Goal: Task Accomplishment & Management: Use online tool/utility

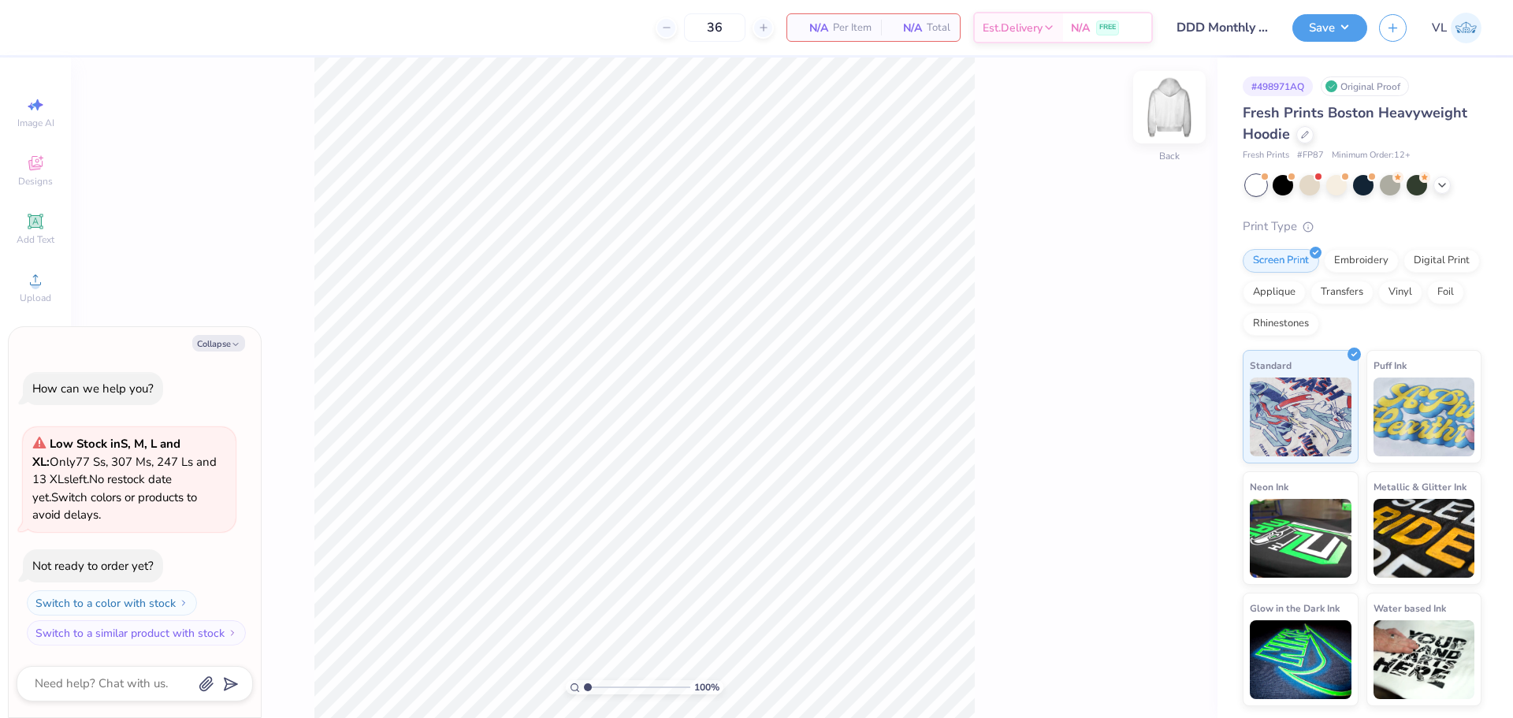
click at [1175, 103] on img at bounding box center [1169, 107] width 63 height 63
click at [225, 340] on button "Collapse" at bounding box center [218, 343] width 53 height 17
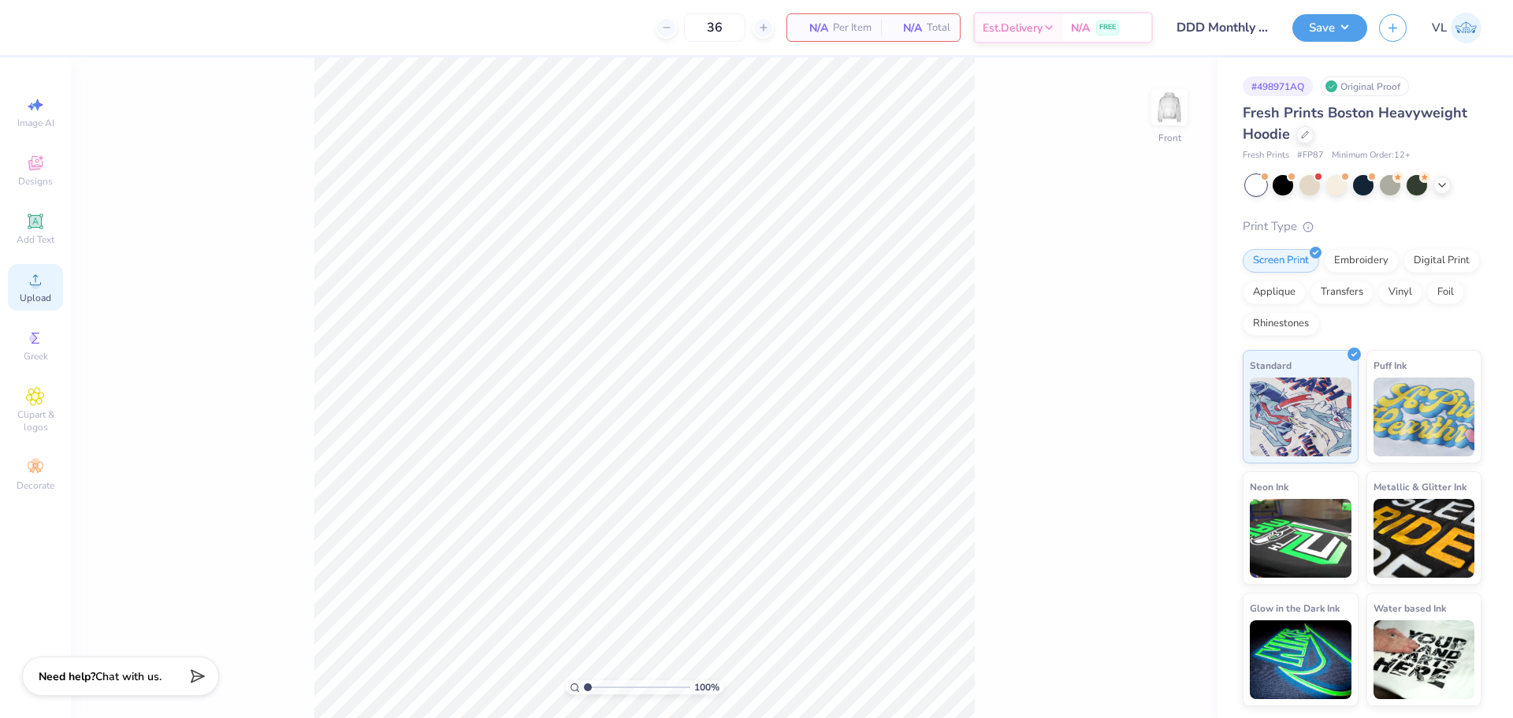
click at [38, 289] on div "Upload" at bounding box center [35, 287] width 55 height 47
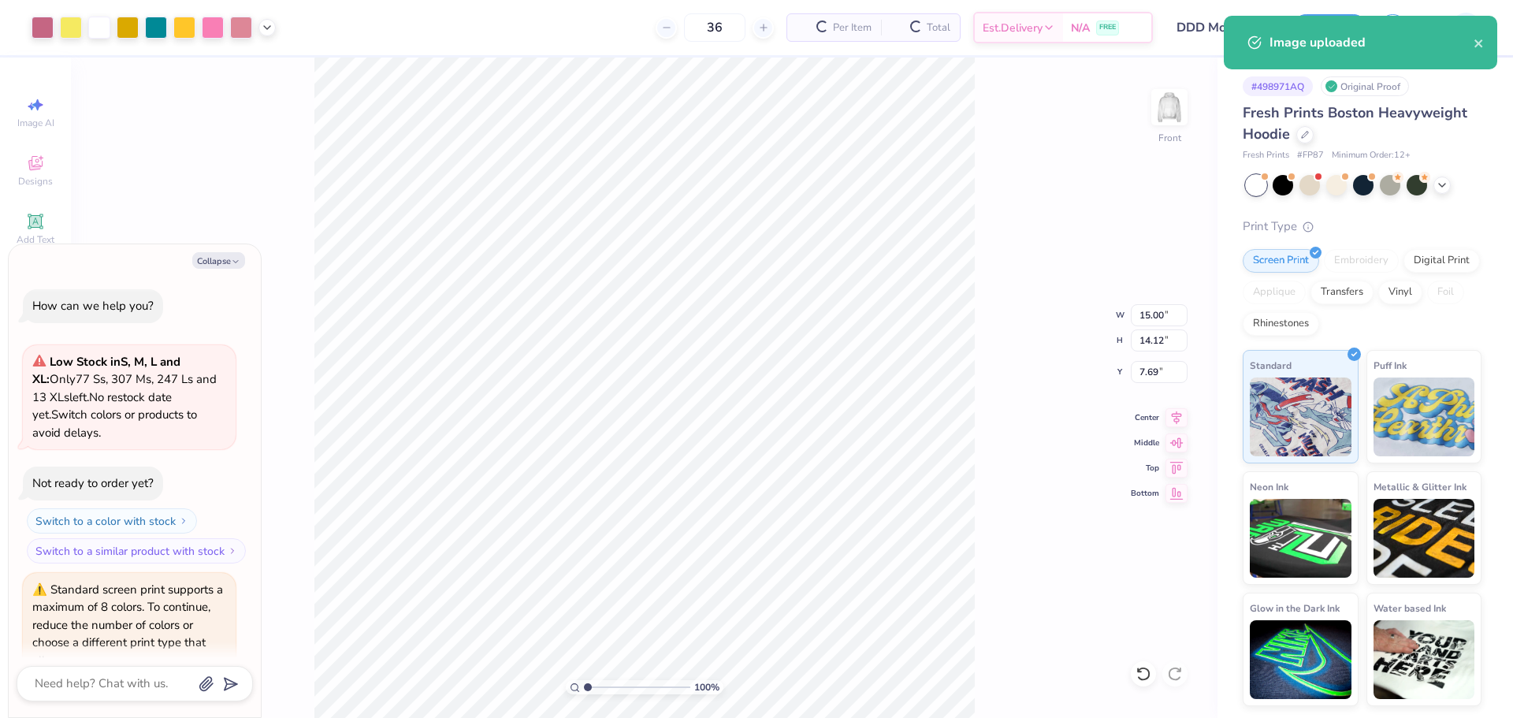
scroll to position [74, 0]
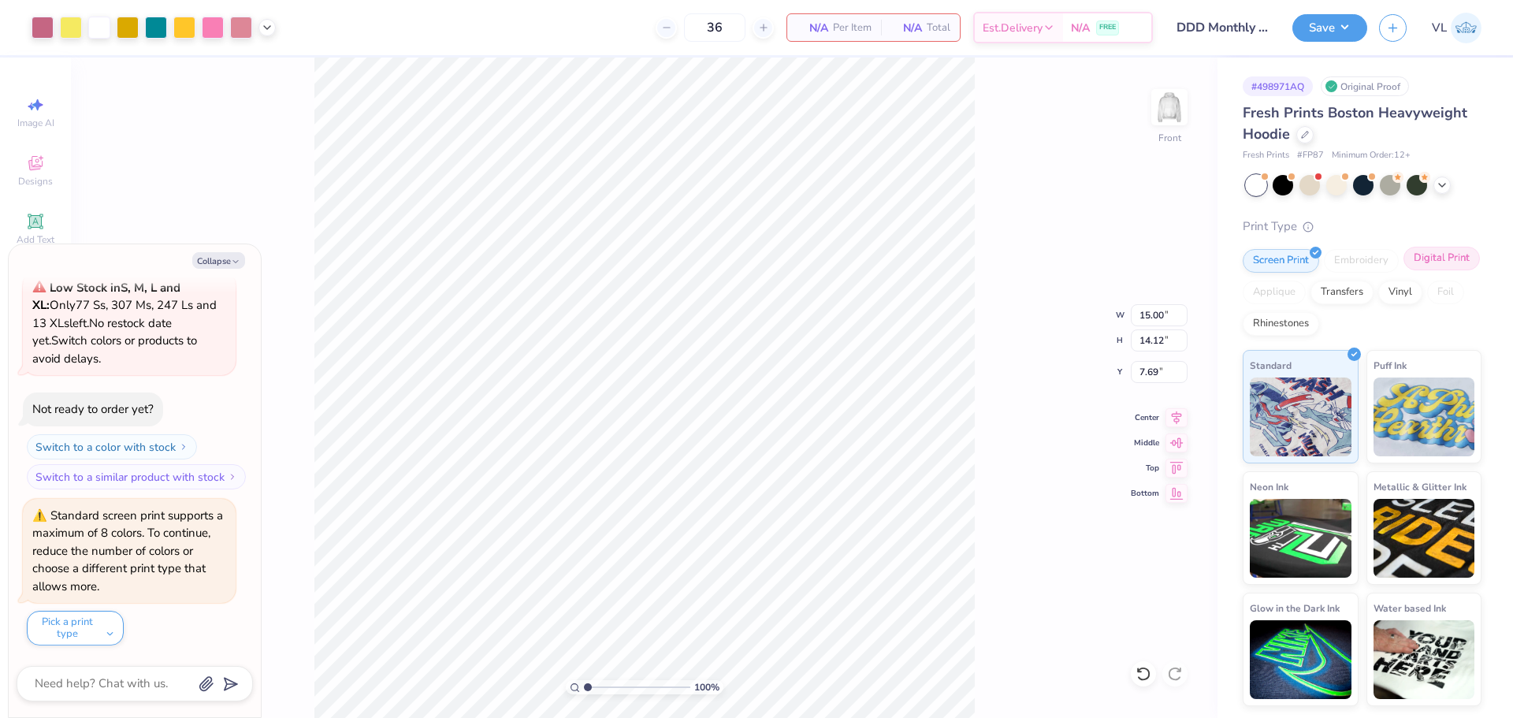
click at [1424, 264] on div "Digital Print" at bounding box center [1442, 259] width 76 height 24
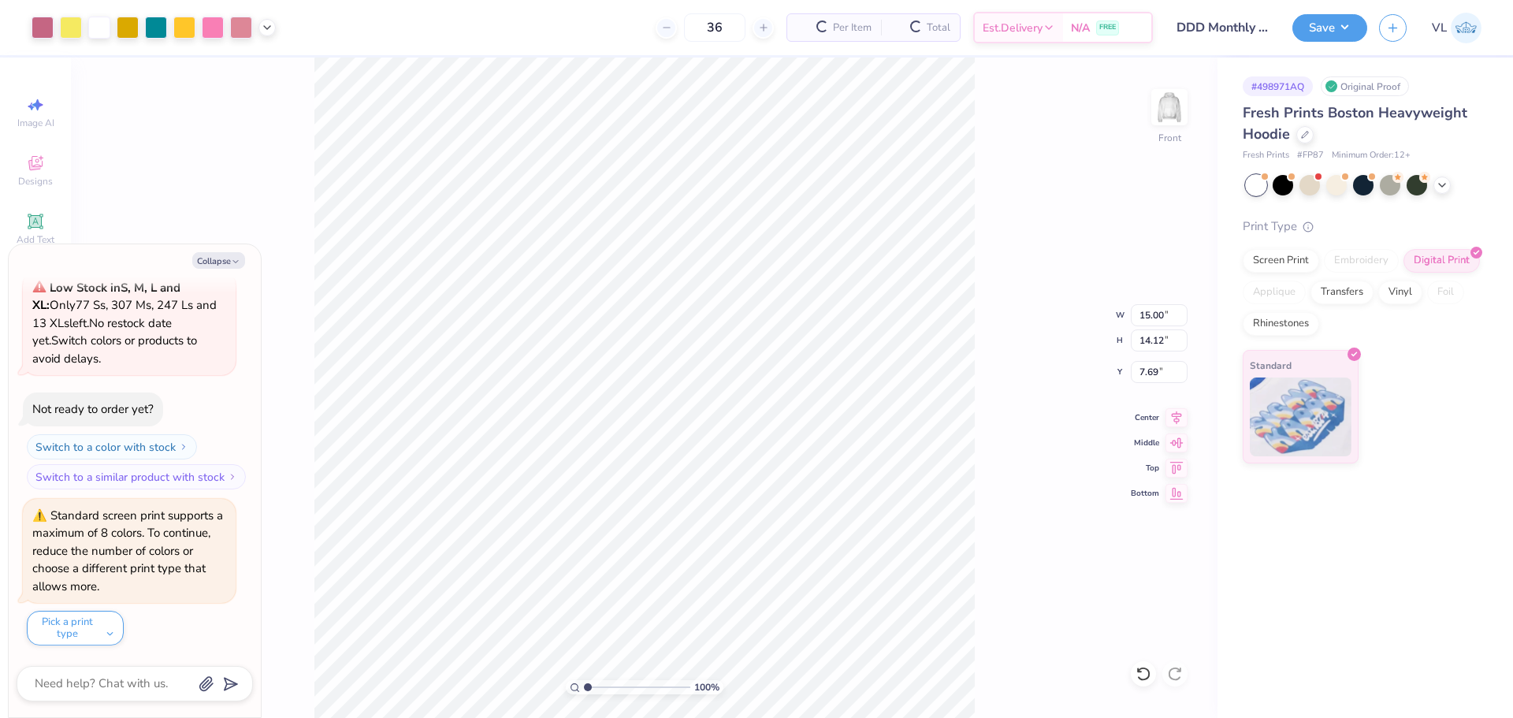
type textarea "x"
click at [1148, 326] on input "15.00" at bounding box center [1159, 315] width 57 height 22
type input "12"
type textarea "x"
type input "12.00"
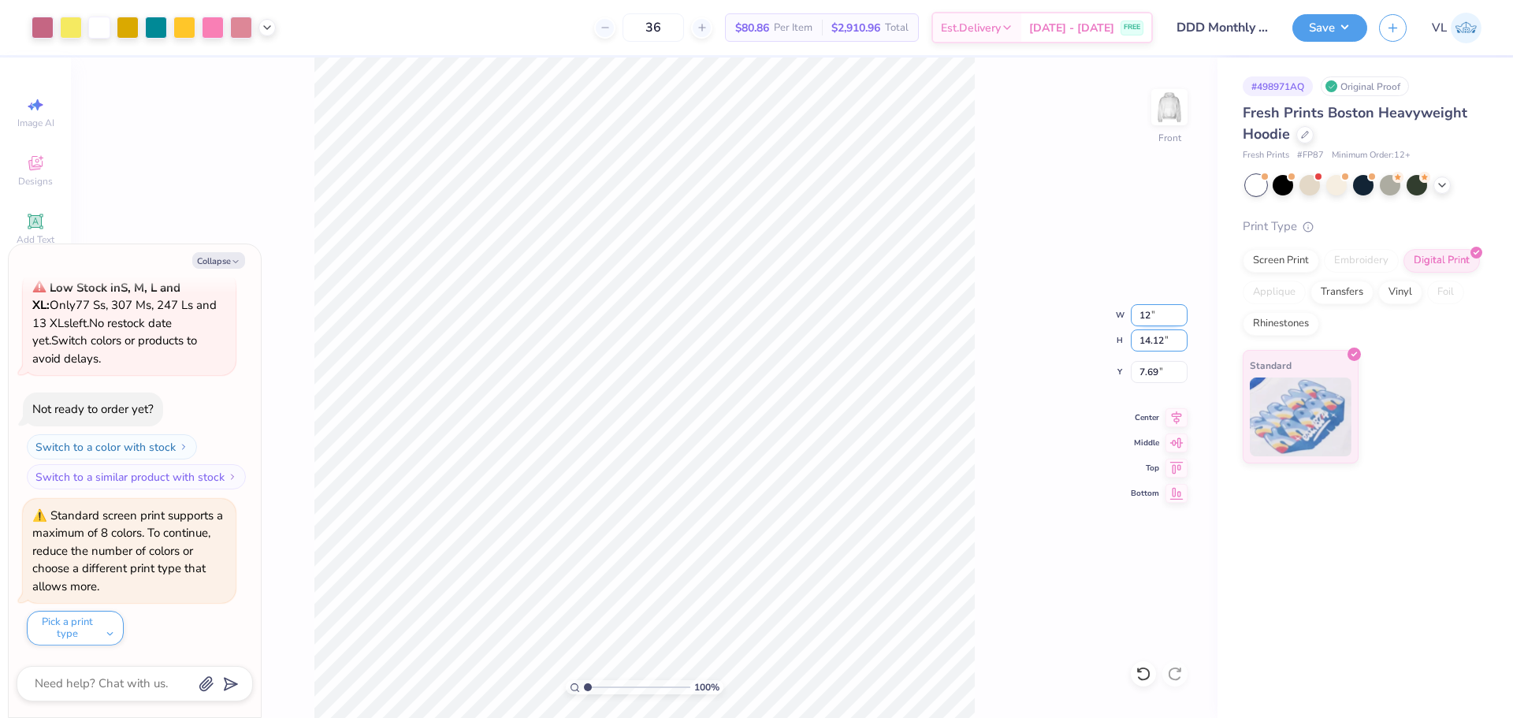
type input "11.30"
type input "9.10"
click at [1152, 337] on input "11.30" at bounding box center [1159, 340] width 57 height 22
type input "18"
type textarea "x"
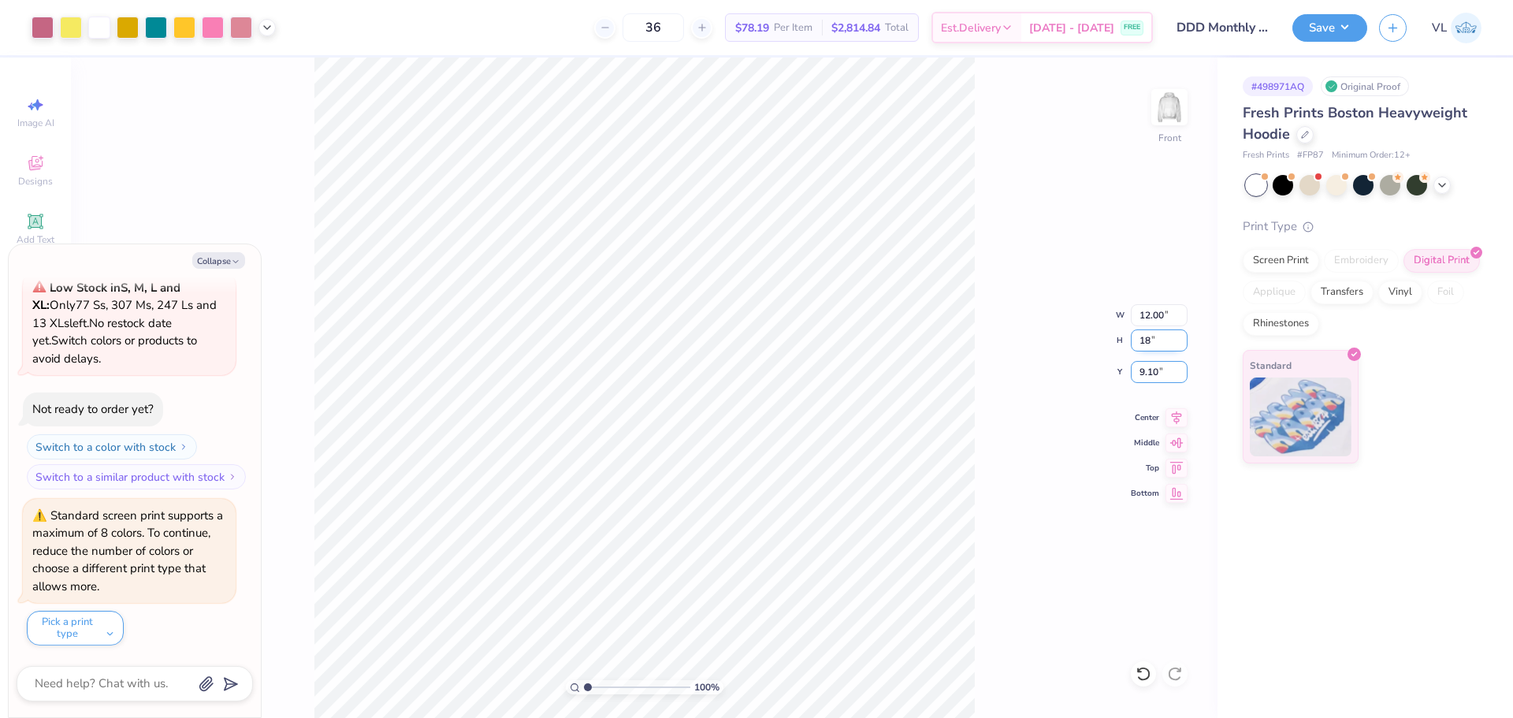
type input "15.00"
type input "14.12"
click at [1155, 367] on input "7.69" at bounding box center [1159, 372] width 57 height 22
type input "6"
type textarea "x"
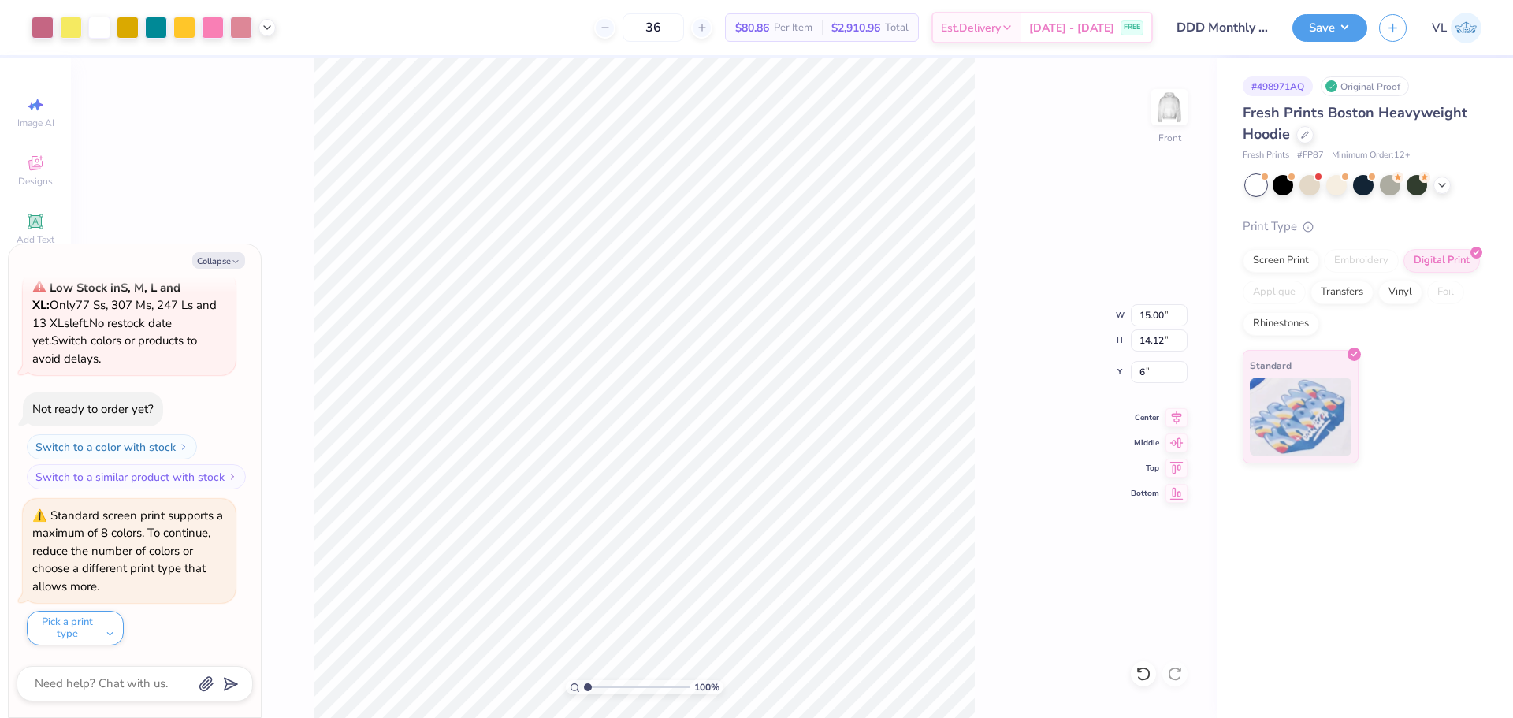
type input "6.00"
click at [1174, 99] on img at bounding box center [1169, 107] width 63 height 63
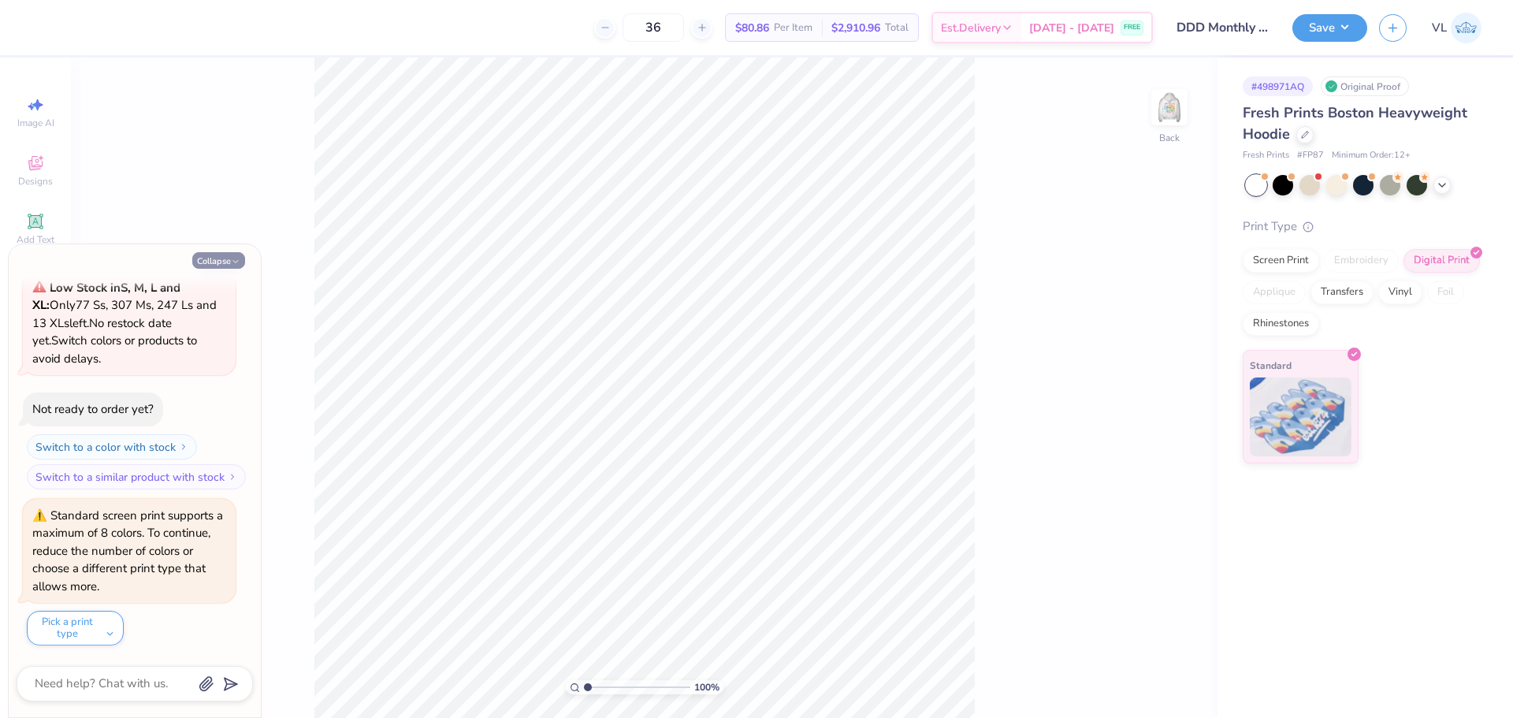
click at [207, 262] on button "Collapse" at bounding box center [218, 260] width 53 height 17
type textarea "x"
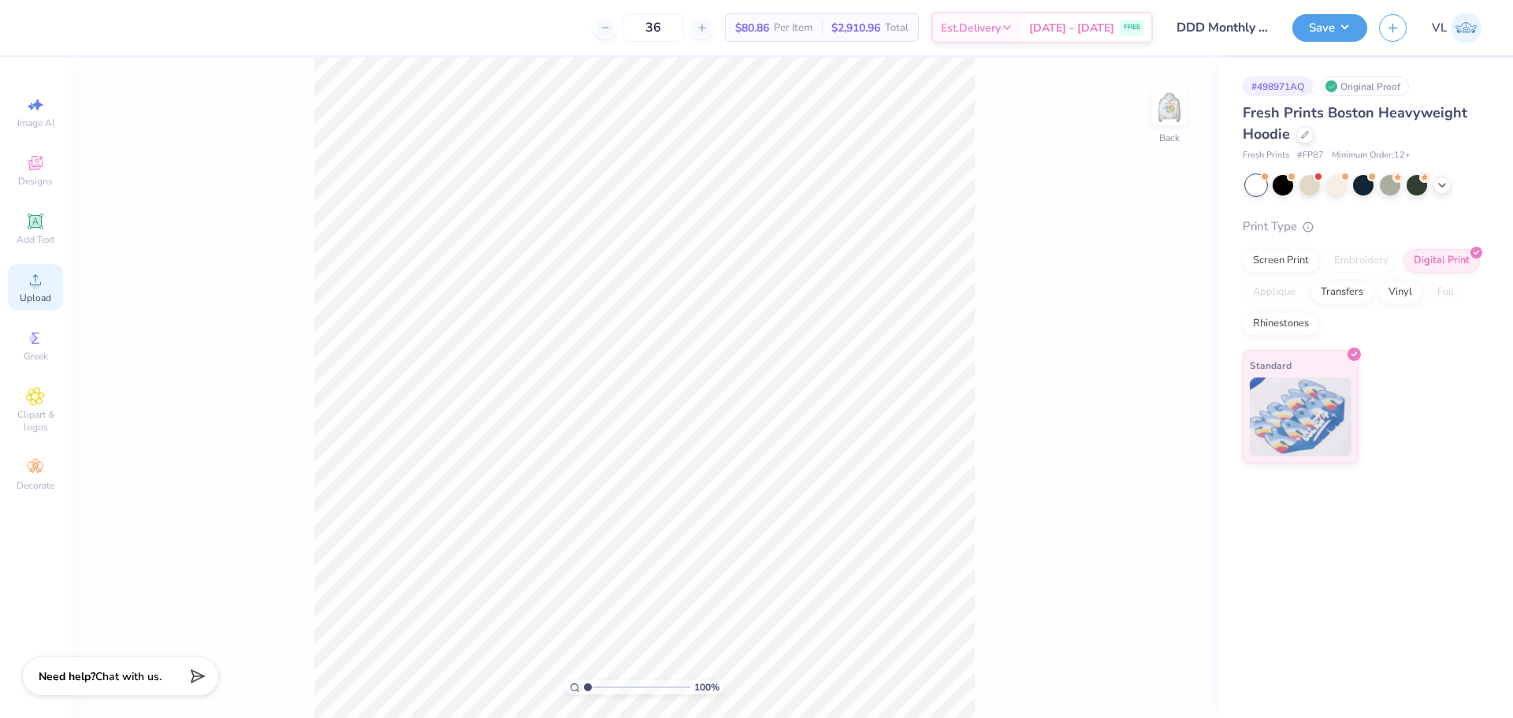
click at [24, 287] on div "Upload" at bounding box center [35, 287] width 55 height 47
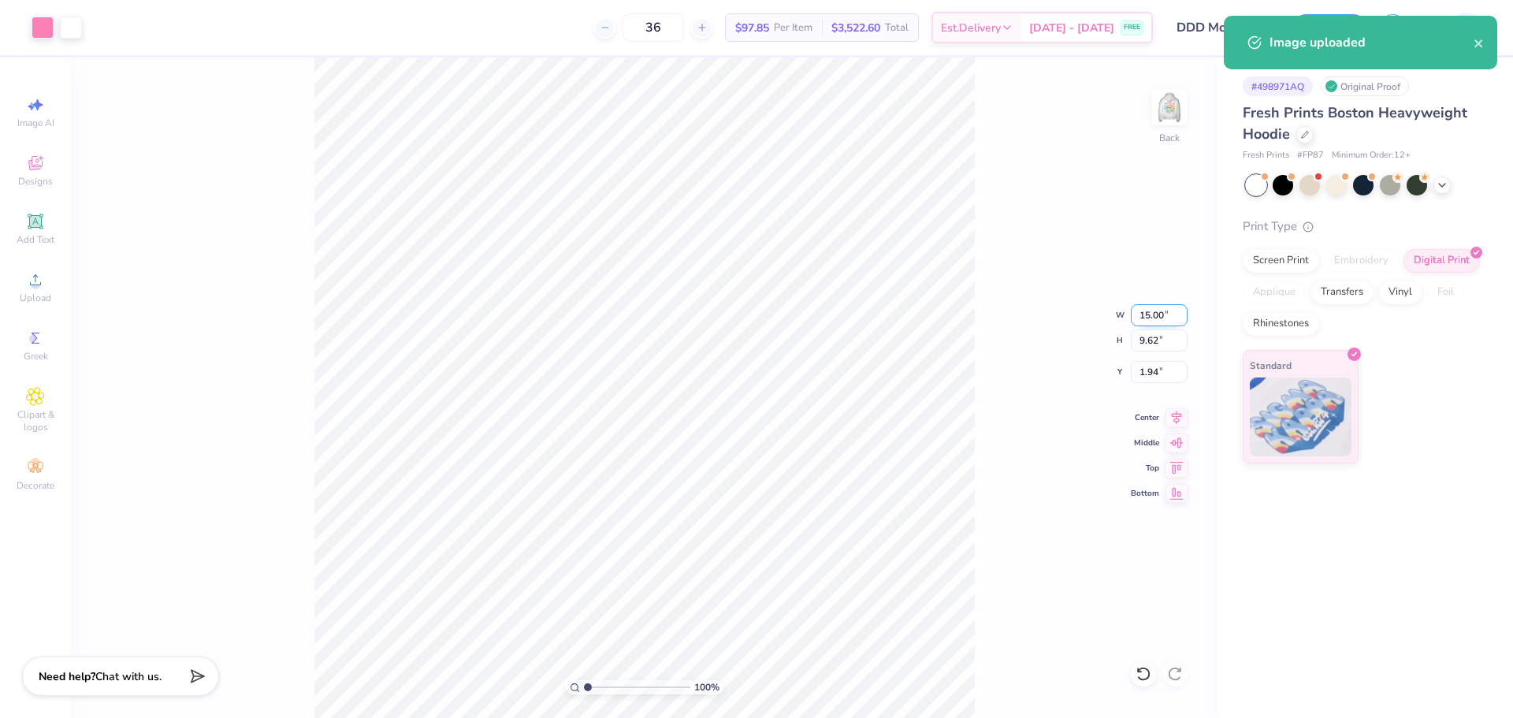
click at [1152, 321] on input "15.00" at bounding box center [1159, 315] width 57 height 22
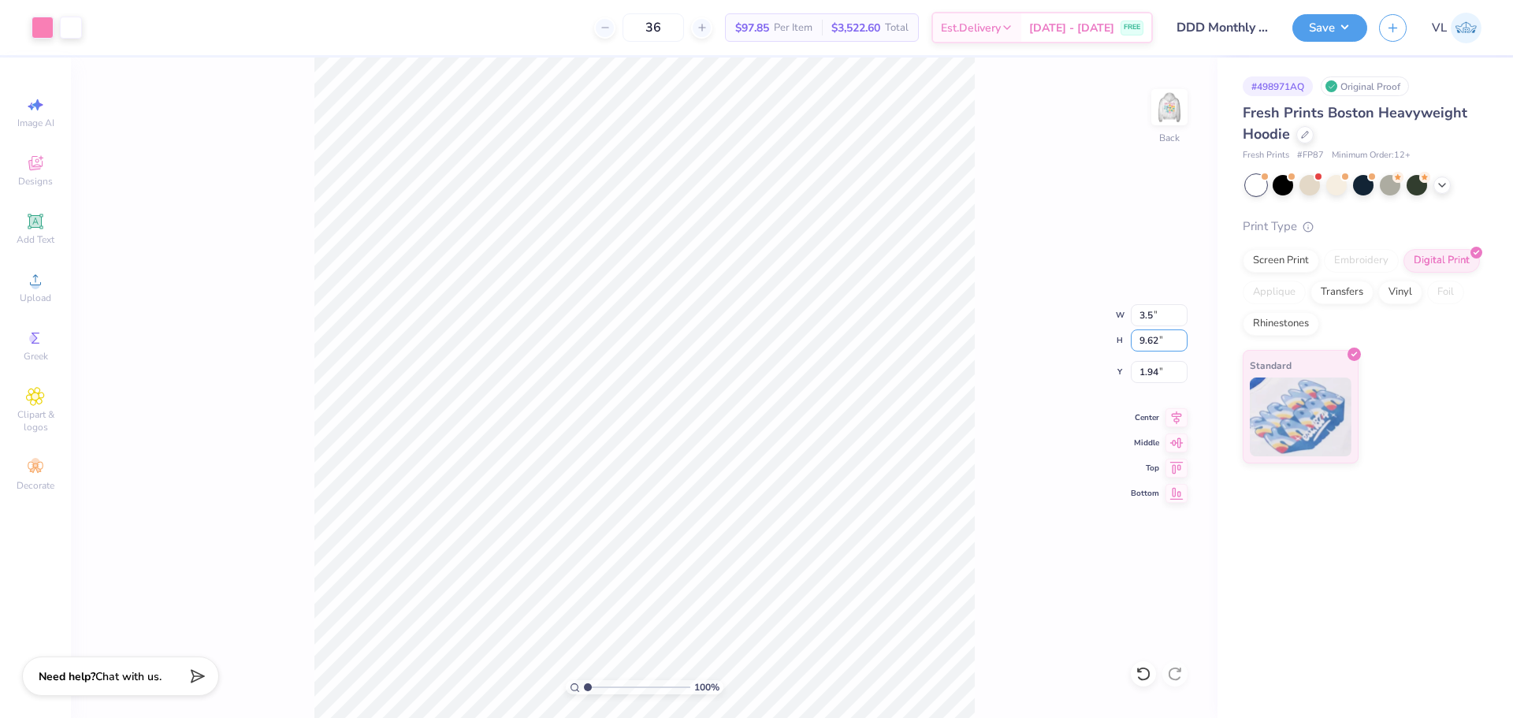
type input "3.50"
type input "2.25"
type input "3.00"
click at [1316, 26] on button "Save" at bounding box center [1330, 26] width 75 height 28
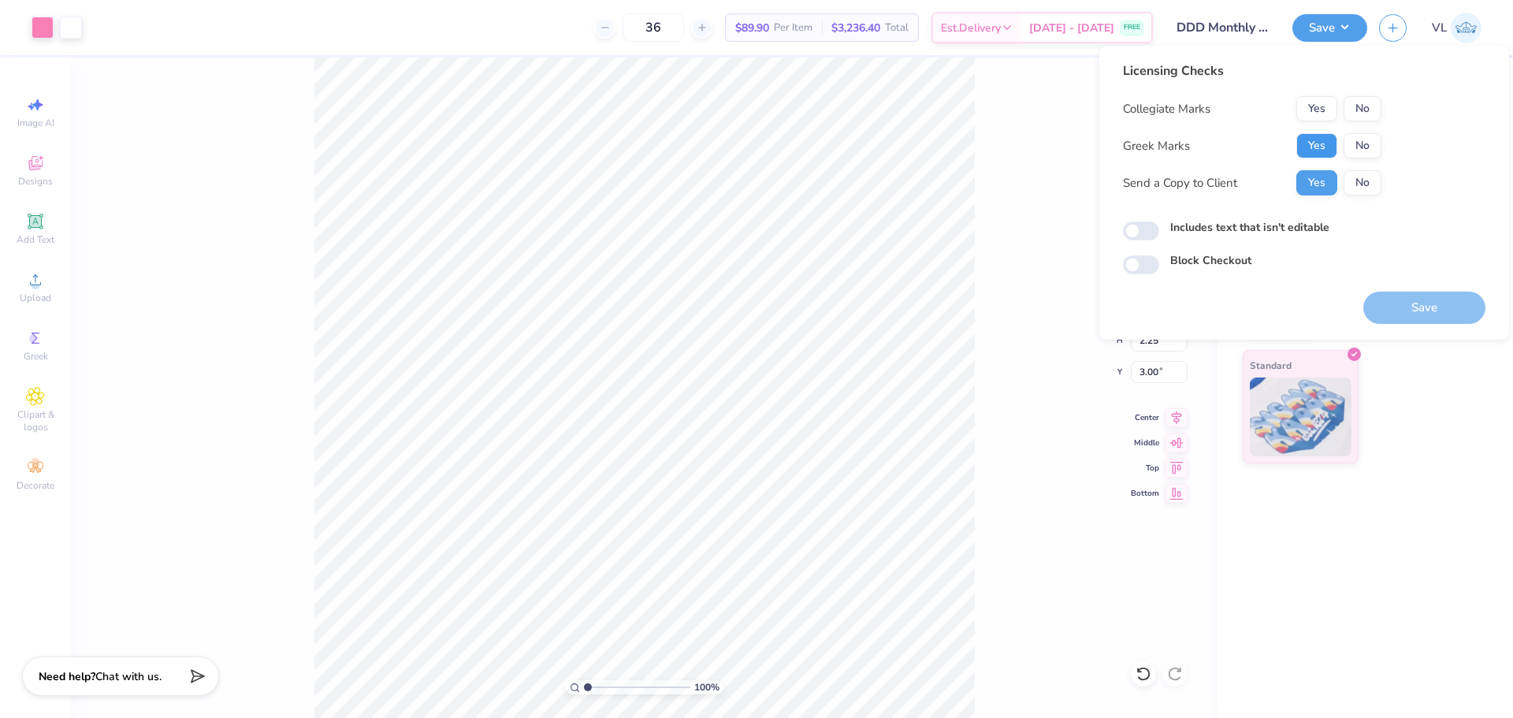
click at [1316, 144] on button "Yes" at bounding box center [1317, 145] width 41 height 25
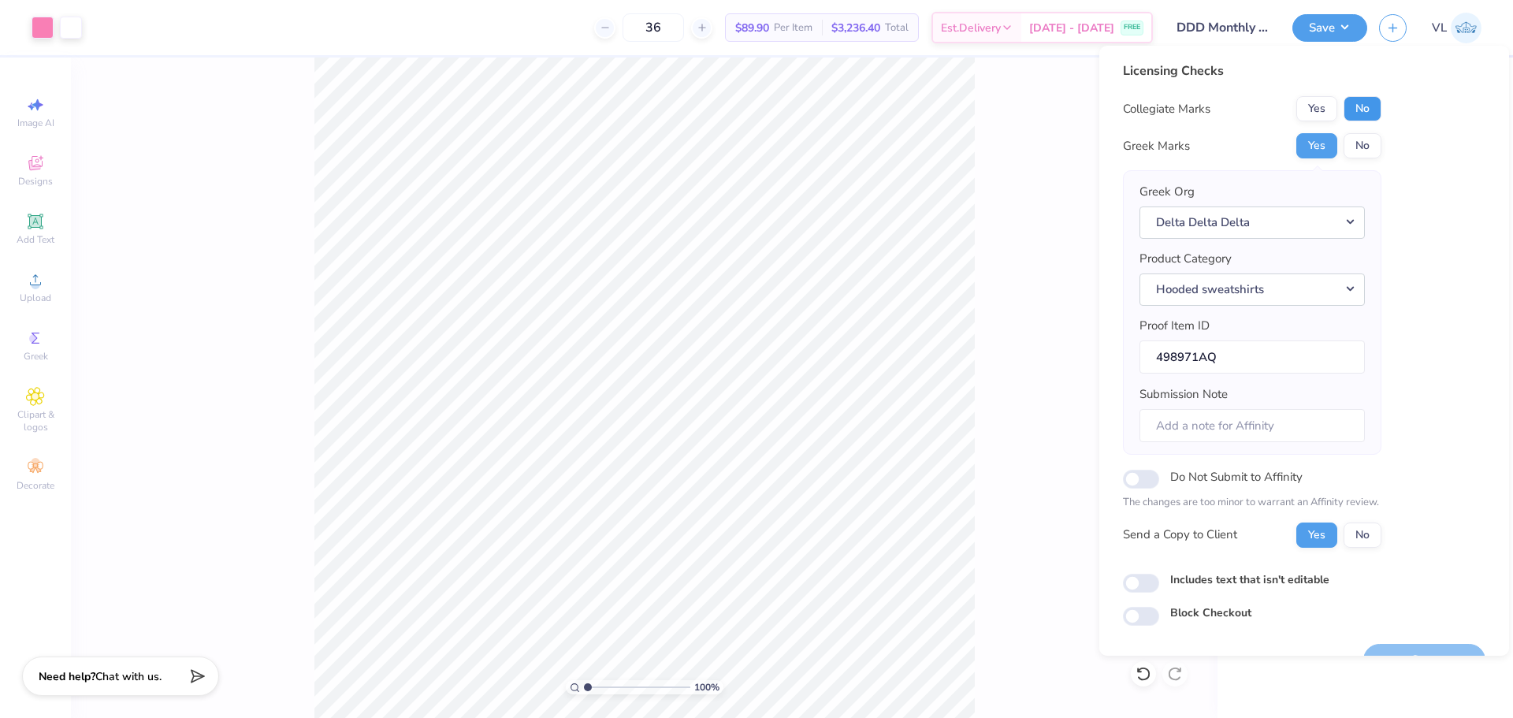
click at [1358, 112] on button "No" at bounding box center [1363, 108] width 38 height 25
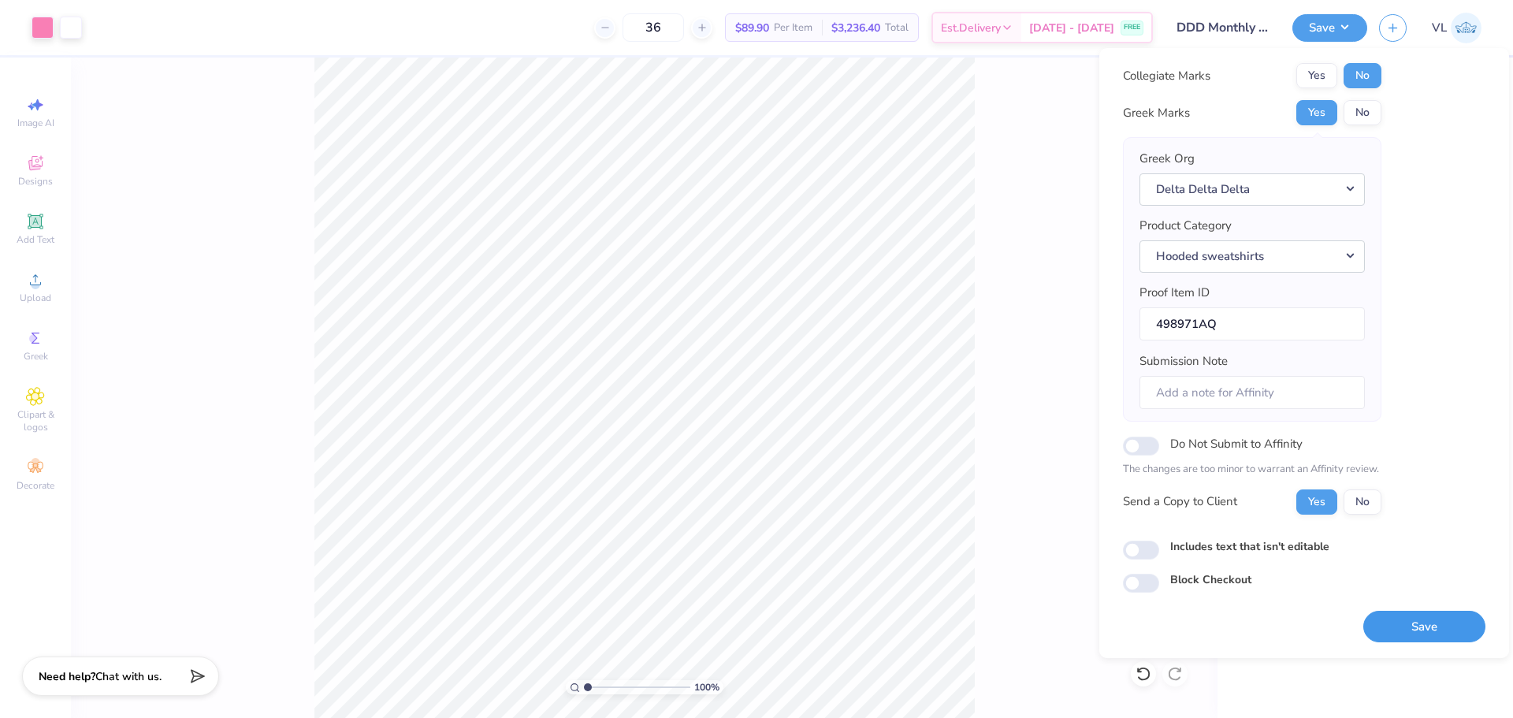
click at [1428, 624] on button "Save" at bounding box center [1425, 627] width 122 height 32
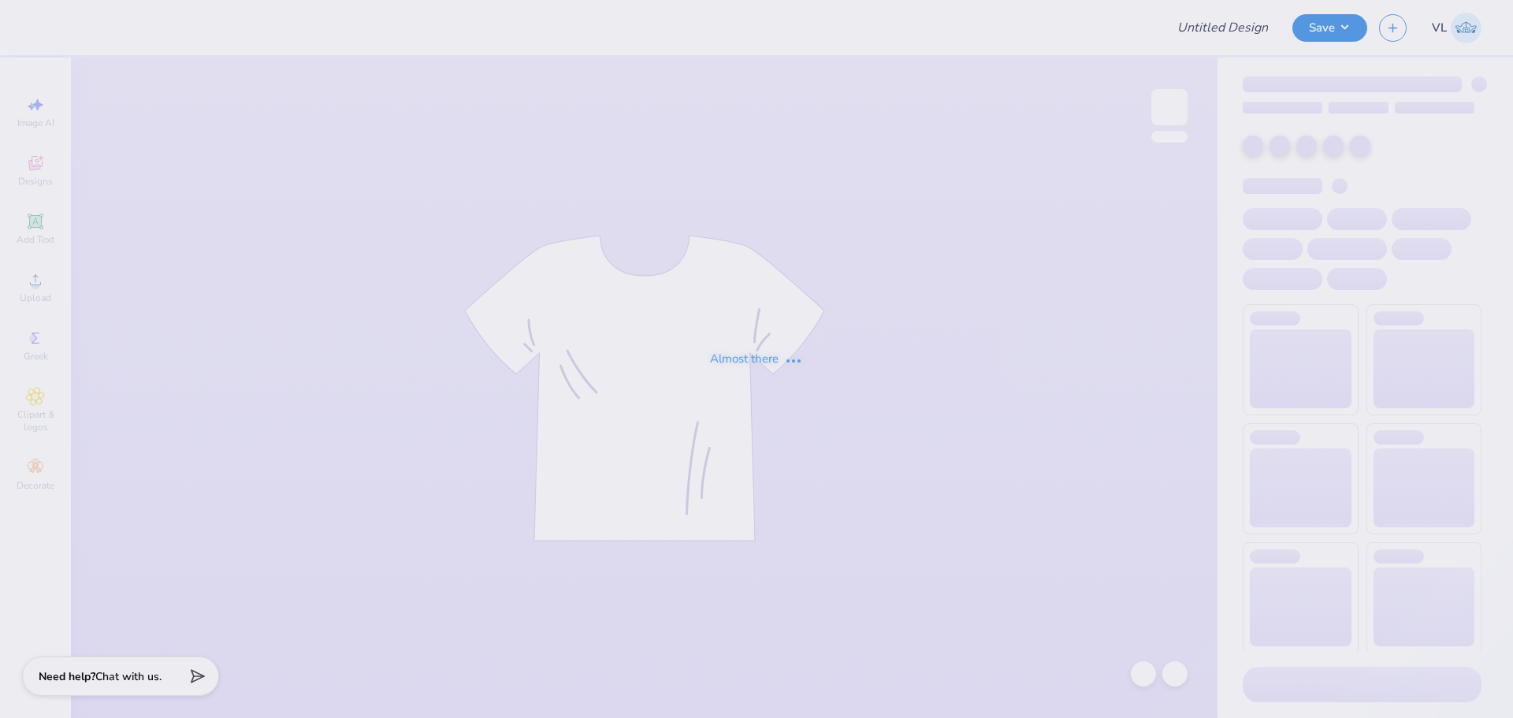
type input "PCT fall rush shirt"
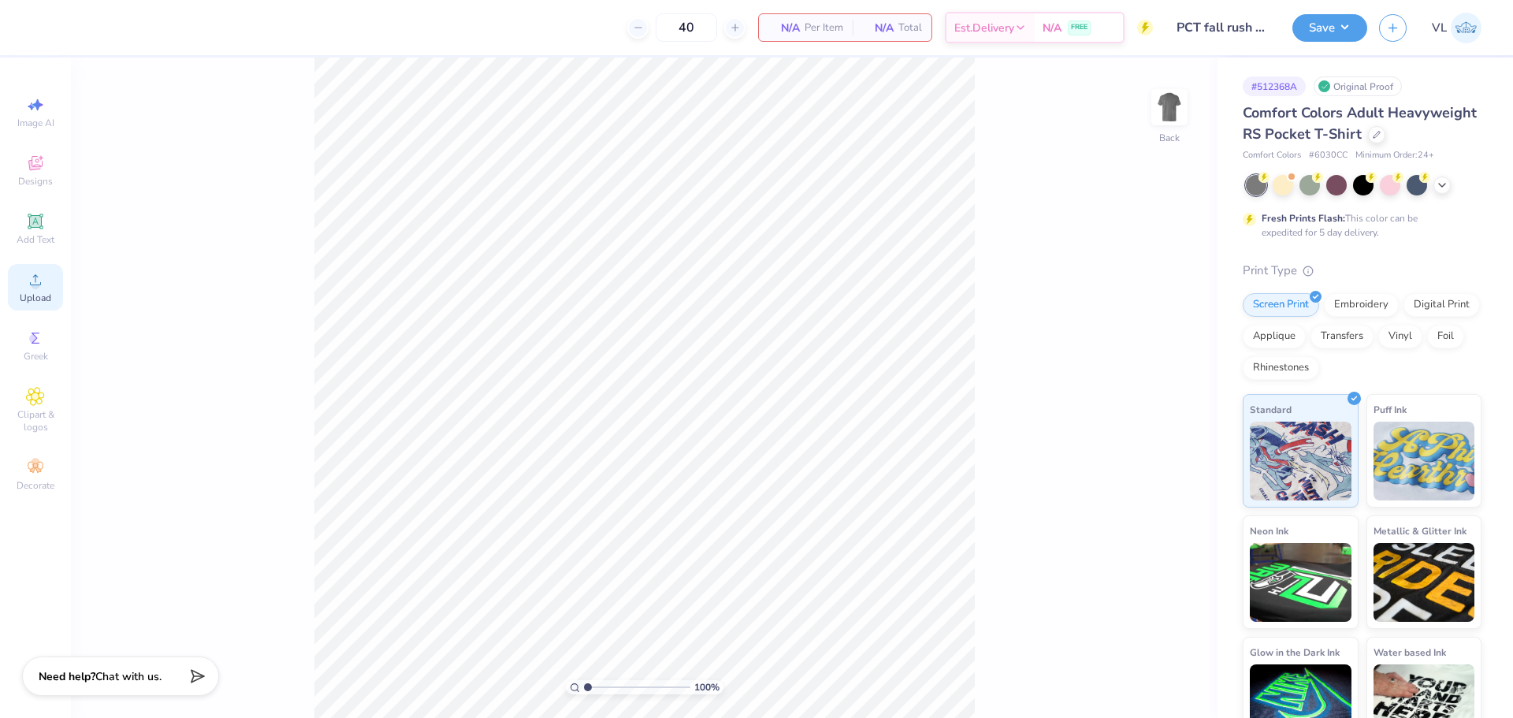
click at [34, 289] on div "Upload" at bounding box center [35, 287] width 55 height 47
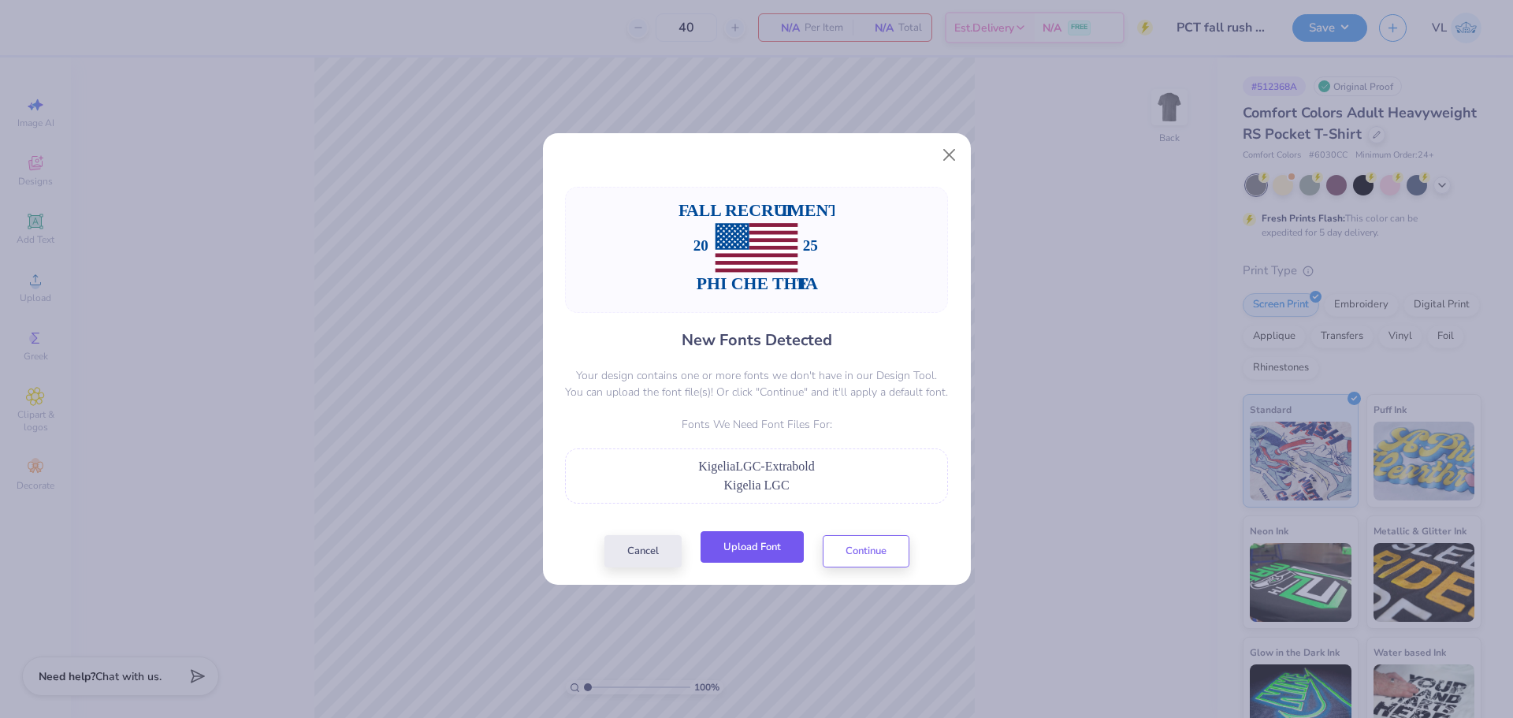
click at [761, 552] on button "Upload Font" at bounding box center [752, 547] width 103 height 32
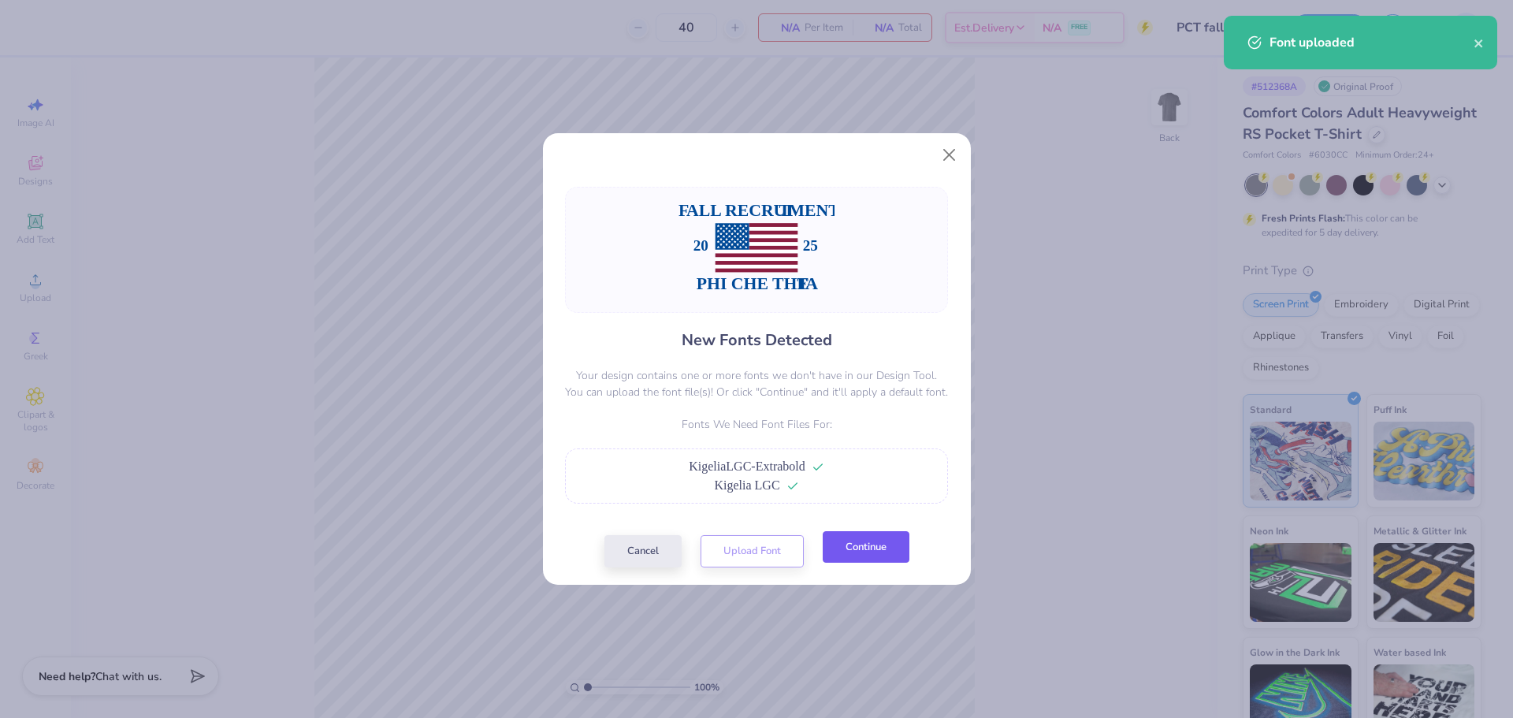
click at [871, 553] on button "Continue" at bounding box center [866, 547] width 87 height 32
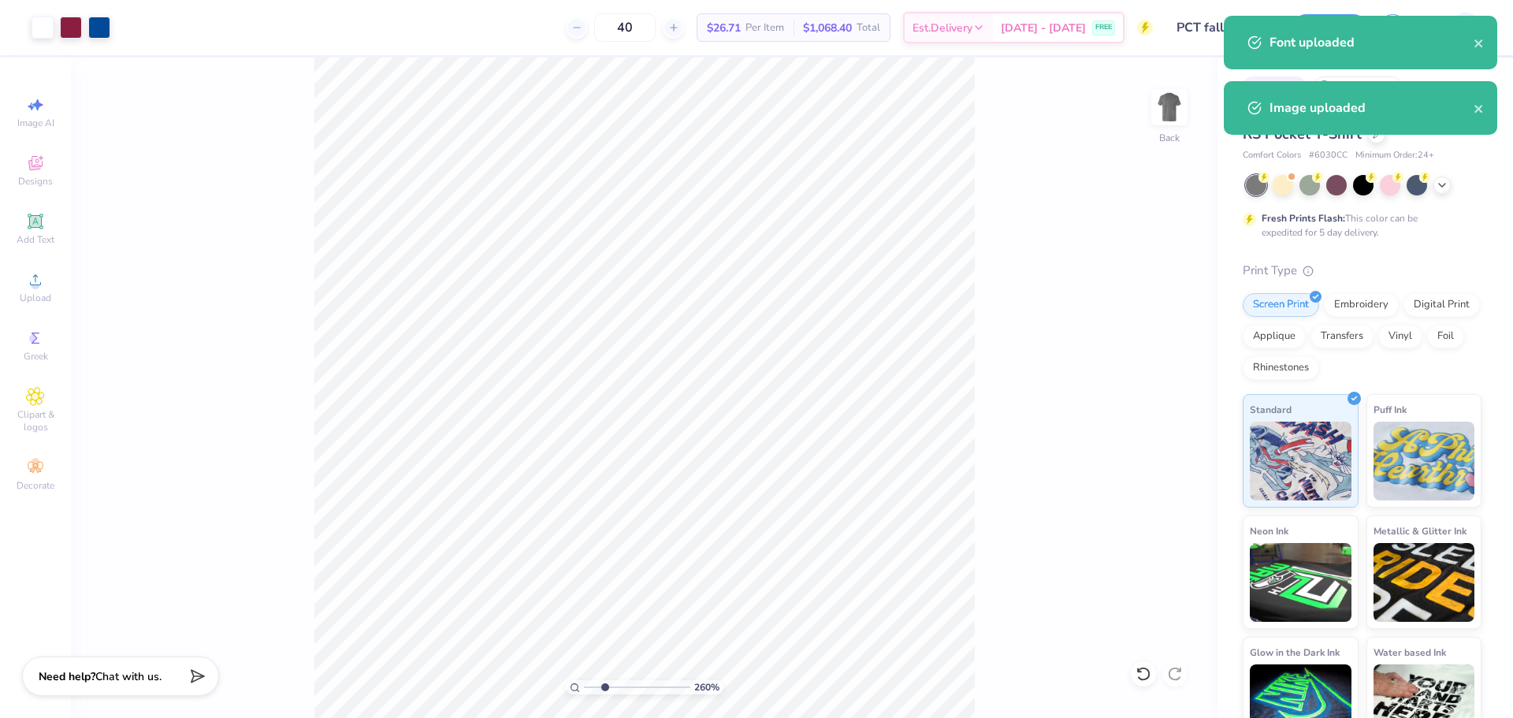
drag, startPoint x: 590, startPoint y: 683, endPoint x: 605, endPoint y: 684, distance: 15.1
click at [605, 684] on input "range" at bounding box center [637, 687] width 106 height 14
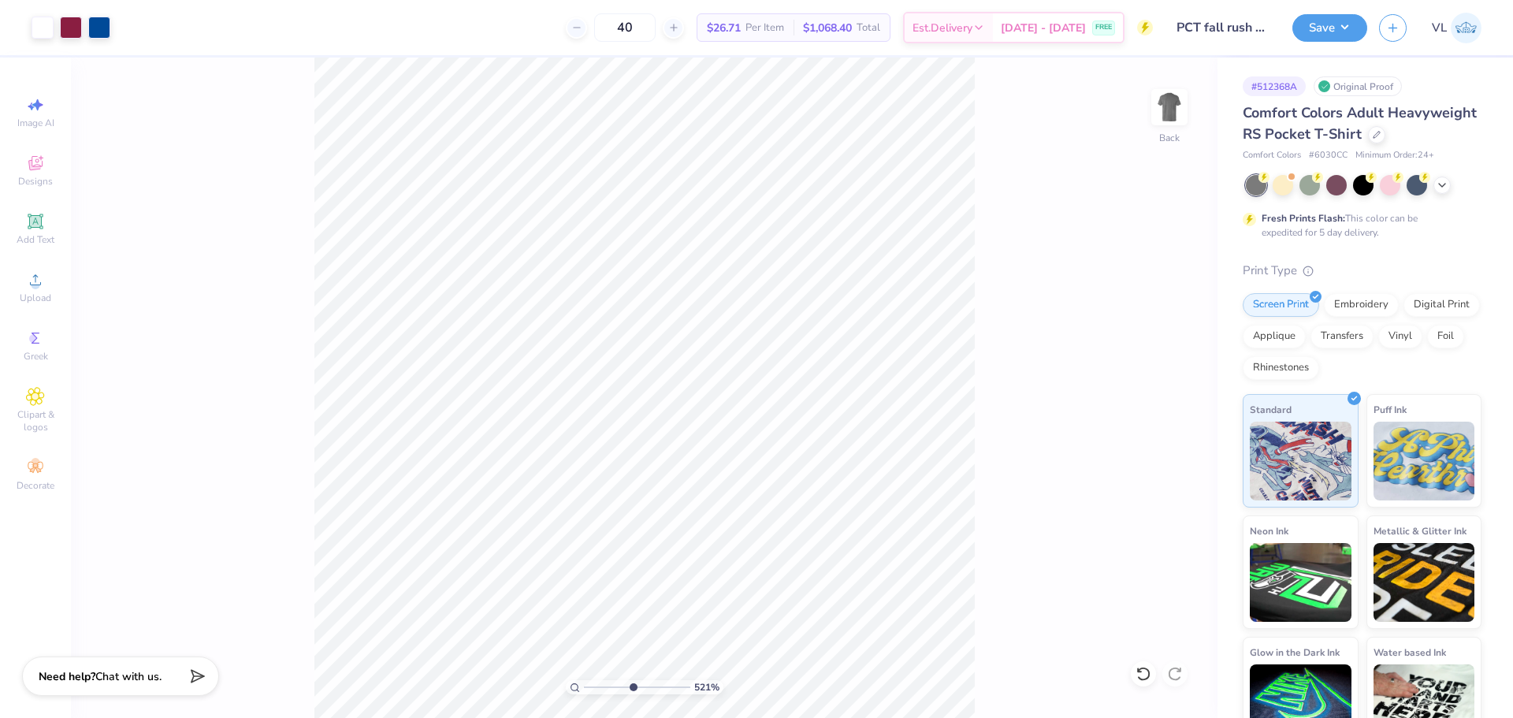
drag, startPoint x: 605, startPoint y: 690, endPoint x: 632, endPoint y: 694, distance: 27.0
type input "5.21"
click at [632, 694] on input "range" at bounding box center [637, 687] width 106 height 14
click at [42, 303] on span "Upload" at bounding box center [36, 298] width 32 height 13
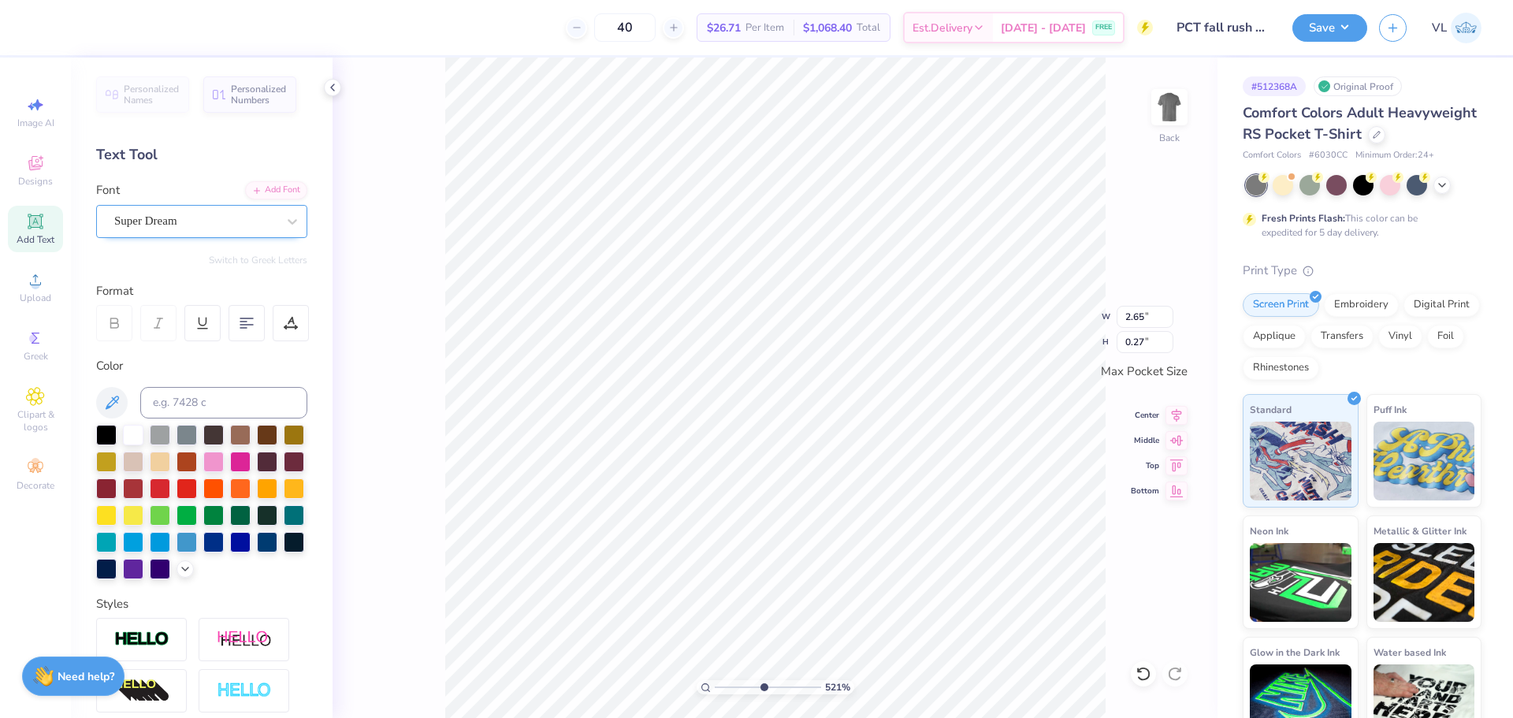
click at [177, 212] on div "Super Dream" at bounding box center [196, 221] width 166 height 24
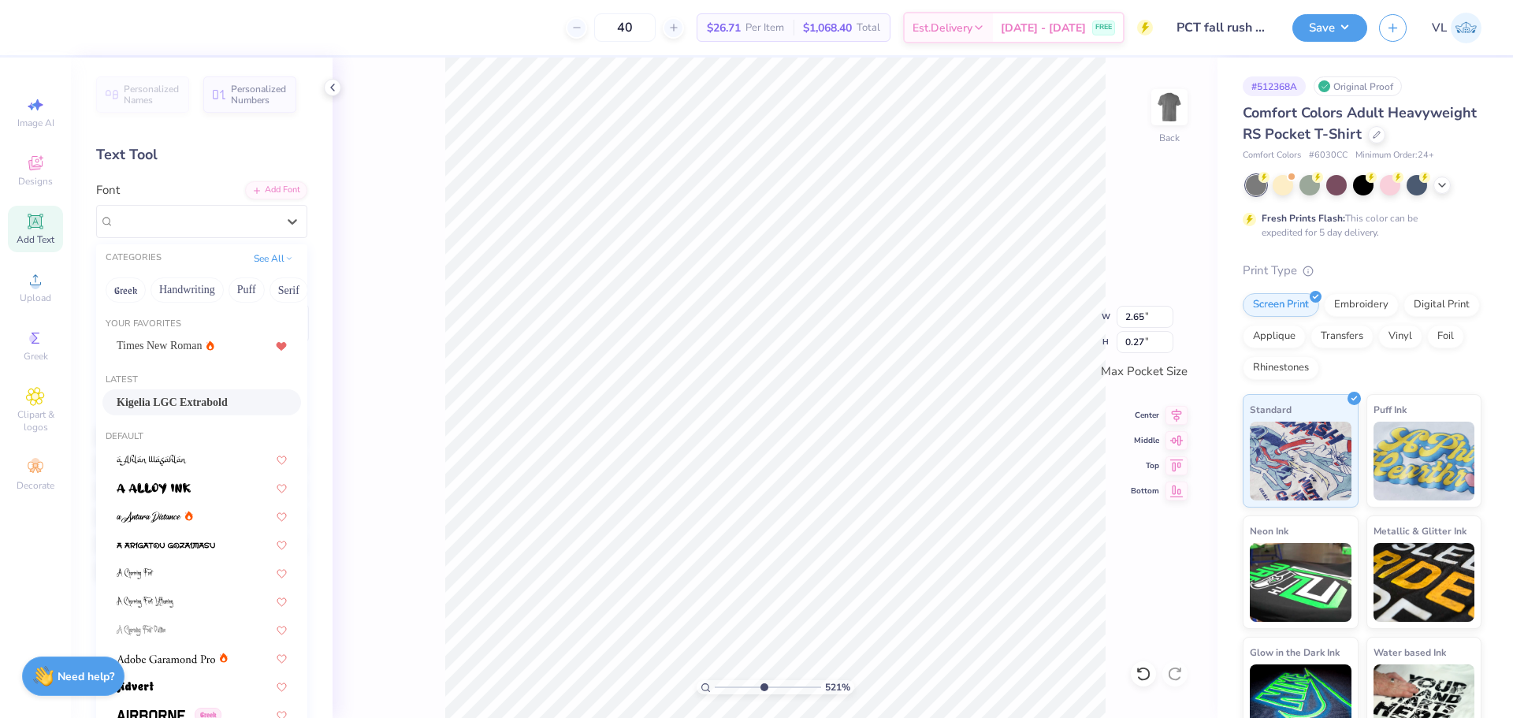
click at [162, 402] on span "Kigelia LGC Extrabold" at bounding box center [172, 402] width 111 height 17
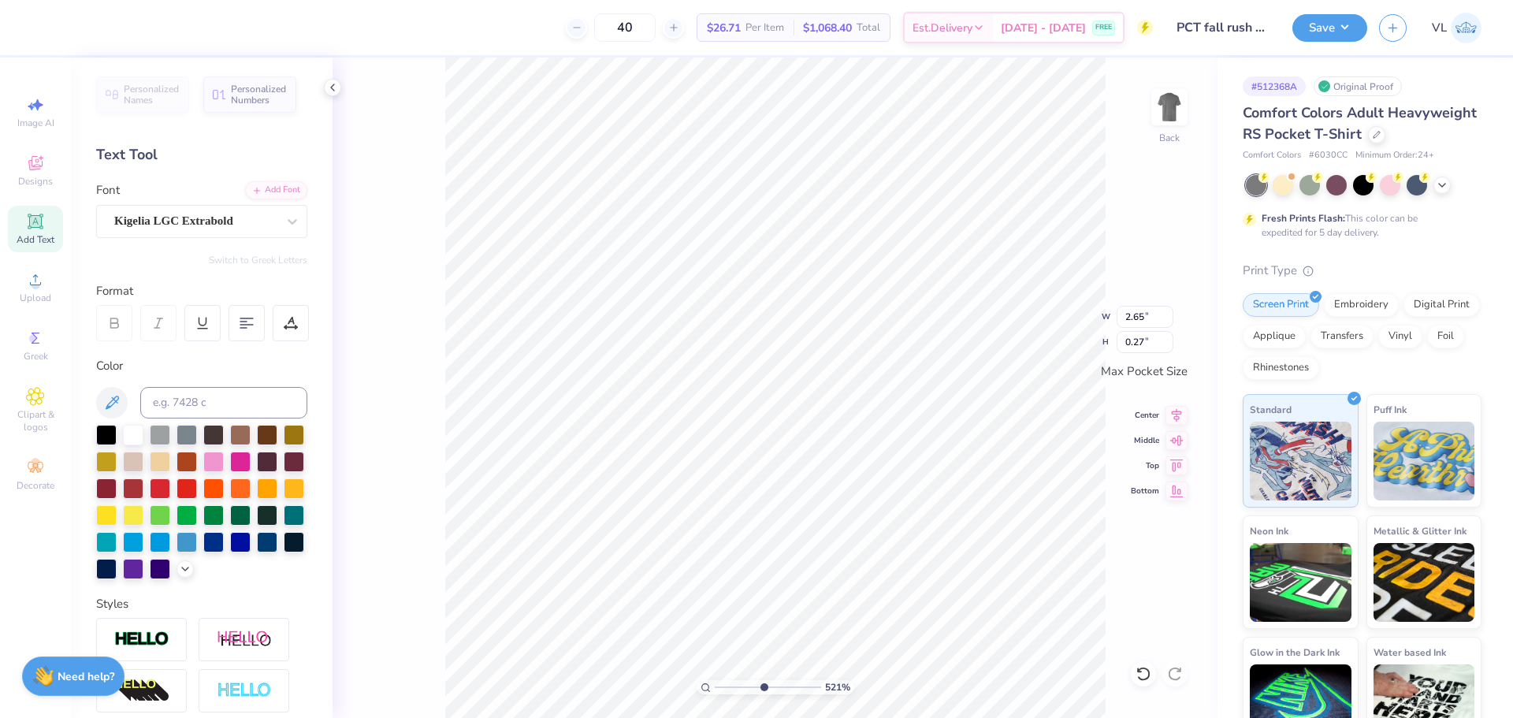
type input "2.70"
type input "0.26"
type input "2.92"
type input "0.24"
click at [155, 215] on div "Super Dream" at bounding box center [196, 221] width 166 height 24
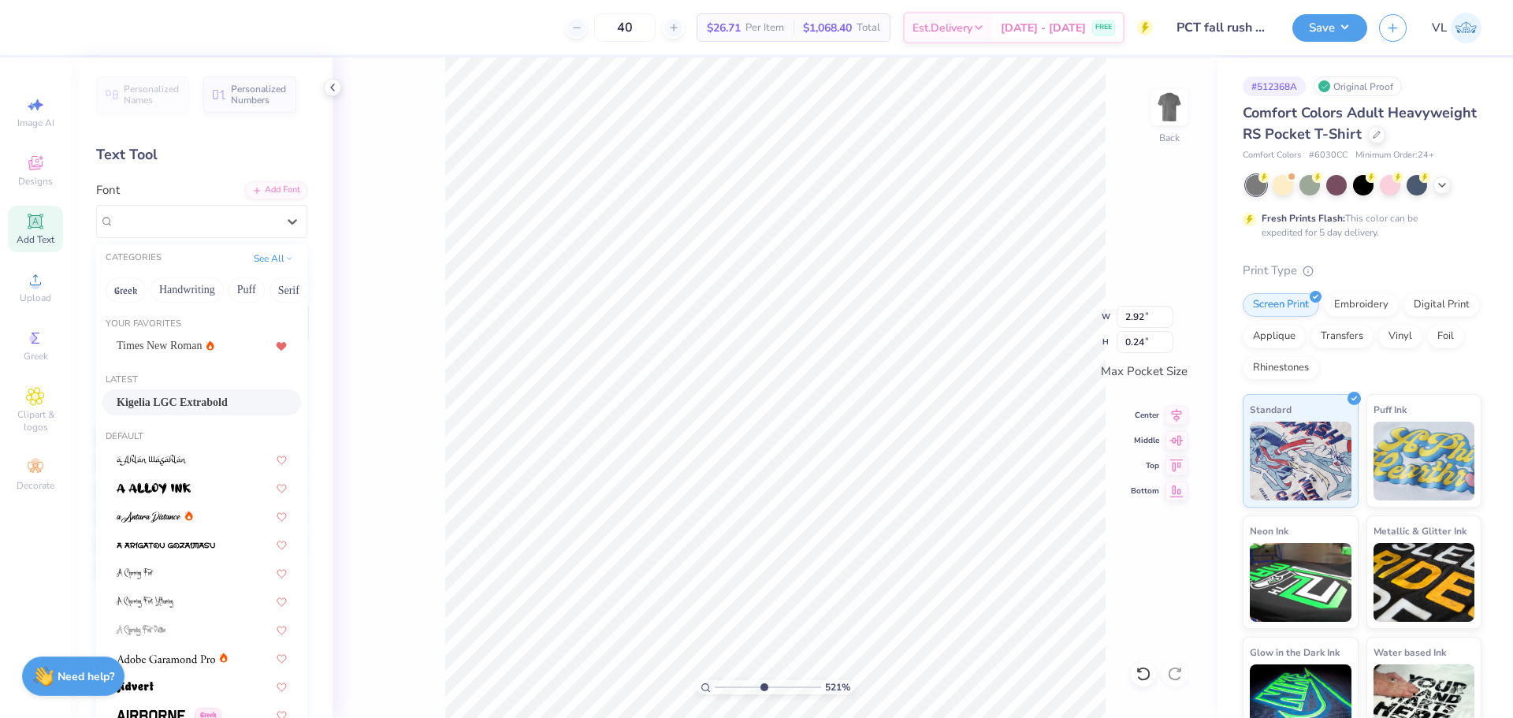
click at [184, 411] on div "Kigelia LGC Extrabold" at bounding box center [201, 402] width 199 height 26
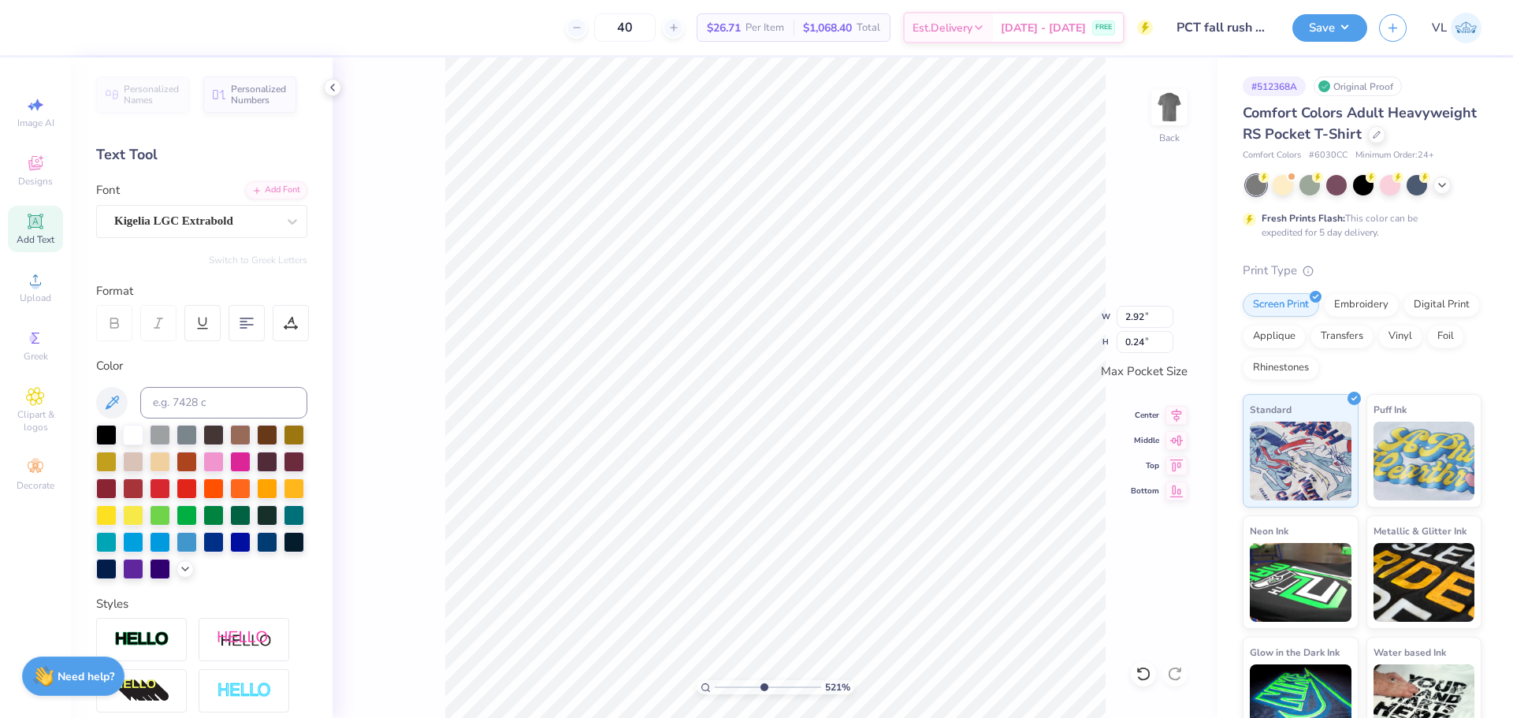
type input "2.82"
type input "0.23"
type input "3.44"
type input "0.28"
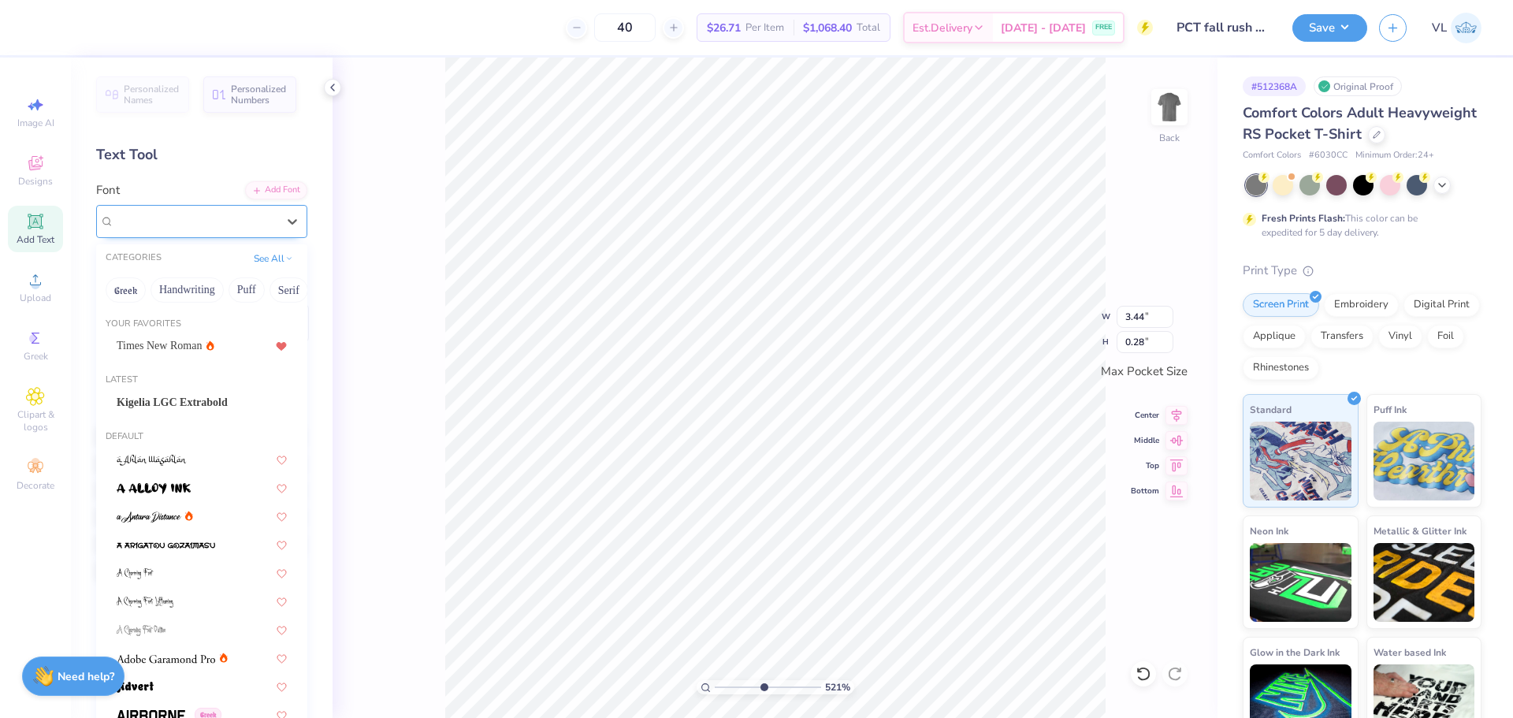
click at [162, 227] on div "Super Dream" at bounding box center [196, 221] width 166 height 24
click at [176, 403] on span "Kigelia LGC Extrabold" at bounding box center [172, 402] width 111 height 17
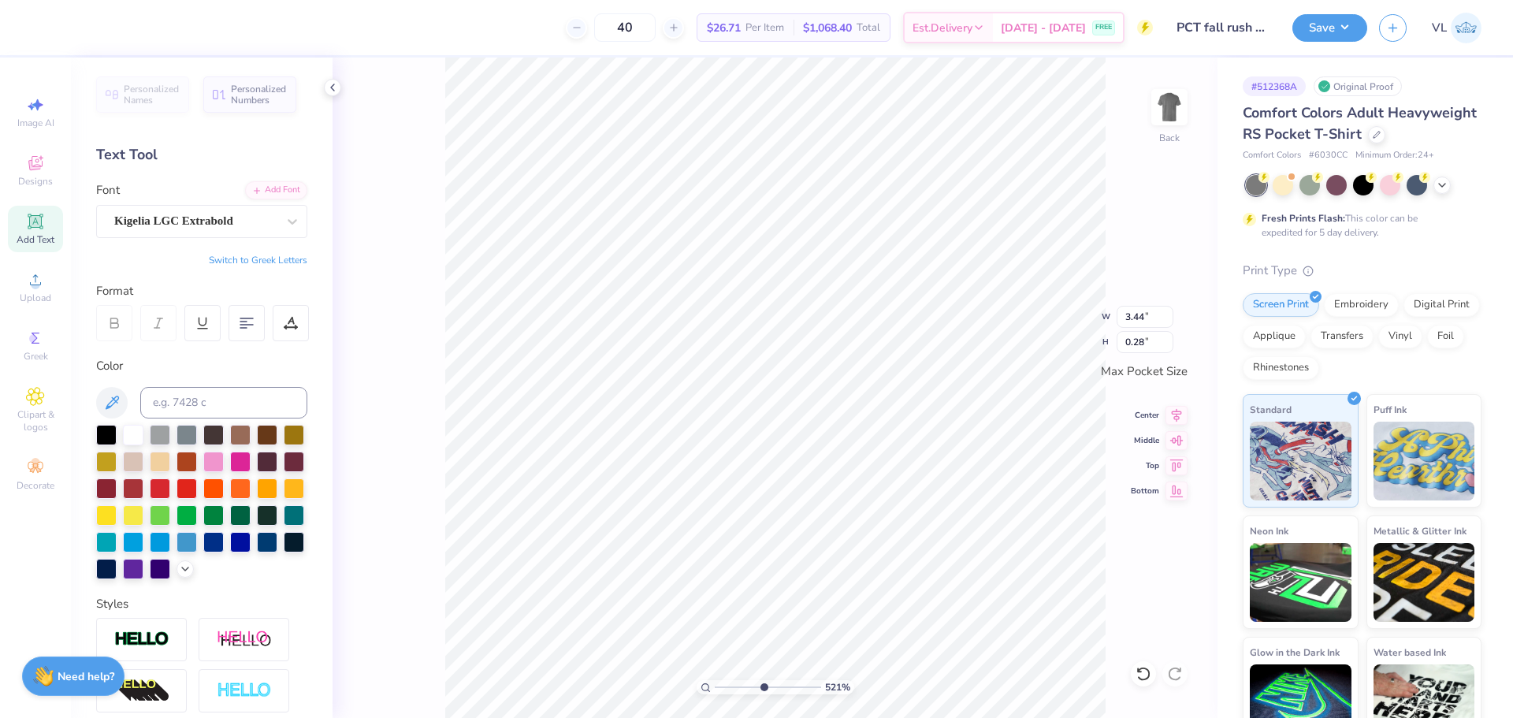
type input "3.43"
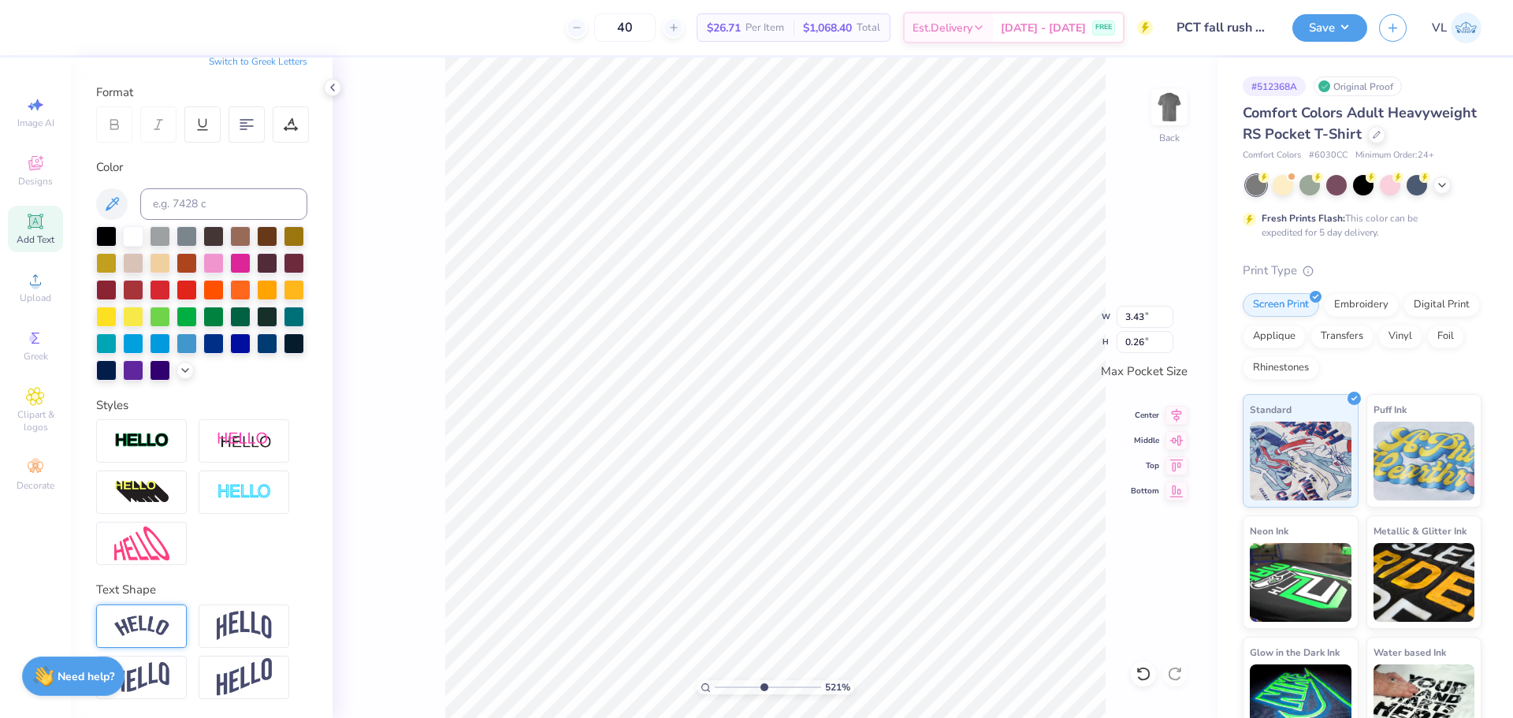
click at [147, 636] on img at bounding box center [141, 626] width 55 height 21
type input "0.68"
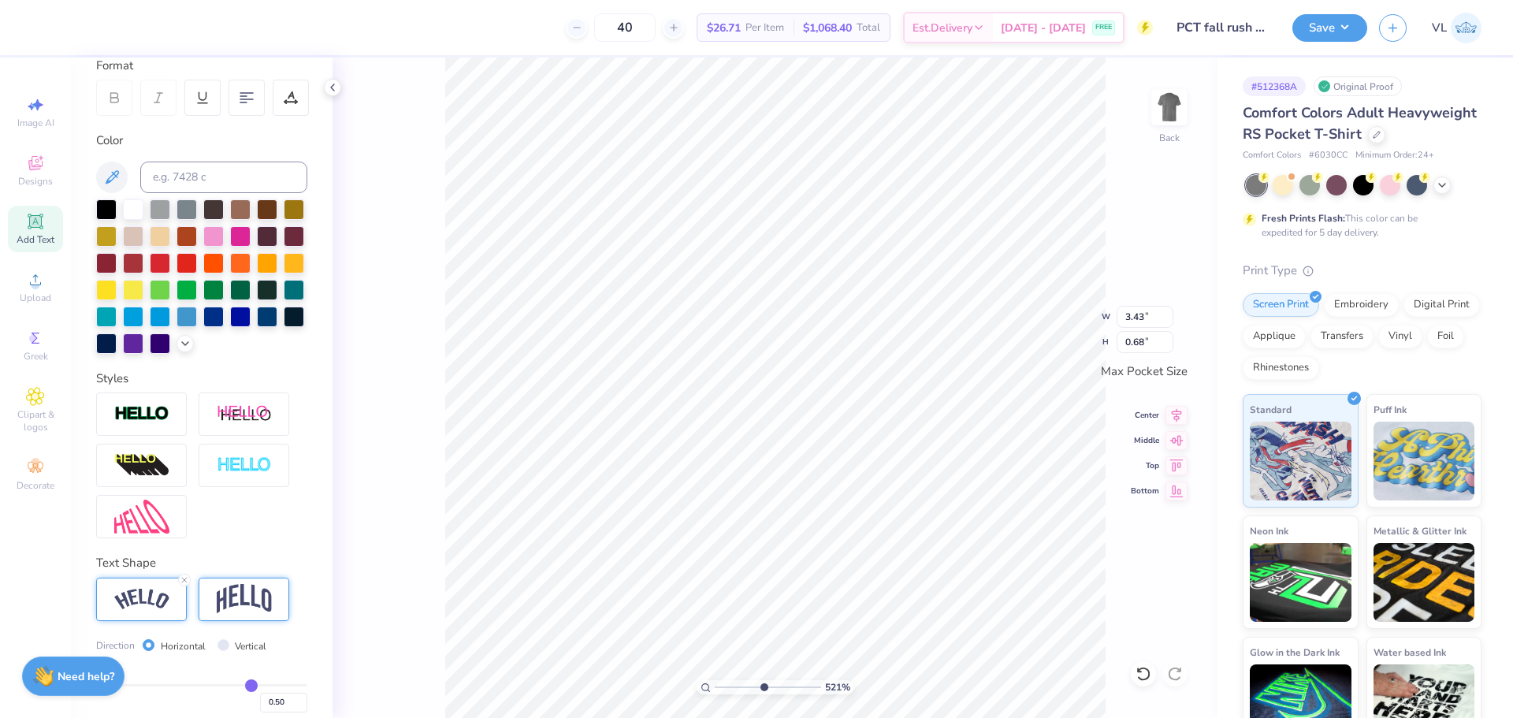
click at [229, 614] on img at bounding box center [244, 599] width 55 height 30
type input "3.11"
type input "0.87"
click at [162, 610] on img at bounding box center [141, 599] width 55 height 21
type input "3.43"
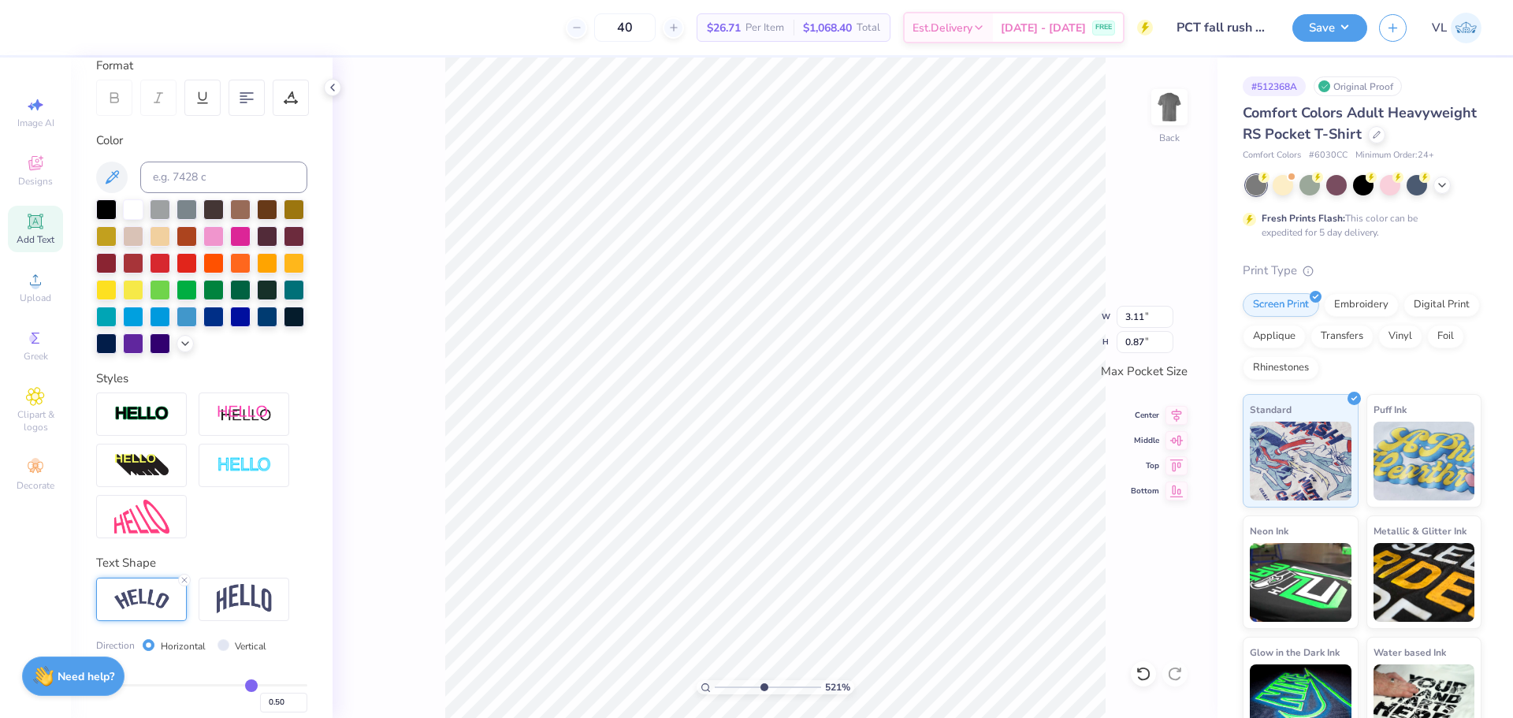
type input "0.68"
type input "3.17"
type input "0.63"
click at [1144, 313] on input "2.82" at bounding box center [1145, 317] width 57 height 22
type input "3.50"
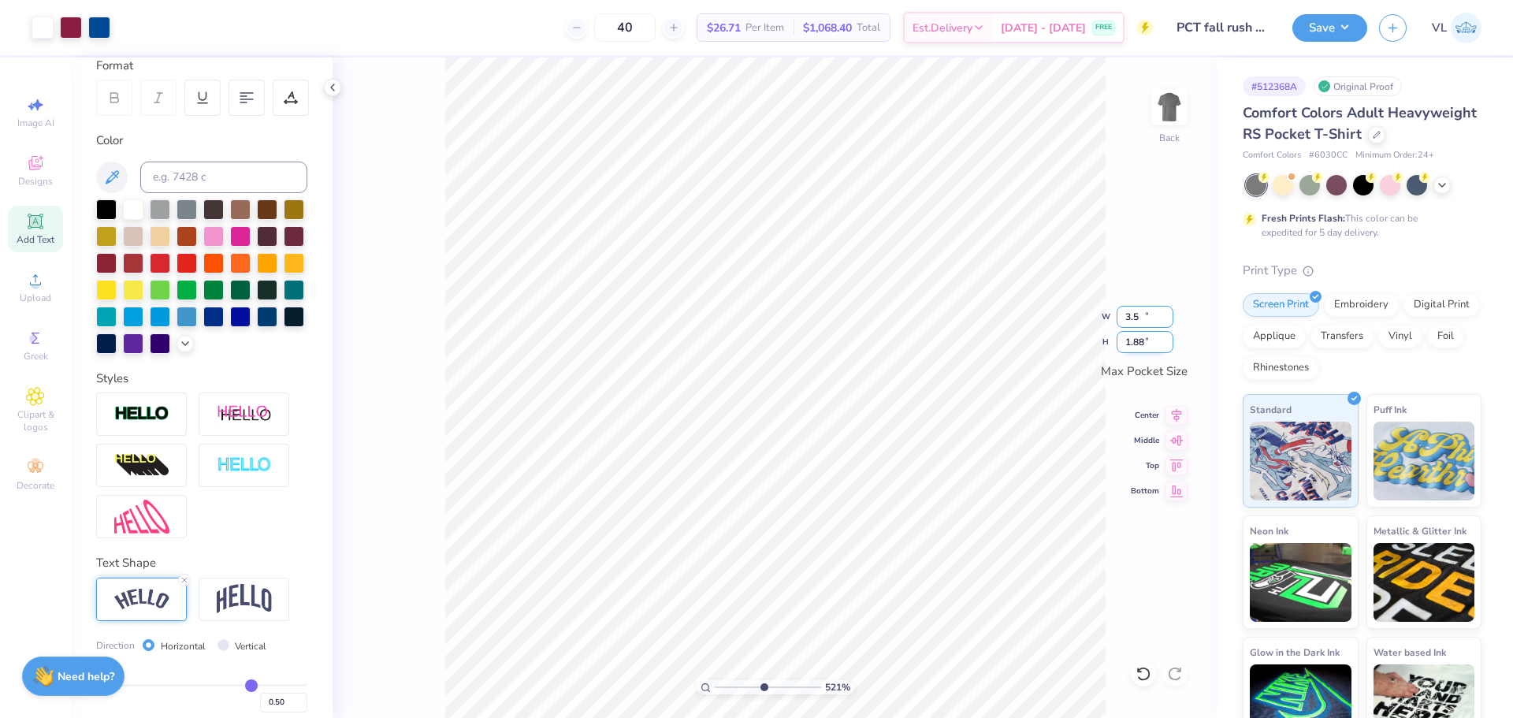
type input "1.88"
click at [1142, 318] on input "3.17" at bounding box center [1145, 317] width 57 height 22
type input "3.50"
type input "0.70"
click at [582, 79] on body "Art colors 40 $26.71 Per Item $1,068.40 Total Est. Delivery Sep 9 - 12 FREE Des…" at bounding box center [756, 359] width 1513 height 718
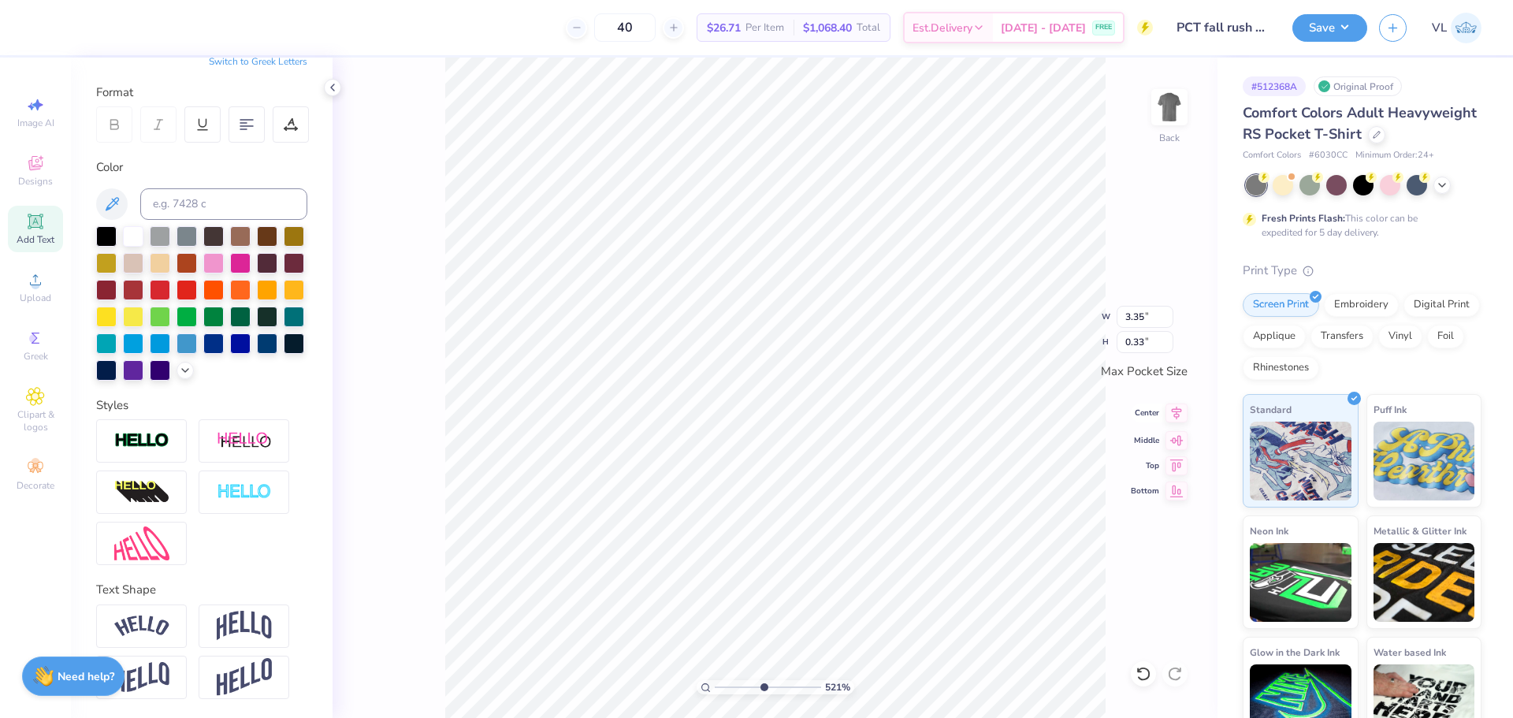
click at [1182, 407] on icon at bounding box center [1177, 413] width 22 height 19
type input "3.10"
type input "0.30"
drag, startPoint x: 762, startPoint y: 690, endPoint x: 751, endPoint y: 666, distance: 26.8
type input "4.09"
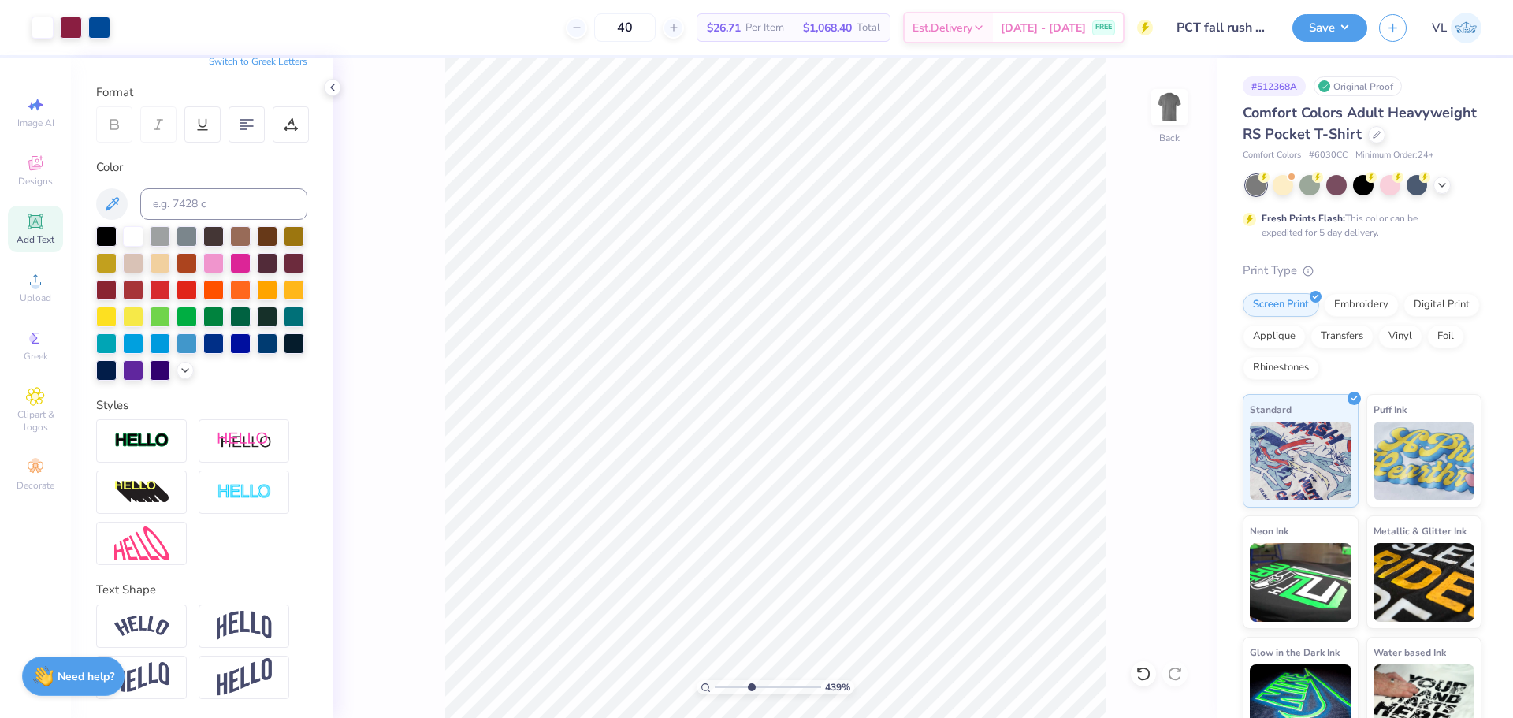
click at [751, 680] on input "range" at bounding box center [768, 687] width 106 height 14
click at [1174, 407] on icon at bounding box center [1177, 413] width 22 height 19
type input "2.30"
type input "1.36"
drag, startPoint x: 1167, startPoint y: 406, endPoint x: 1178, endPoint y: 407, distance: 11.1
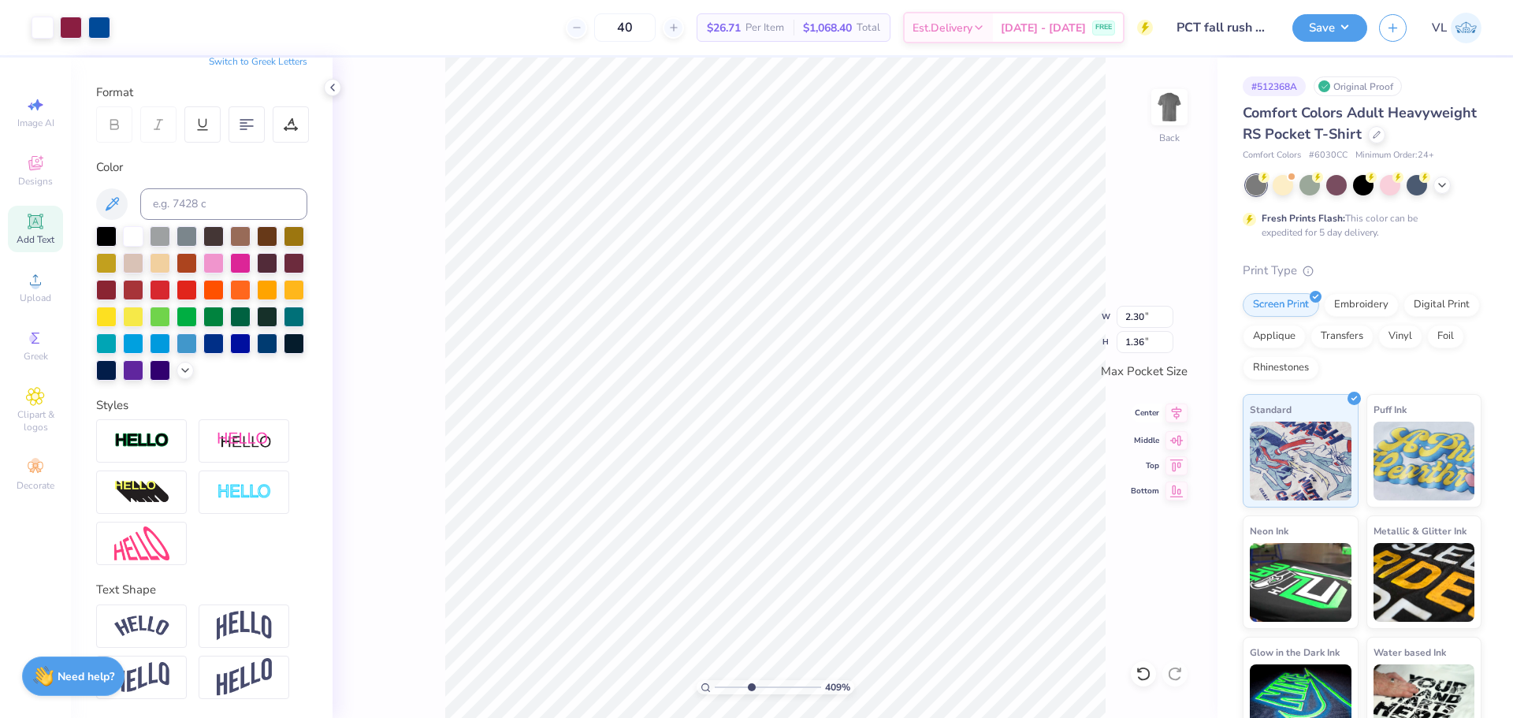
click at [1174, 406] on icon at bounding box center [1177, 413] width 22 height 19
click at [1178, 407] on icon at bounding box center [1177, 413] width 22 height 19
type input "3.49"
type input "0.29"
click at [1182, 410] on icon at bounding box center [1177, 413] width 10 height 13
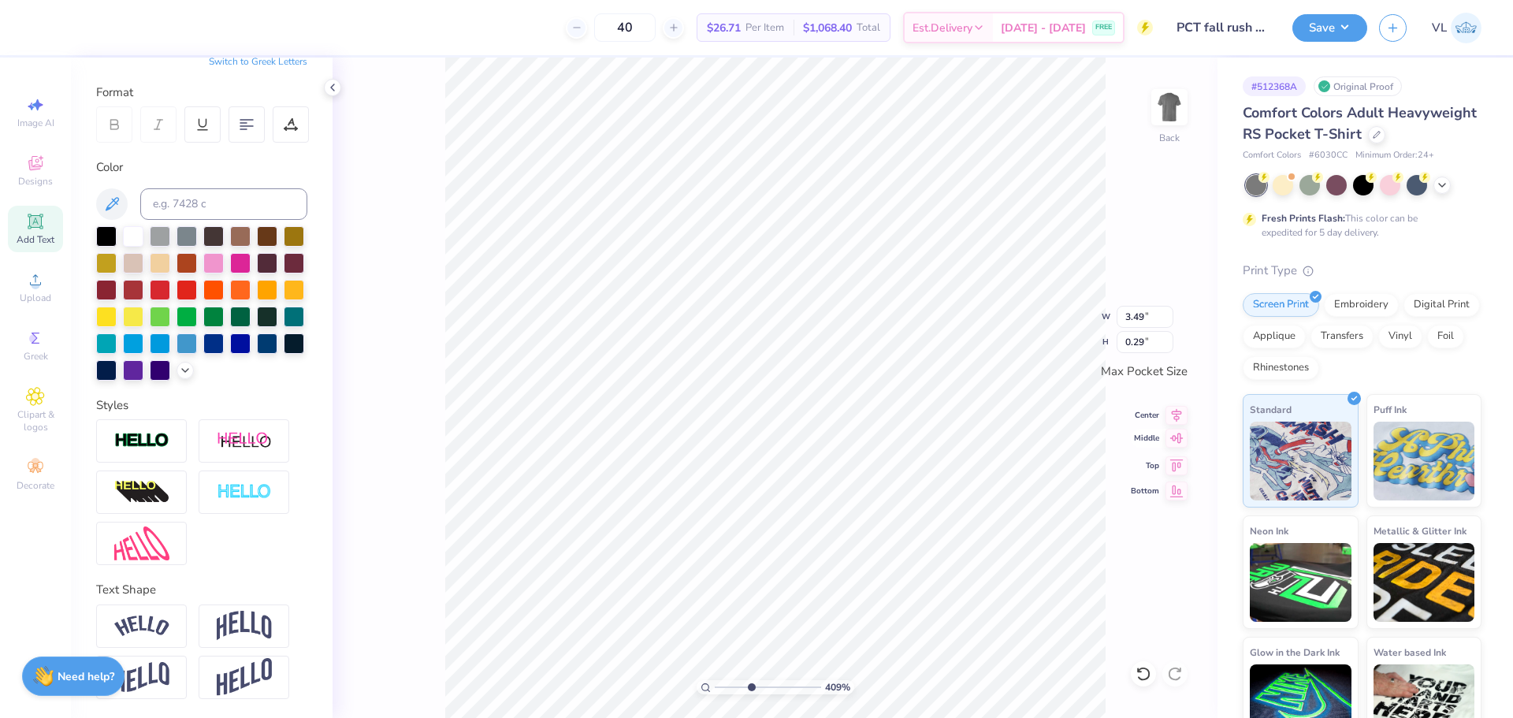
click at [1177, 440] on icon at bounding box center [1177, 438] width 22 height 19
type input "2.30"
type input "1.36"
click at [1174, 444] on icon at bounding box center [1177, 438] width 22 height 19
type input "3.10"
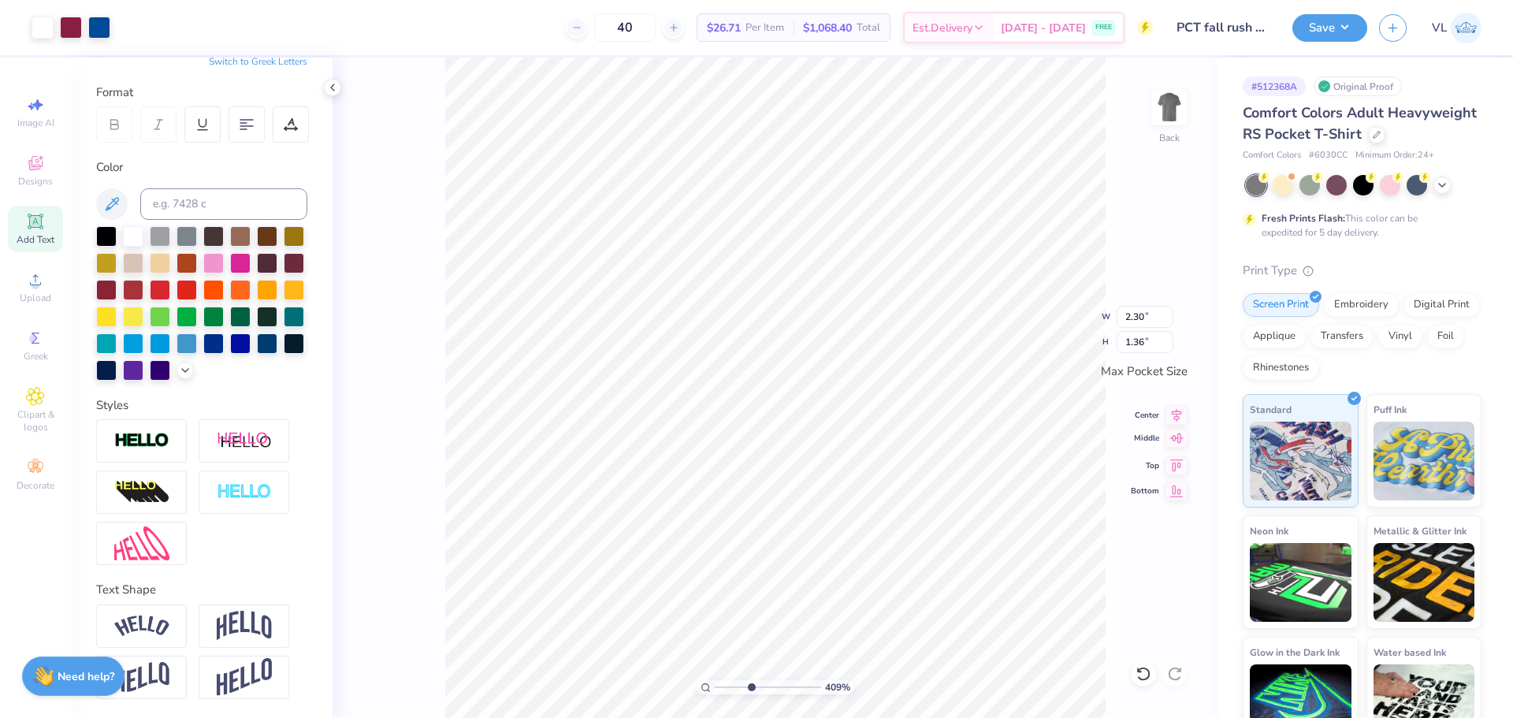
type input "0.30"
type input "3.50"
type input "0.70"
click at [1174, 414] on icon at bounding box center [1177, 413] width 22 height 19
click at [668, 315] on li "Copy" at bounding box center [674, 320] width 124 height 31
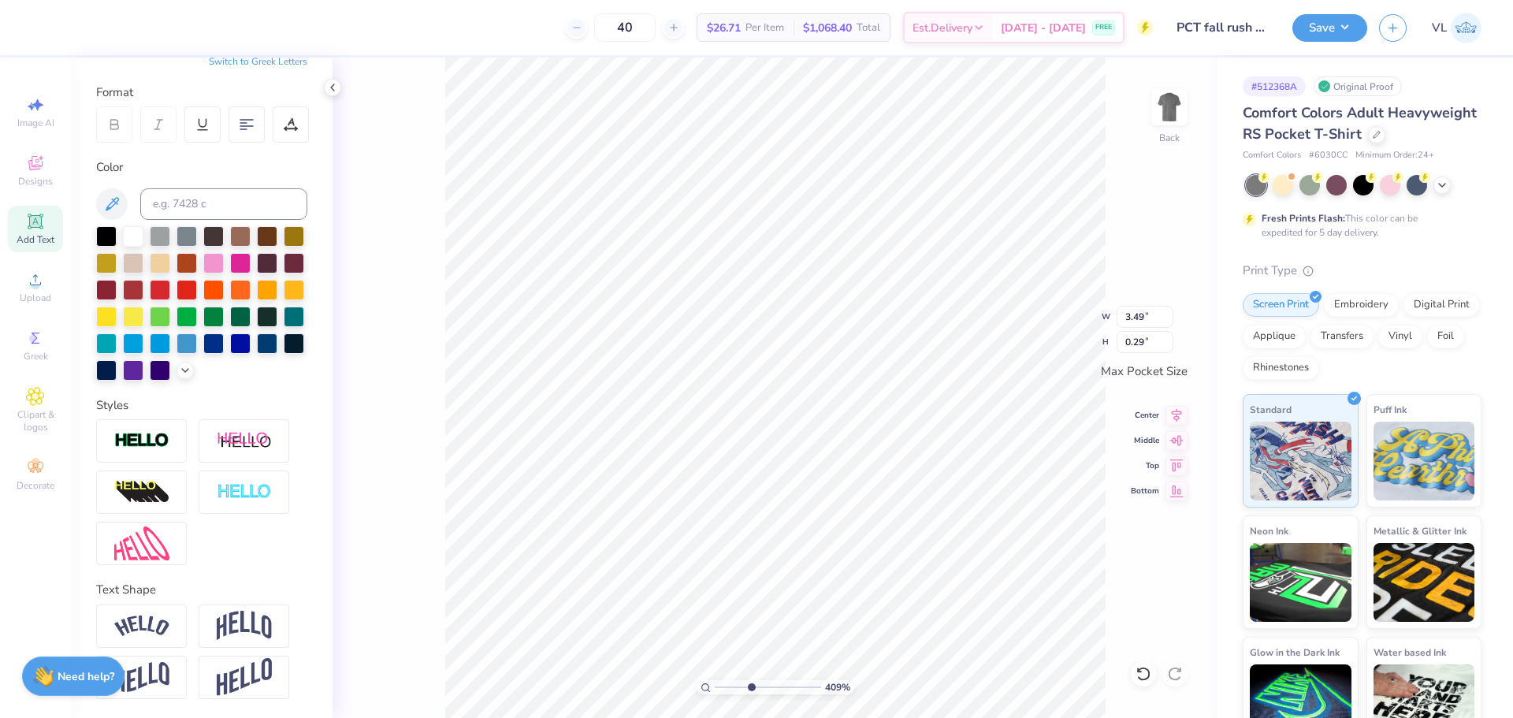
scroll to position [13, 2]
type textarea "20"
click at [657, 413] on li "Duplicate" at bounding box center [663, 412] width 124 height 31
type input "3.50"
click at [1180, 441] on icon at bounding box center [1177, 438] width 22 height 19
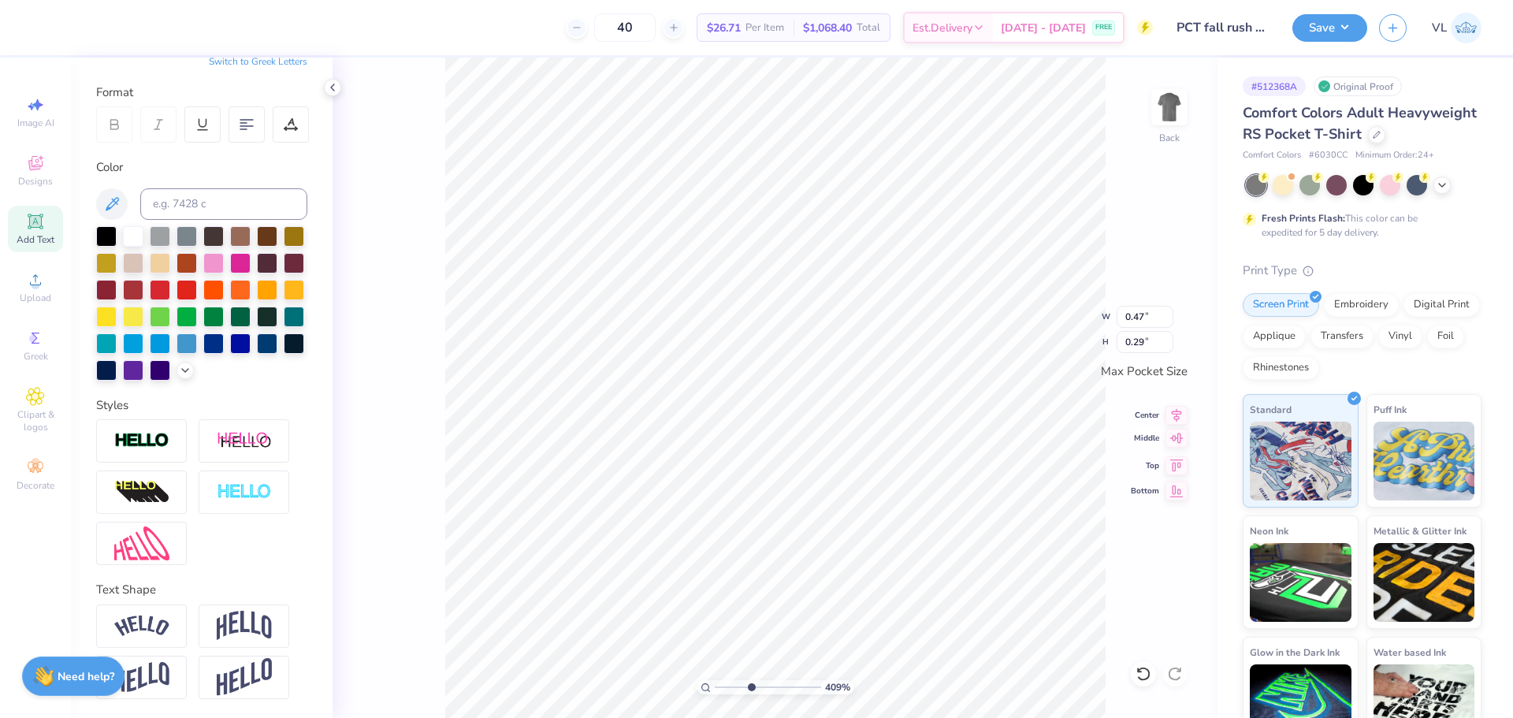
click at [1177, 437] on icon at bounding box center [1177, 438] width 22 height 19
type textarea "25"
type input "0.46"
click at [434, 100] on div "409 % Back" at bounding box center [775, 388] width 885 height 661
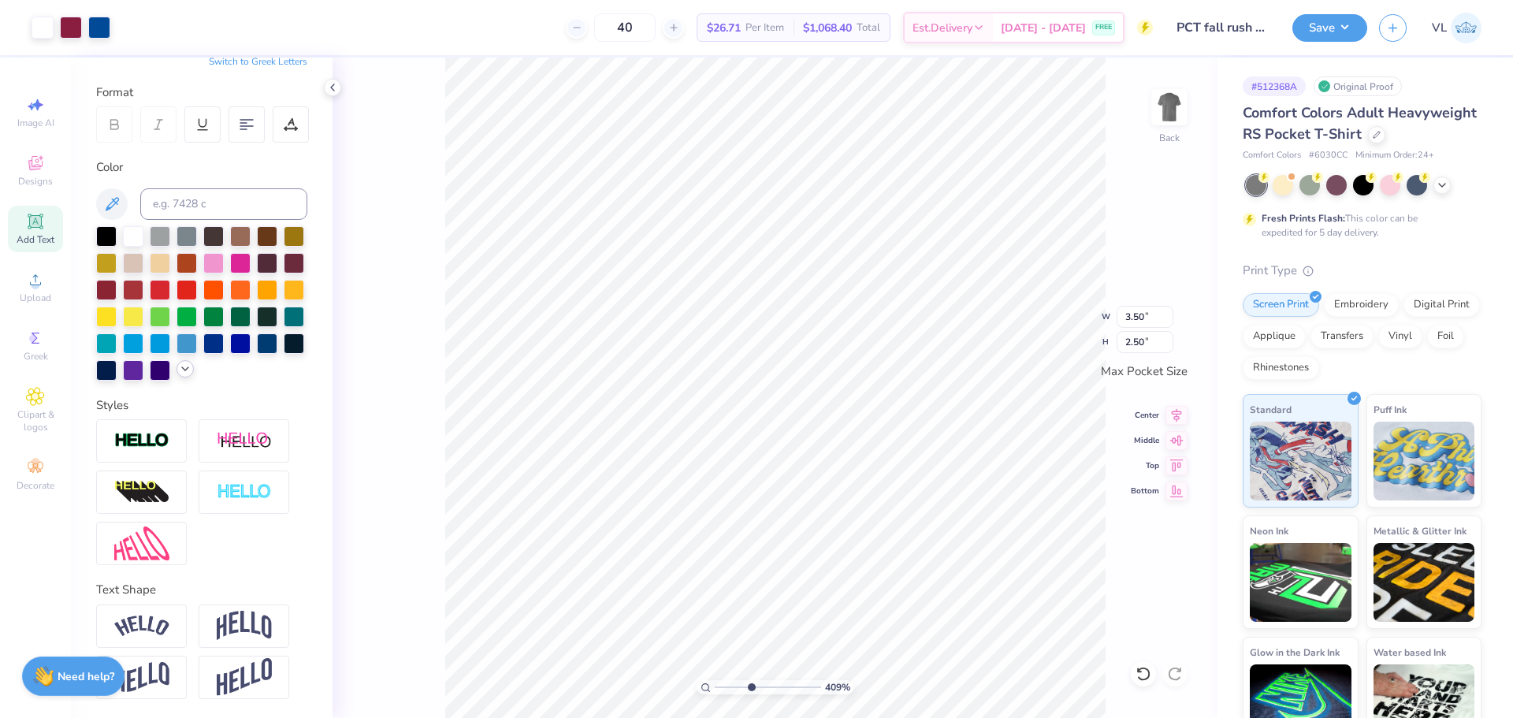
click at [177, 375] on div at bounding box center [185, 368] width 17 height 17
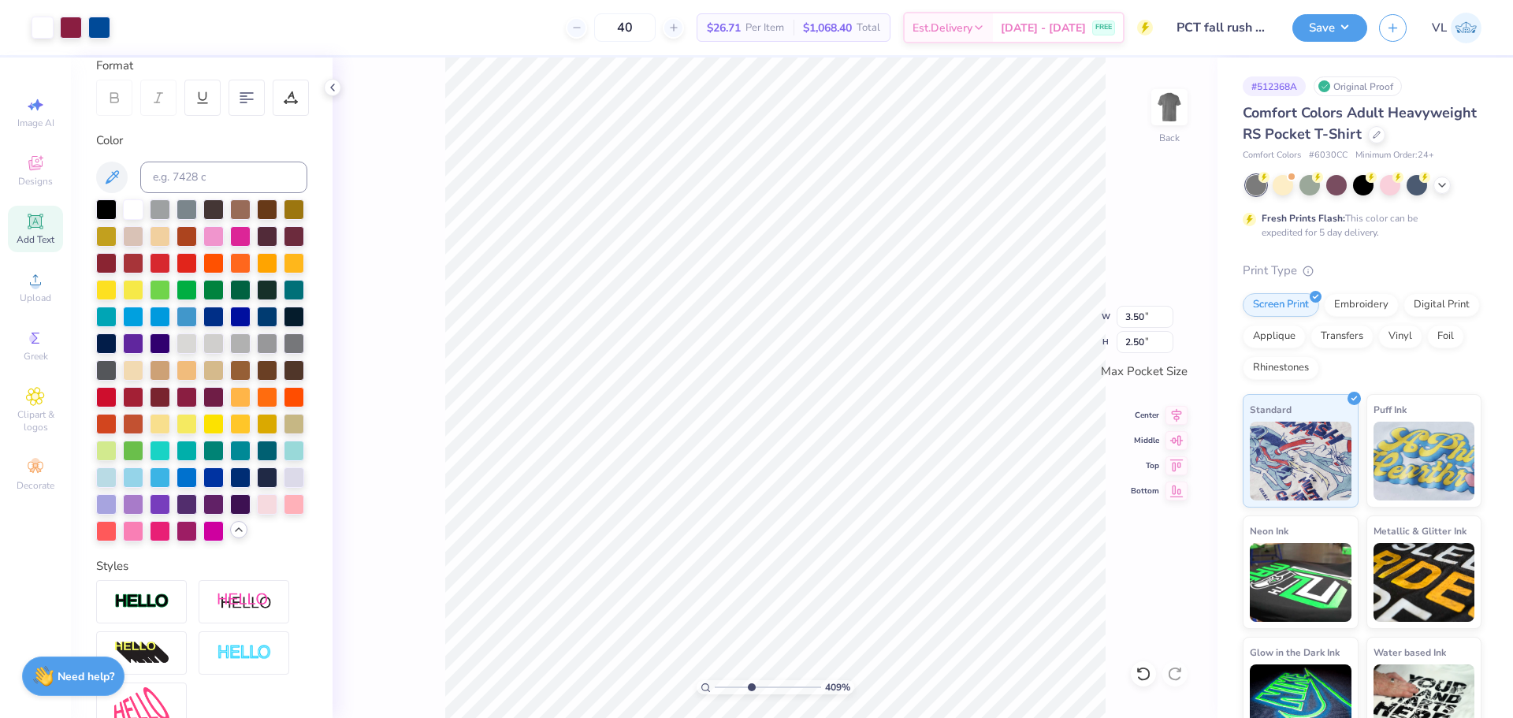
drag, startPoint x: 430, startPoint y: 160, endPoint x: 380, endPoint y: 132, distance: 57.2
click at [430, 158] on div "409 % Back W 3.50 3.50 " H 2.50 2.50 " Max Pocket Size Center Middle Top Bottom" at bounding box center [775, 388] width 885 height 661
click at [104, 23] on div at bounding box center [99, 26] width 22 height 22
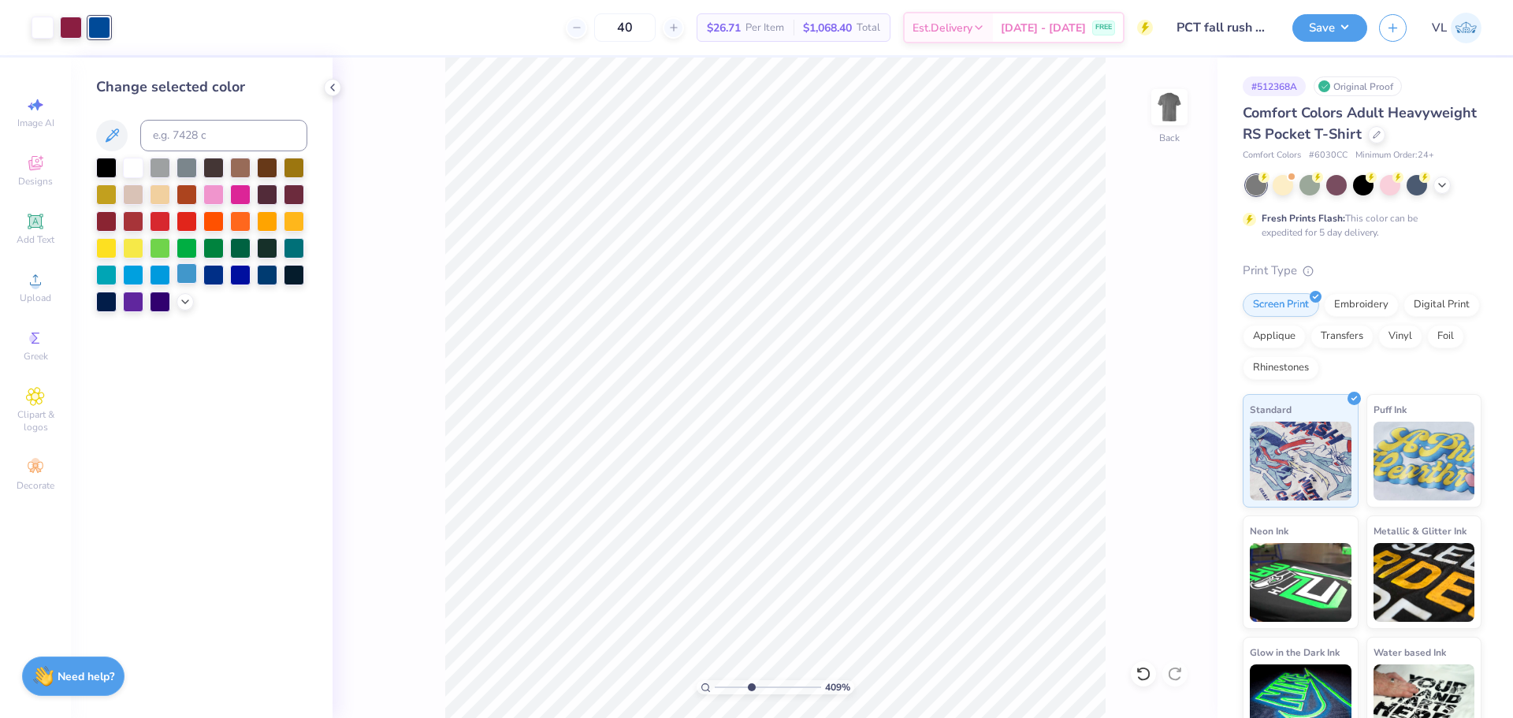
click at [184, 276] on div at bounding box center [187, 273] width 20 height 20
click at [182, 300] on icon at bounding box center [185, 300] width 13 height 13
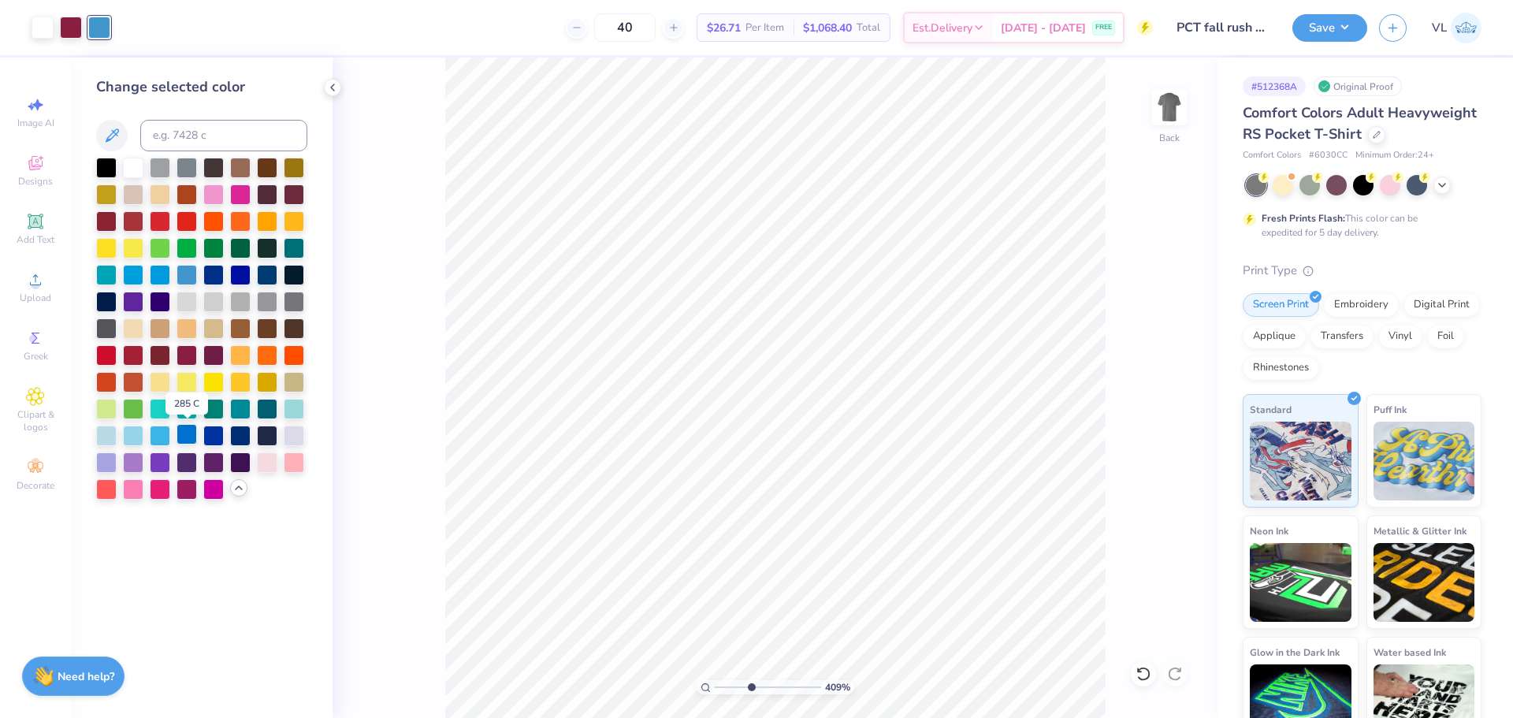
click at [184, 437] on div at bounding box center [187, 434] width 20 height 20
click at [73, 34] on div at bounding box center [71, 26] width 22 height 22
click at [162, 220] on div at bounding box center [160, 220] width 20 height 20
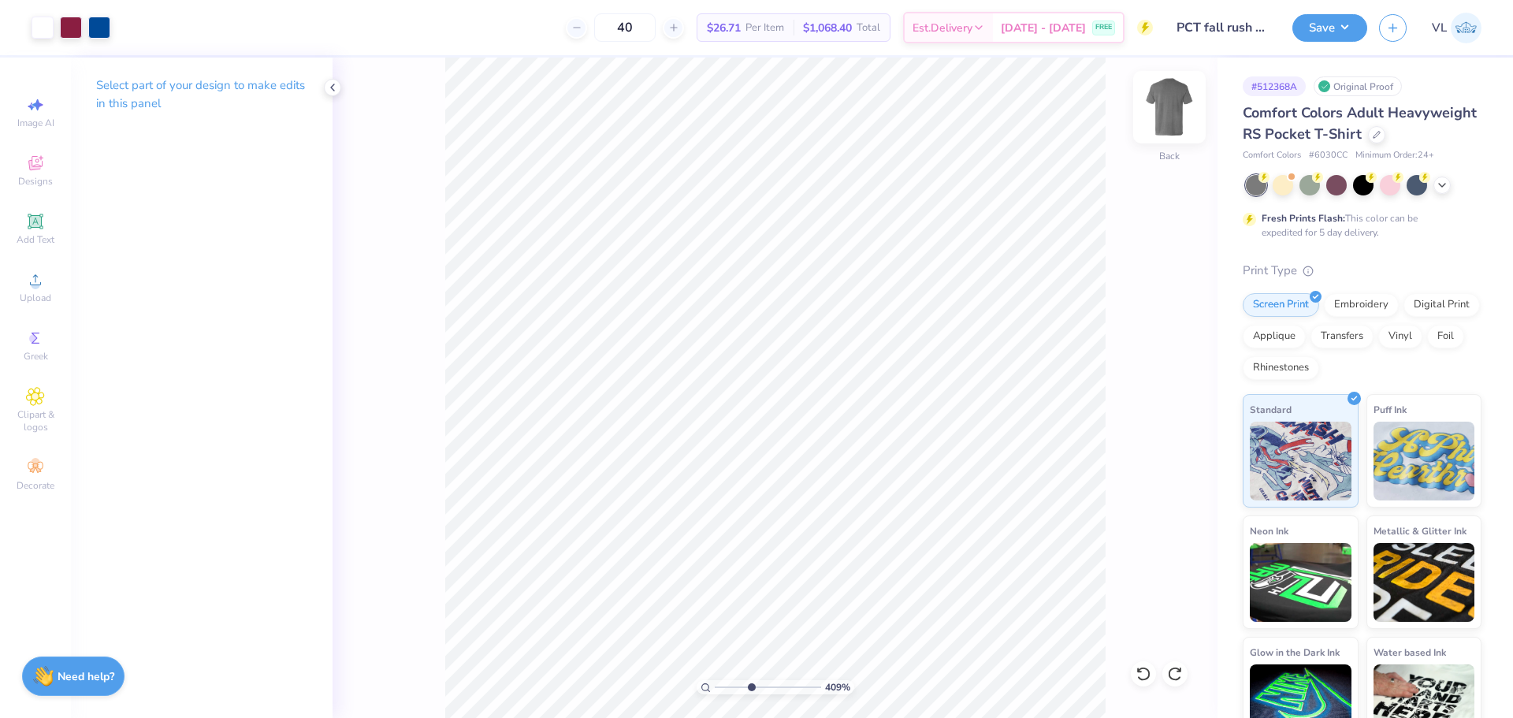
click at [1174, 103] on img at bounding box center [1169, 107] width 63 height 63
drag, startPoint x: 742, startPoint y: 681, endPoint x: 719, endPoint y: 680, distance: 22.9
type input "1.04"
click at [719, 680] on input "range" at bounding box center [768, 687] width 106 height 14
click at [30, 305] on div "Upload" at bounding box center [35, 287] width 55 height 47
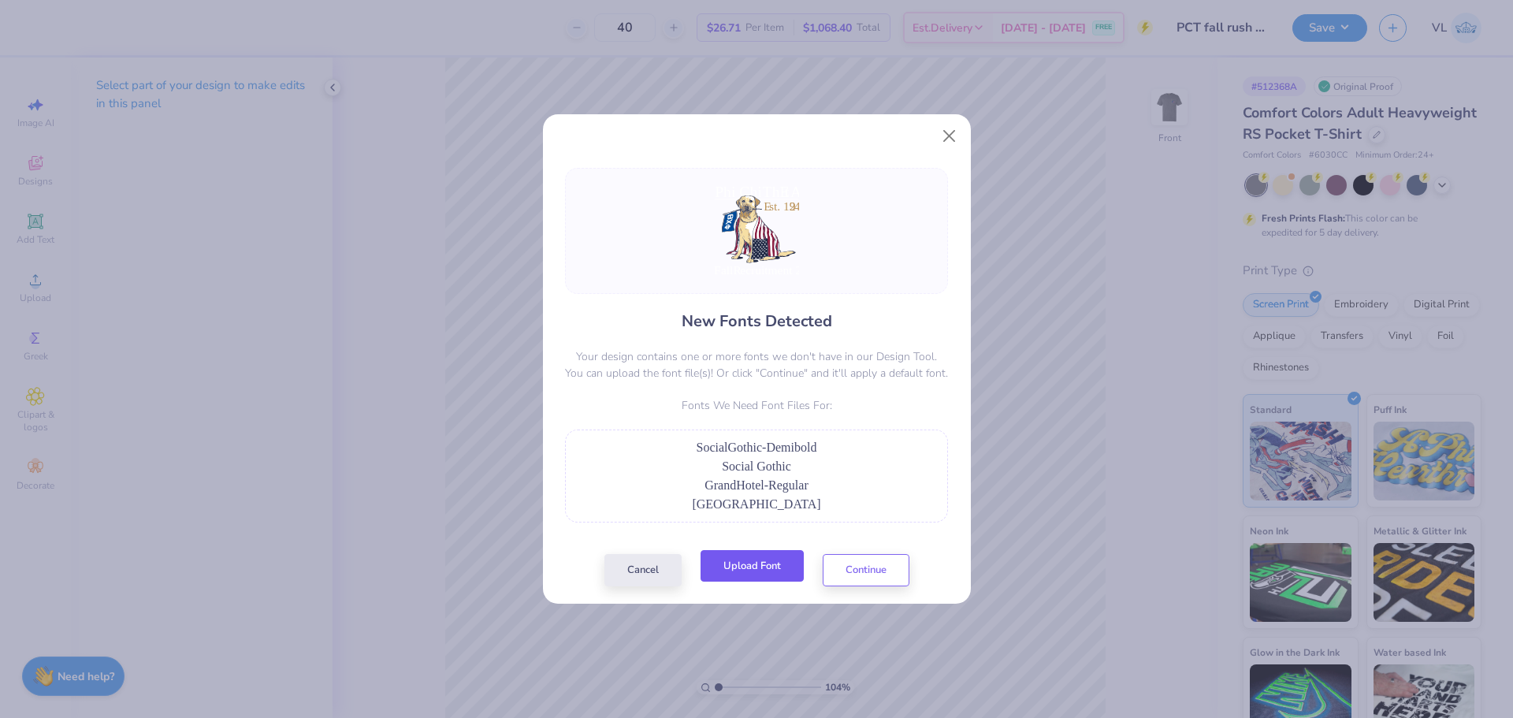
click at [749, 558] on button "Upload Font" at bounding box center [752, 566] width 103 height 32
click at [771, 567] on button "Upload Font" at bounding box center [752, 566] width 103 height 32
click at [856, 571] on button "Continue" at bounding box center [866, 566] width 87 height 32
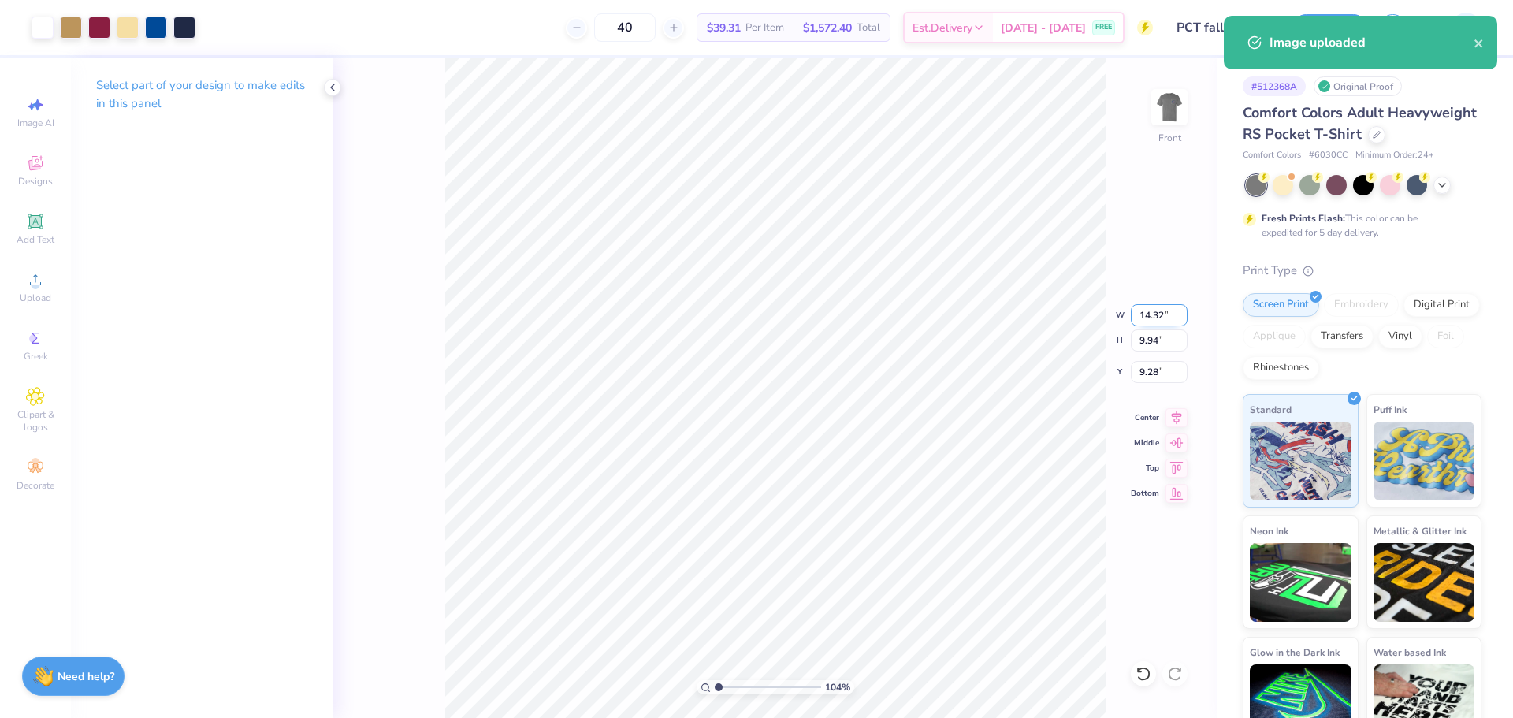
click at [1163, 314] on input "14.32" at bounding box center [1159, 315] width 57 height 22
type input "12.00"
type input "8.33"
type input "10.09"
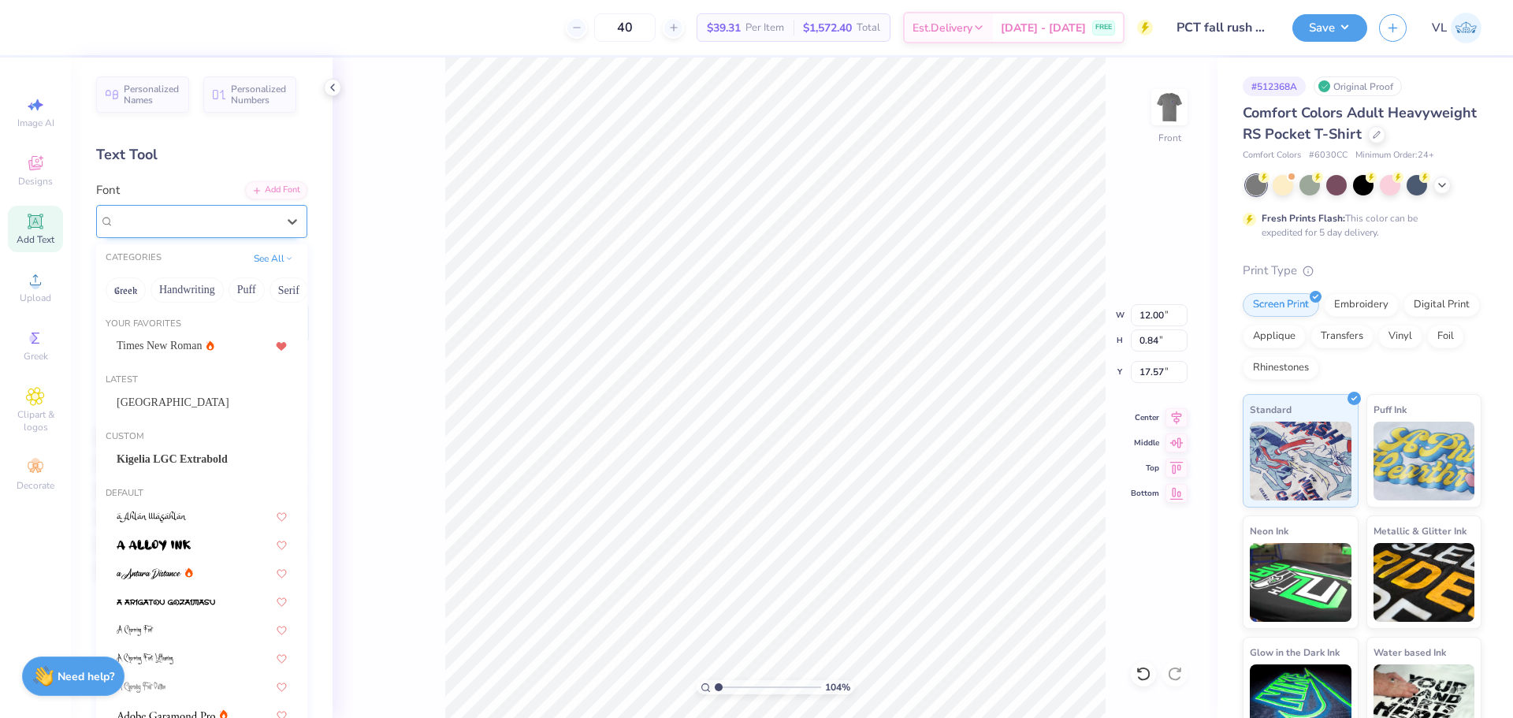
click at [248, 233] on div "Super Dream" at bounding box center [201, 221] width 211 height 33
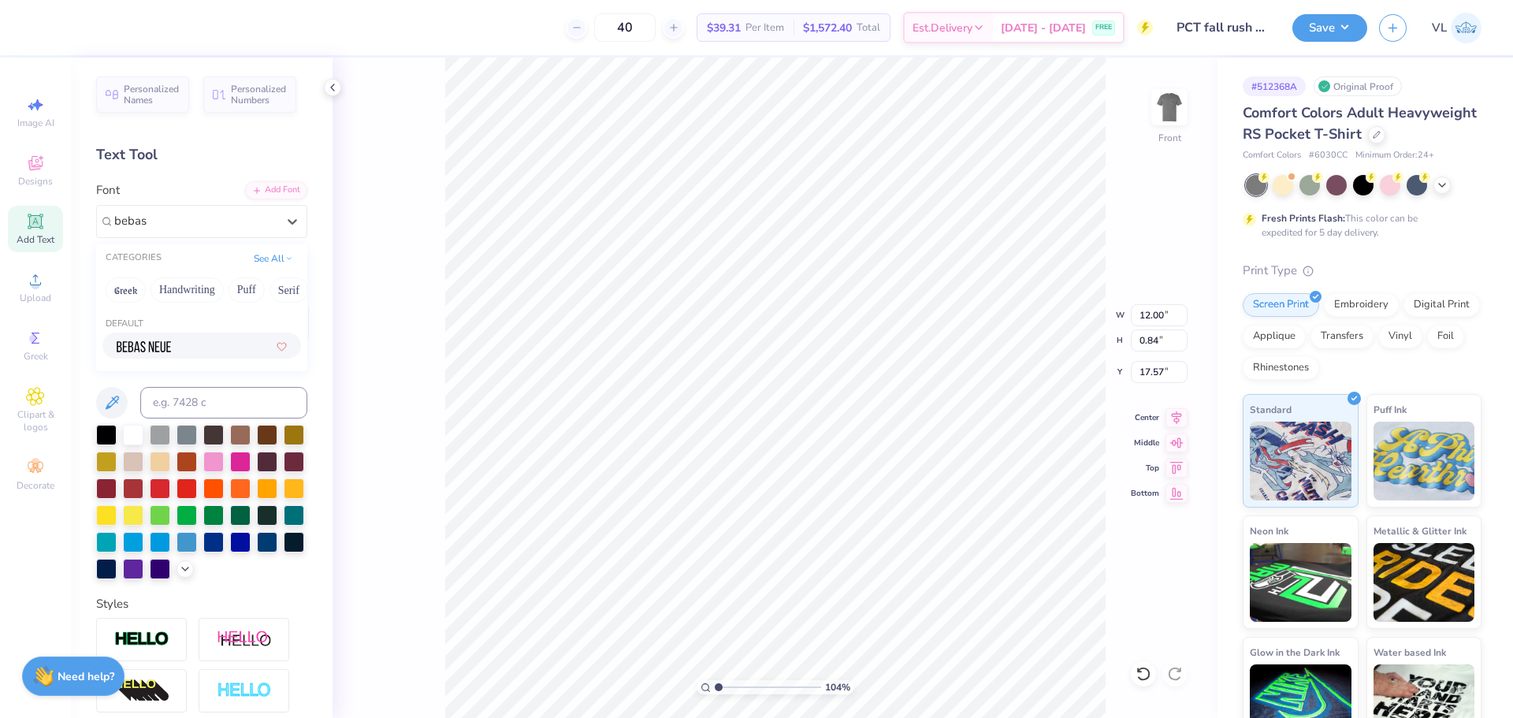
click at [228, 338] on div at bounding box center [202, 345] width 170 height 17
type input "bebas"
type input "8.46"
type input "0.83"
type input "17.66"
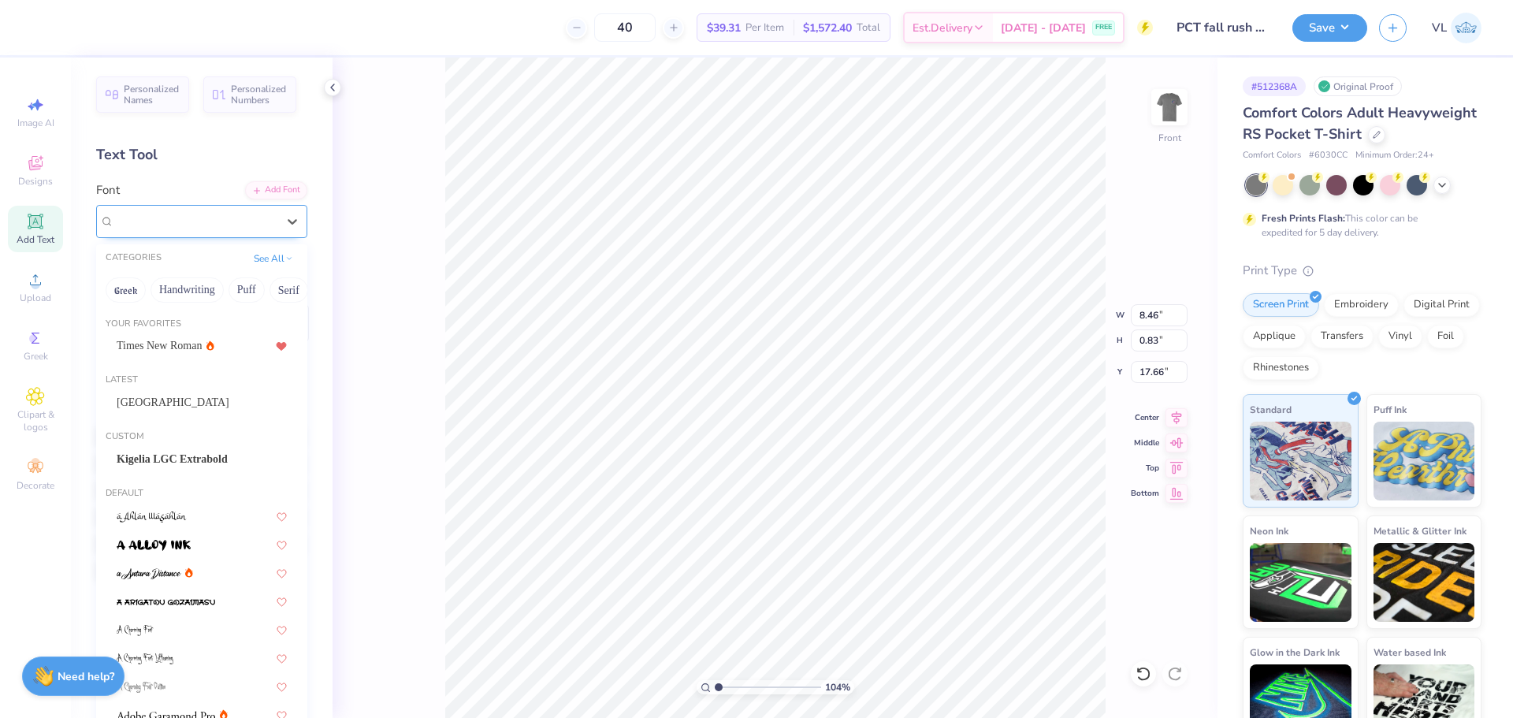
click at [203, 217] on div "Bebas Neue" at bounding box center [196, 221] width 166 height 24
click at [156, 400] on span "Grand Hotel" at bounding box center [173, 402] width 113 height 17
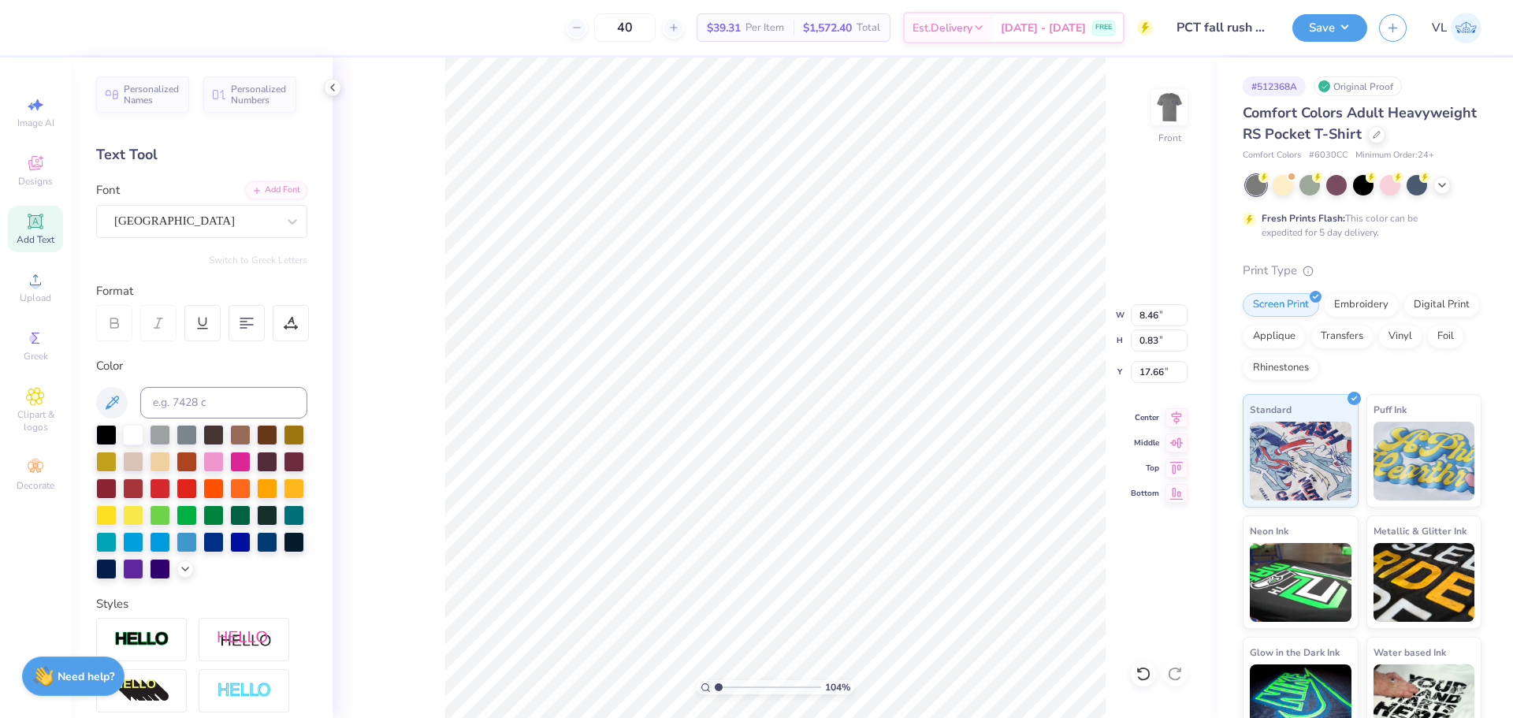
type input "8.01"
type input "1.01"
type input "17.57"
click at [117, 248] on div "Personalized Names Personalized Numbers Text Tool Add Font Font Super Dream Swi…" at bounding box center [202, 388] width 262 height 661
click at [134, 223] on div "Super Dream" at bounding box center [196, 221] width 166 height 24
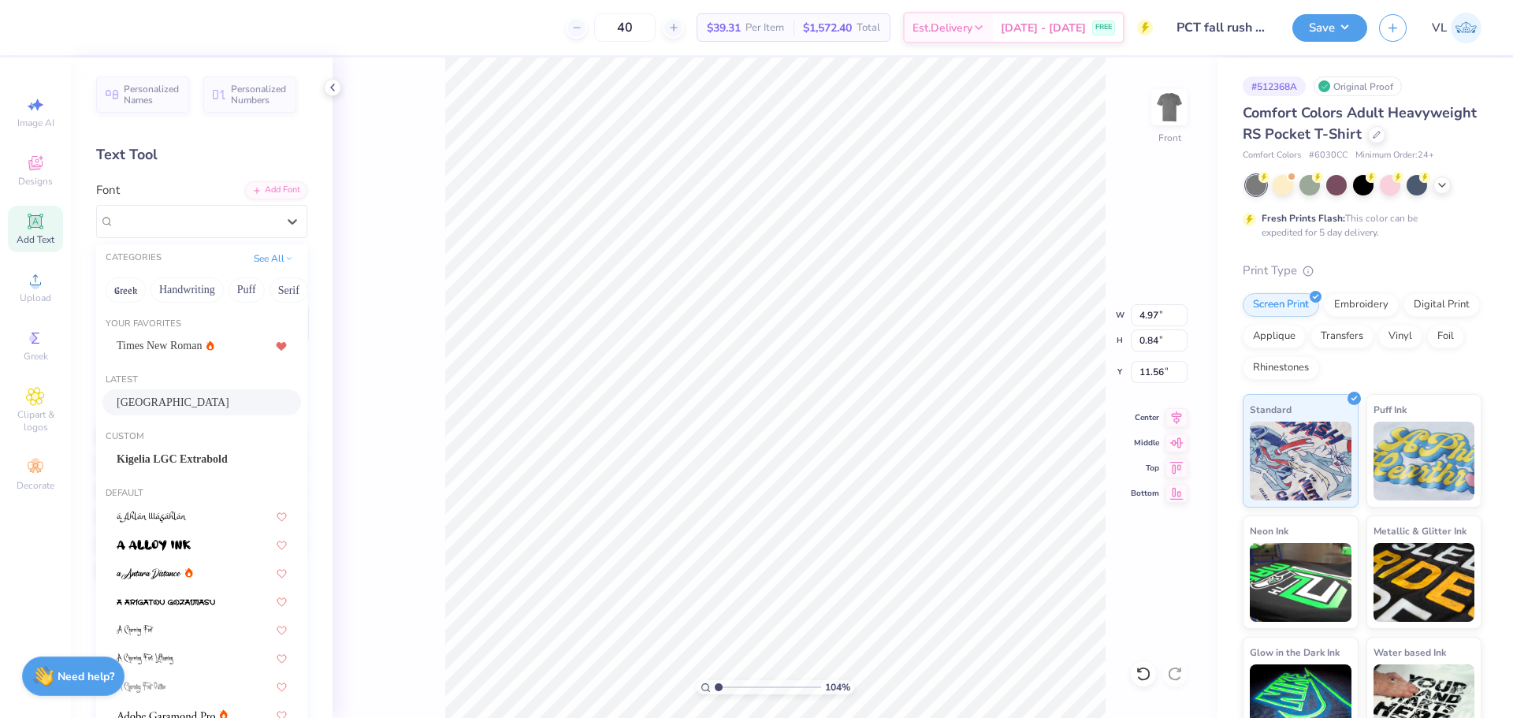
click at [160, 398] on div "Grand Hotel" at bounding box center [202, 402] width 170 height 17
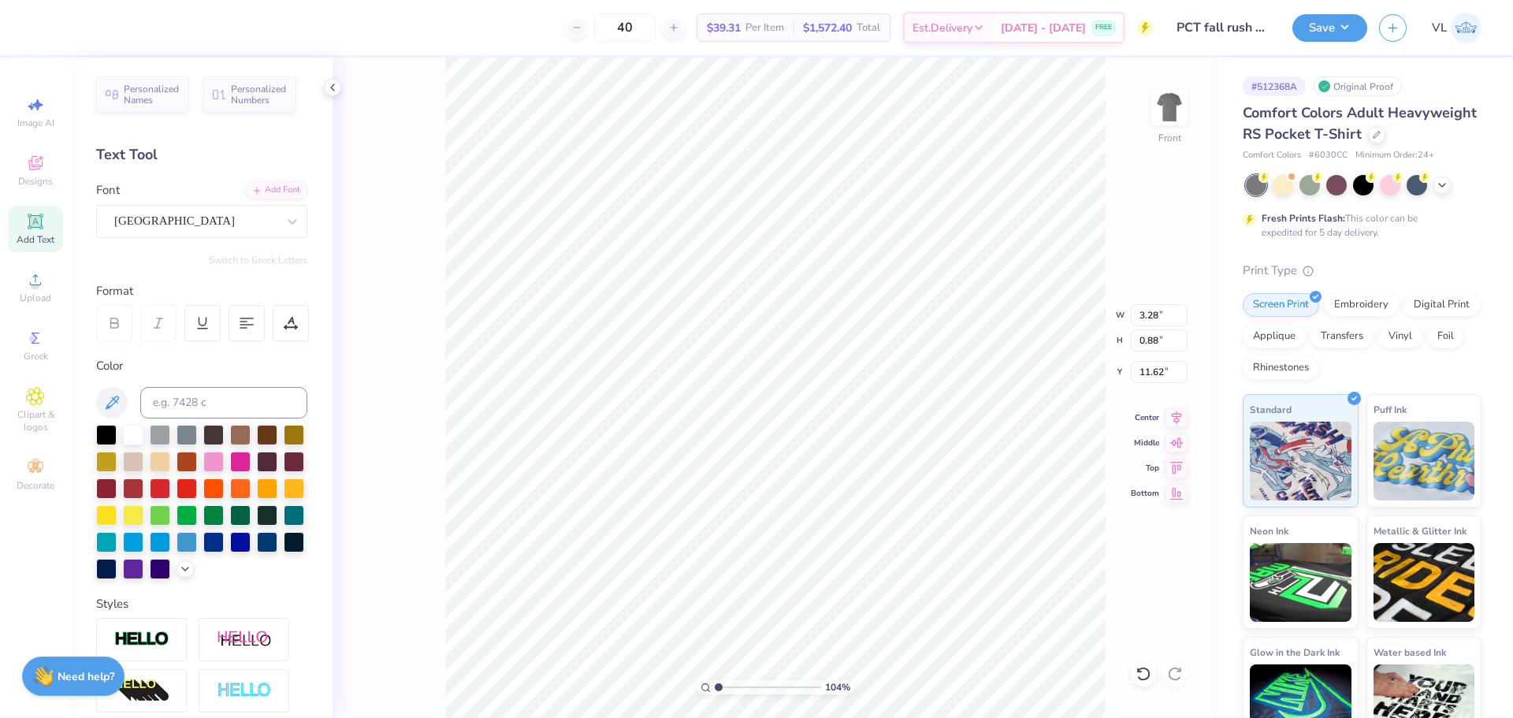
type input "3.28"
type input "0.88"
type input "11.62"
click at [180, 219] on div "Super Dream" at bounding box center [196, 221] width 166 height 24
click at [185, 352] on div "Bebas Neue" at bounding box center [202, 345] width 170 height 17
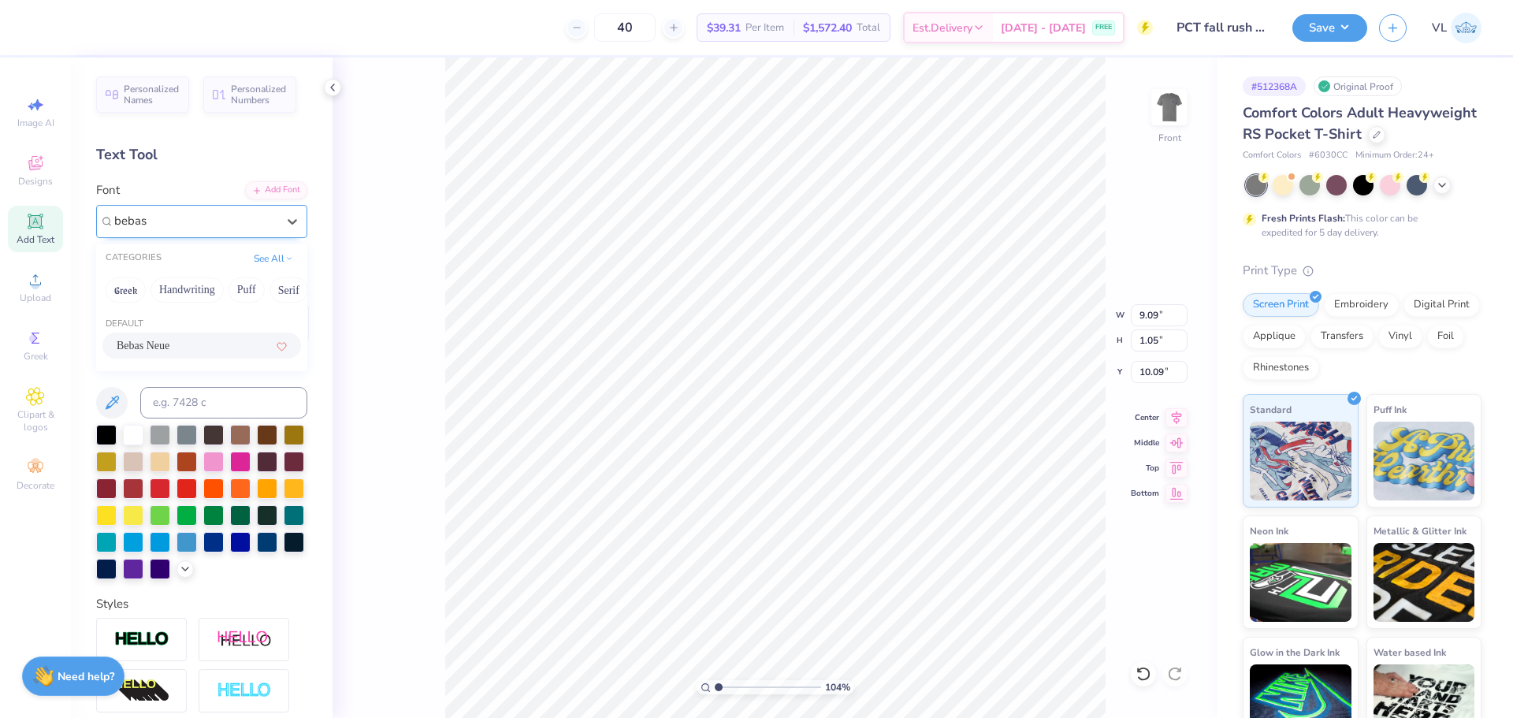
type input "bebas"
type input "5.90"
type input "10.18"
click at [121, 316] on icon at bounding box center [114, 323] width 14 height 14
type input "7.60"
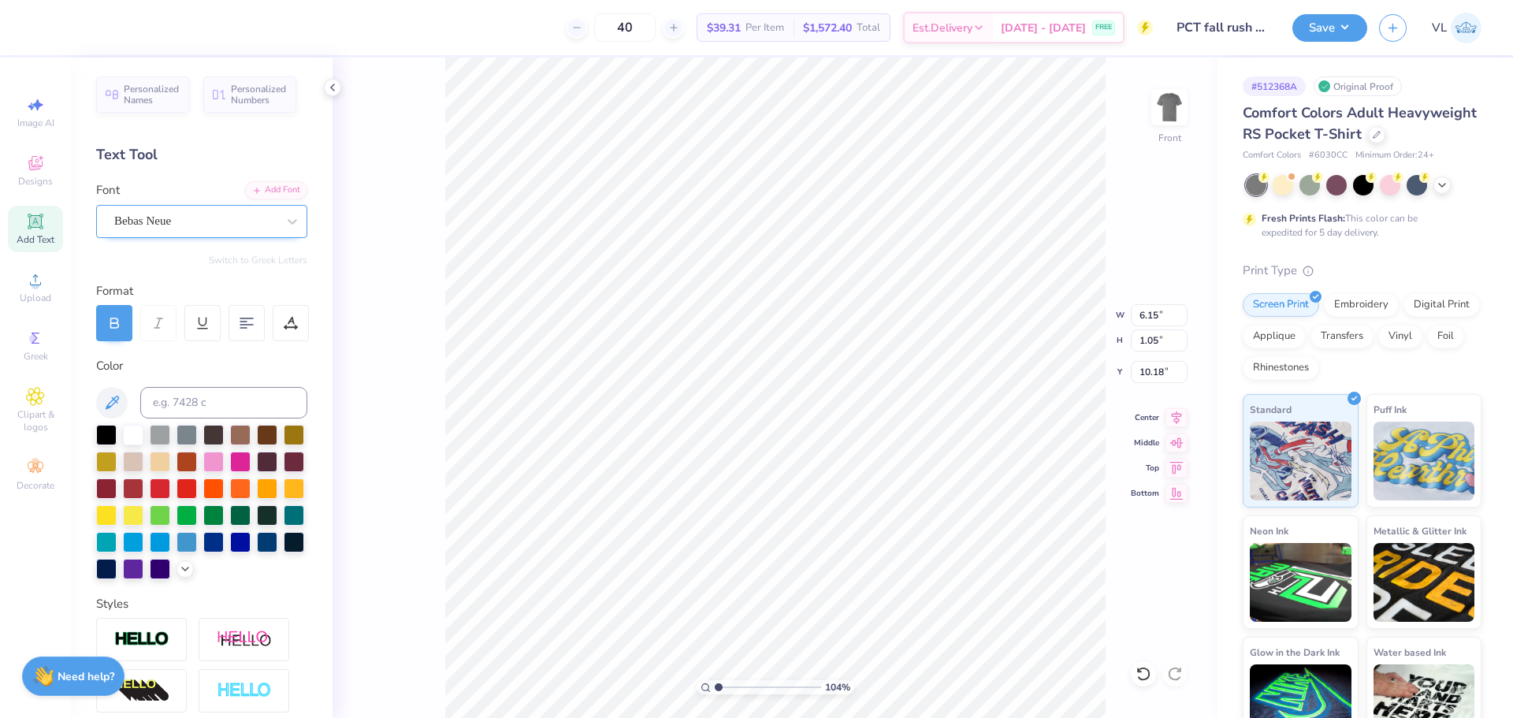
type input "1.30"
type input "9.93"
type input "7.80"
type input "1.34"
type input "9.90"
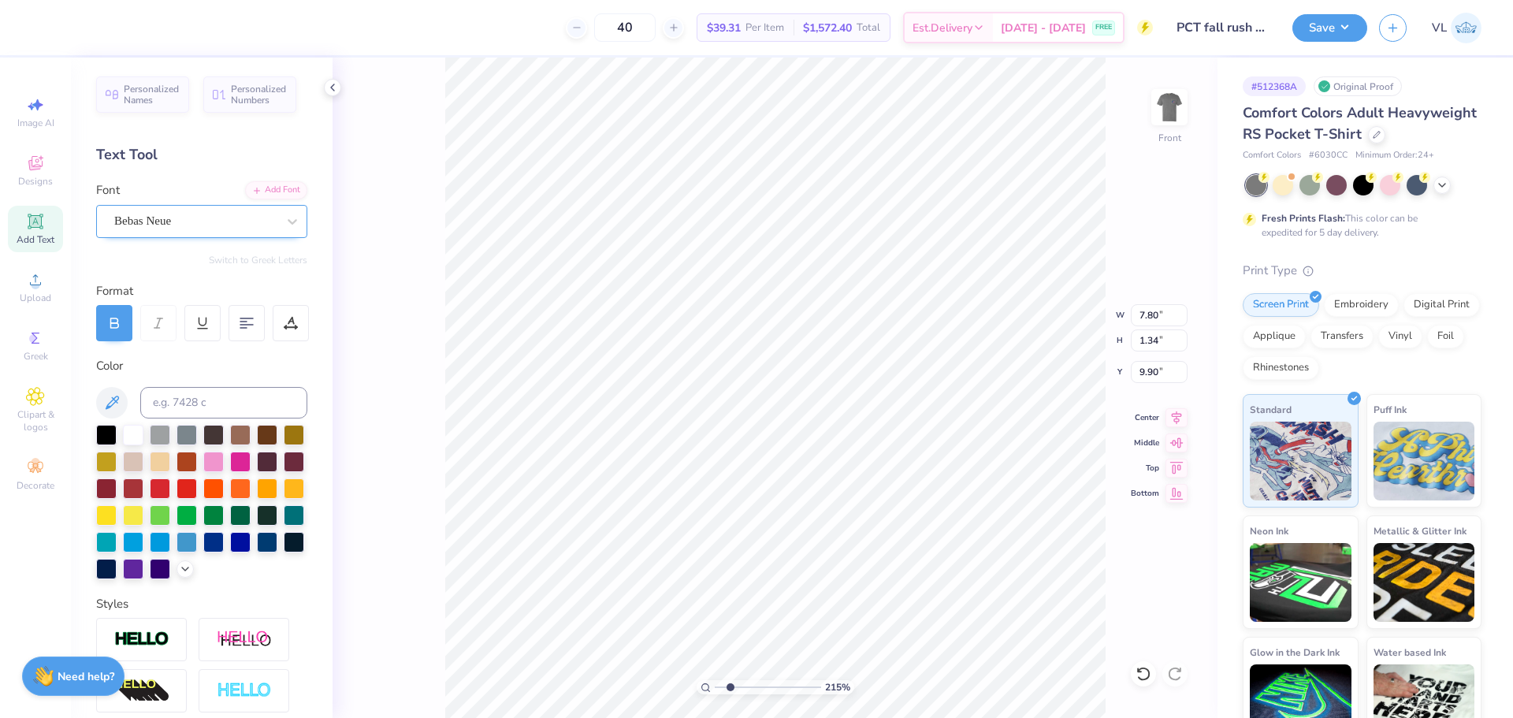
drag, startPoint x: 720, startPoint y: 683, endPoint x: 731, endPoint y: 683, distance: 10.3
type input "2.15"
click at [731, 683] on input "range" at bounding box center [768, 687] width 106 height 14
click at [1179, 410] on icon at bounding box center [1177, 415] width 22 height 19
click at [1177, 413] on icon at bounding box center [1177, 415] width 22 height 19
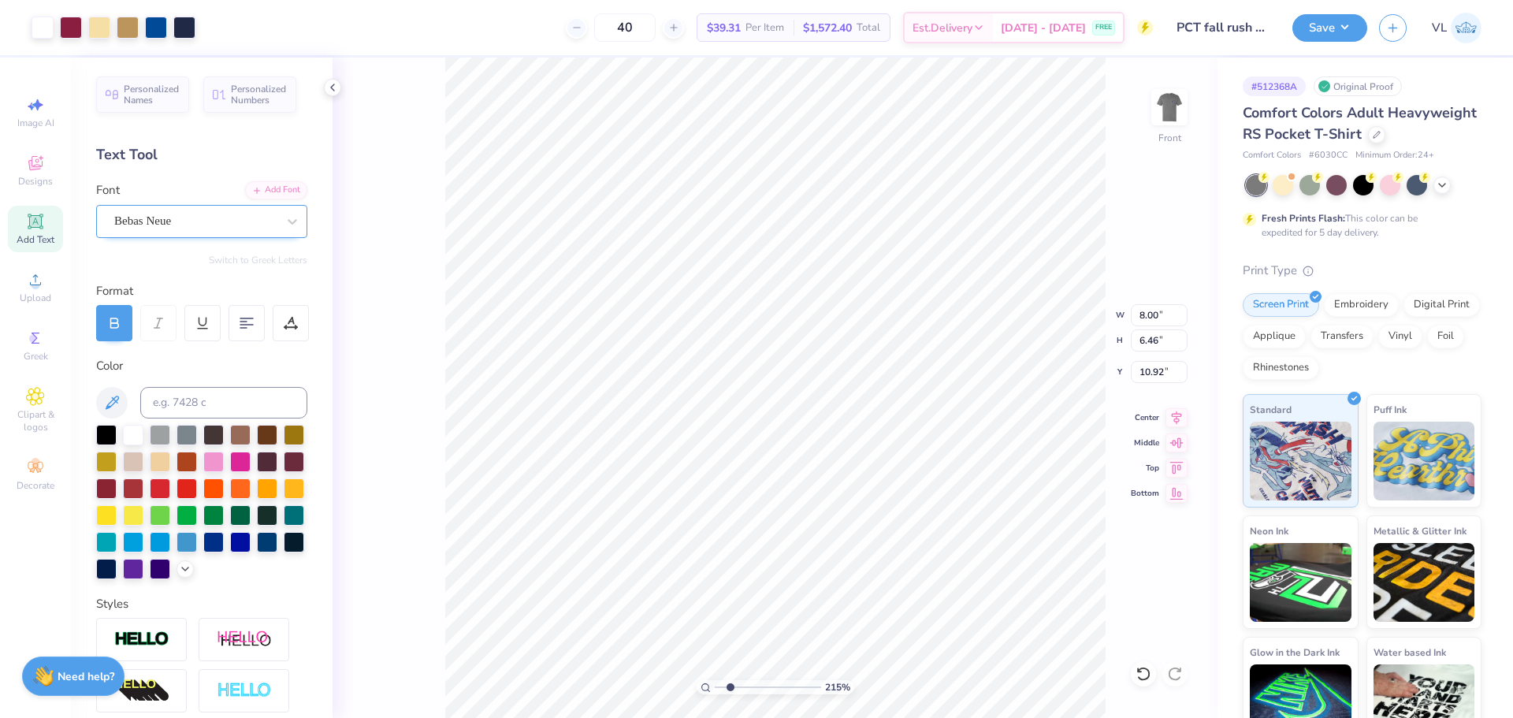
type input "10.91"
click at [952, 424] on li "Duplicate" at bounding box center [961, 422] width 124 height 31
type input "12.29"
type input "9.54"
click at [834, 544] on li "Group" at bounding box center [830, 545] width 124 height 31
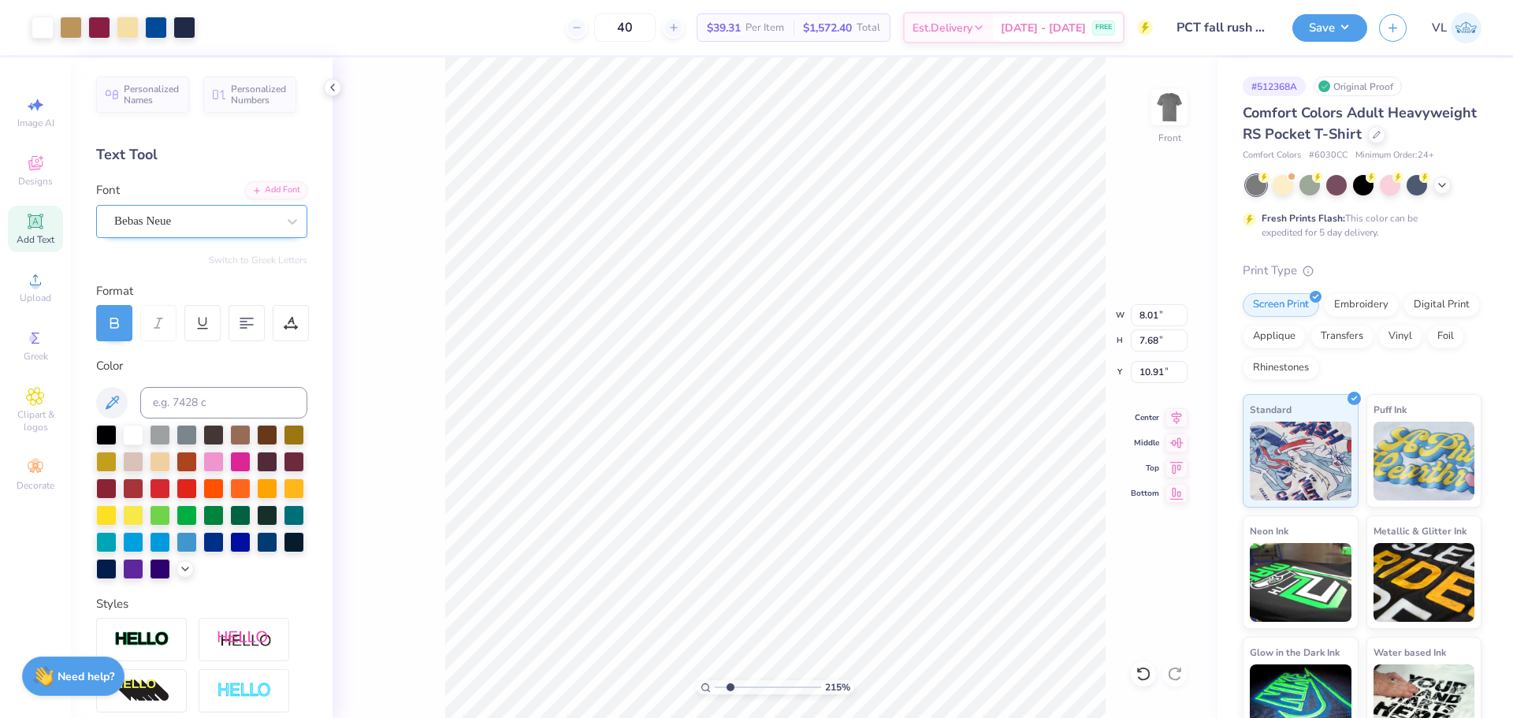
type input "7.09"
type input "6.46"
type input "10.91"
click at [806, 698] on li "Send to Back" at bounding box center [817, 698] width 124 height 31
type input "11.57"
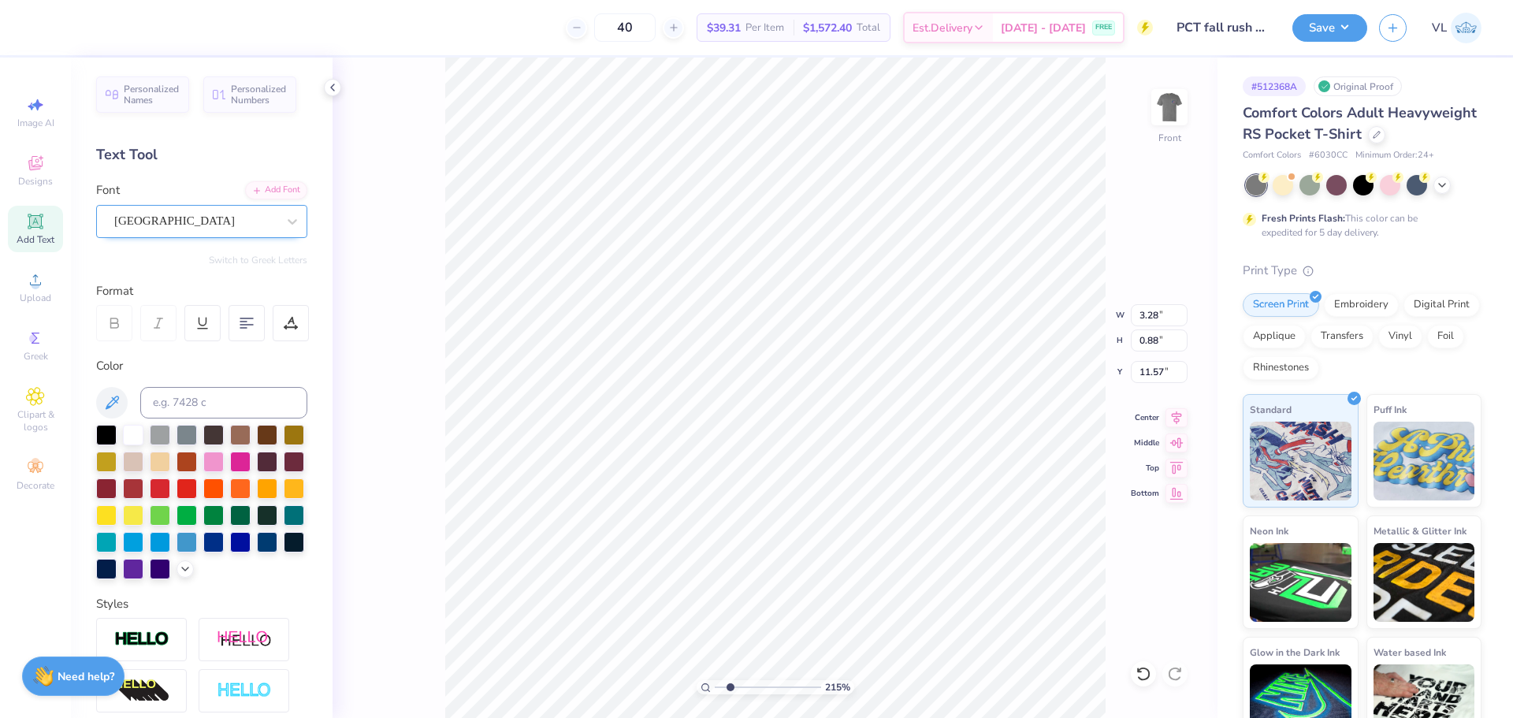
type input "8.01"
type input "1.01"
type input "17.57"
click at [1182, 411] on icon at bounding box center [1177, 414] width 10 height 13
click at [1174, 422] on icon at bounding box center [1177, 415] width 22 height 19
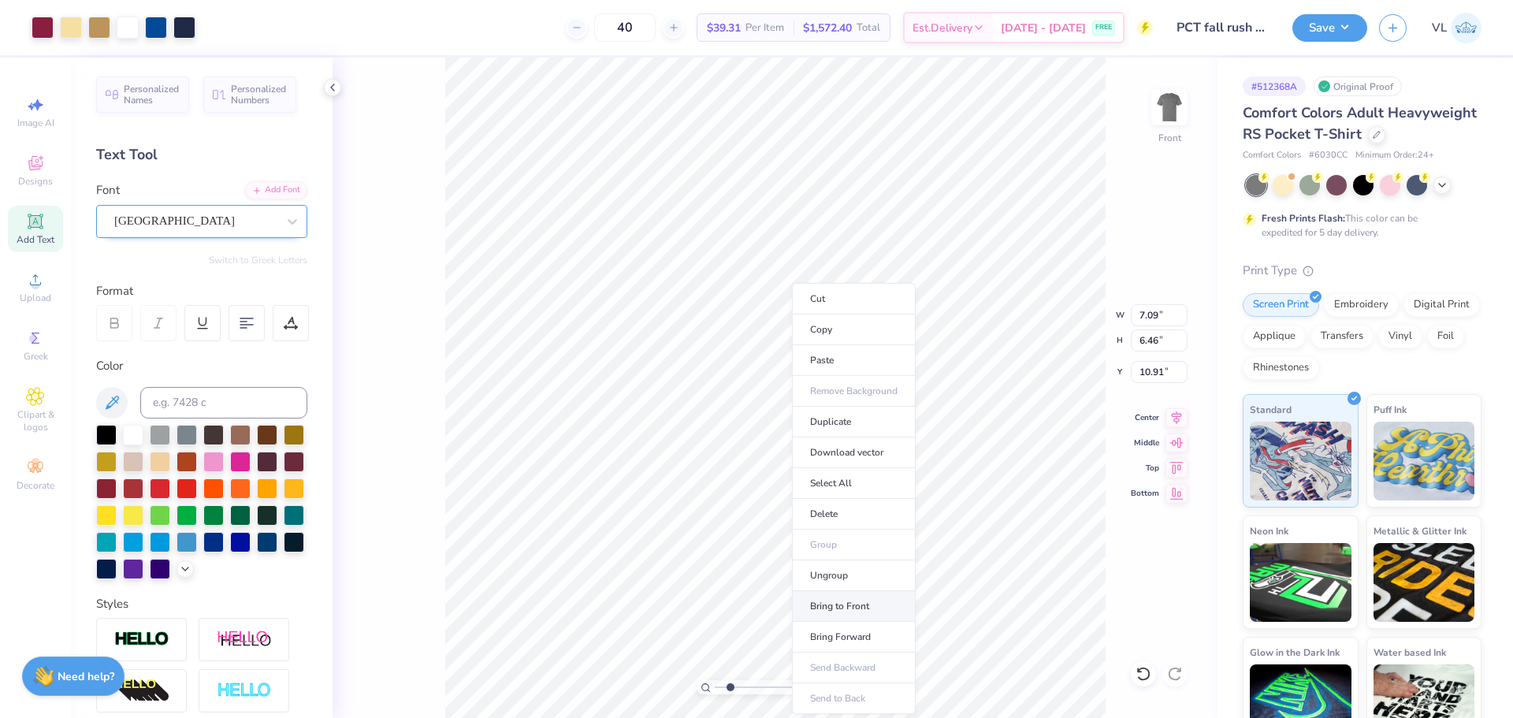
click at [856, 603] on li "Bring to Front" at bounding box center [854, 606] width 124 height 31
click at [1145, 317] on input "8.01" at bounding box center [1159, 315] width 57 height 22
type input "12.50"
type input "14.11"
click at [1161, 371] on input "7.01" at bounding box center [1159, 372] width 57 height 22
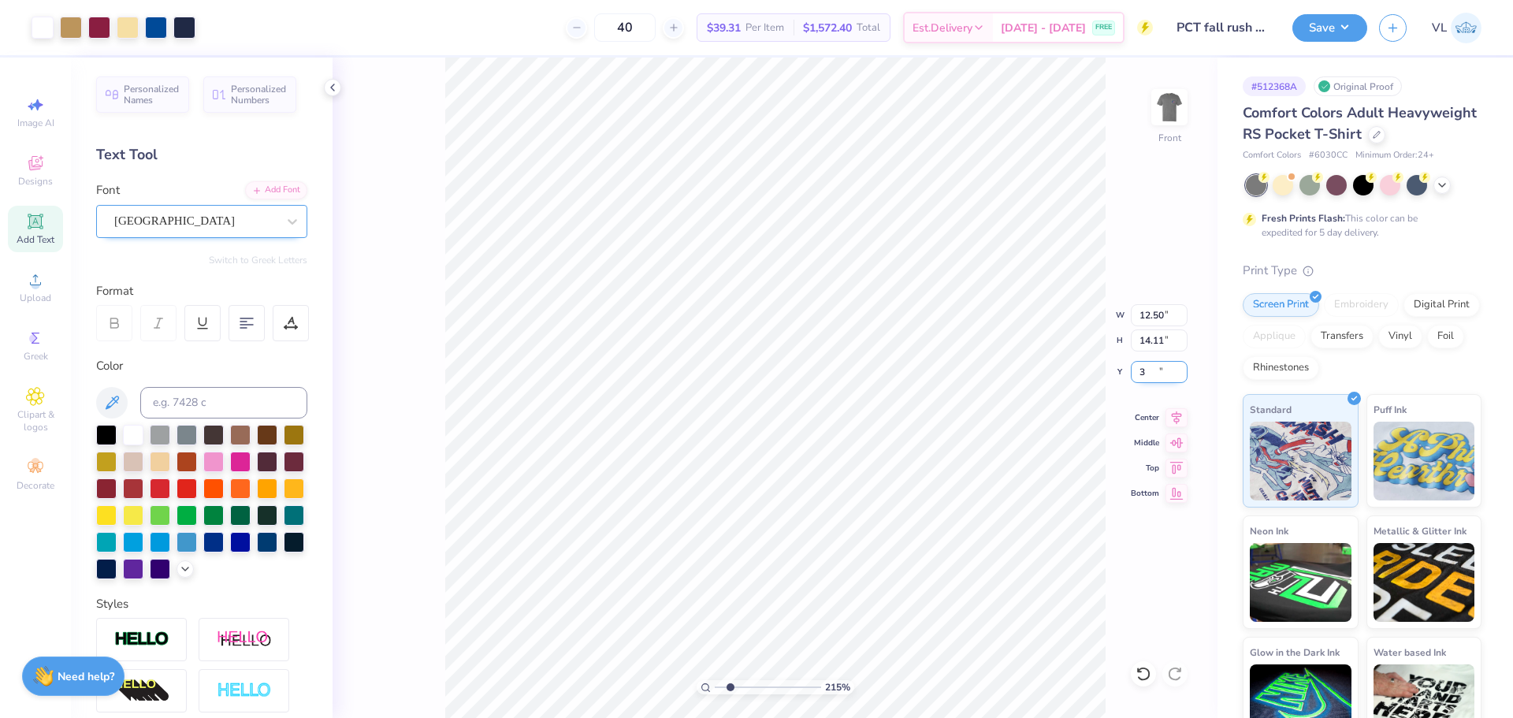
type input "3.00"
drag, startPoint x: 735, startPoint y: 685, endPoint x: 720, endPoint y: 686, distance: 15.0
type input "1.11"
click at [720, 686] on input "range" at bounding box center [768, 687] width 106 height 14
click at [1150, 308] on input "12.50" at bounding box center [1159, 315] width 57 height 22
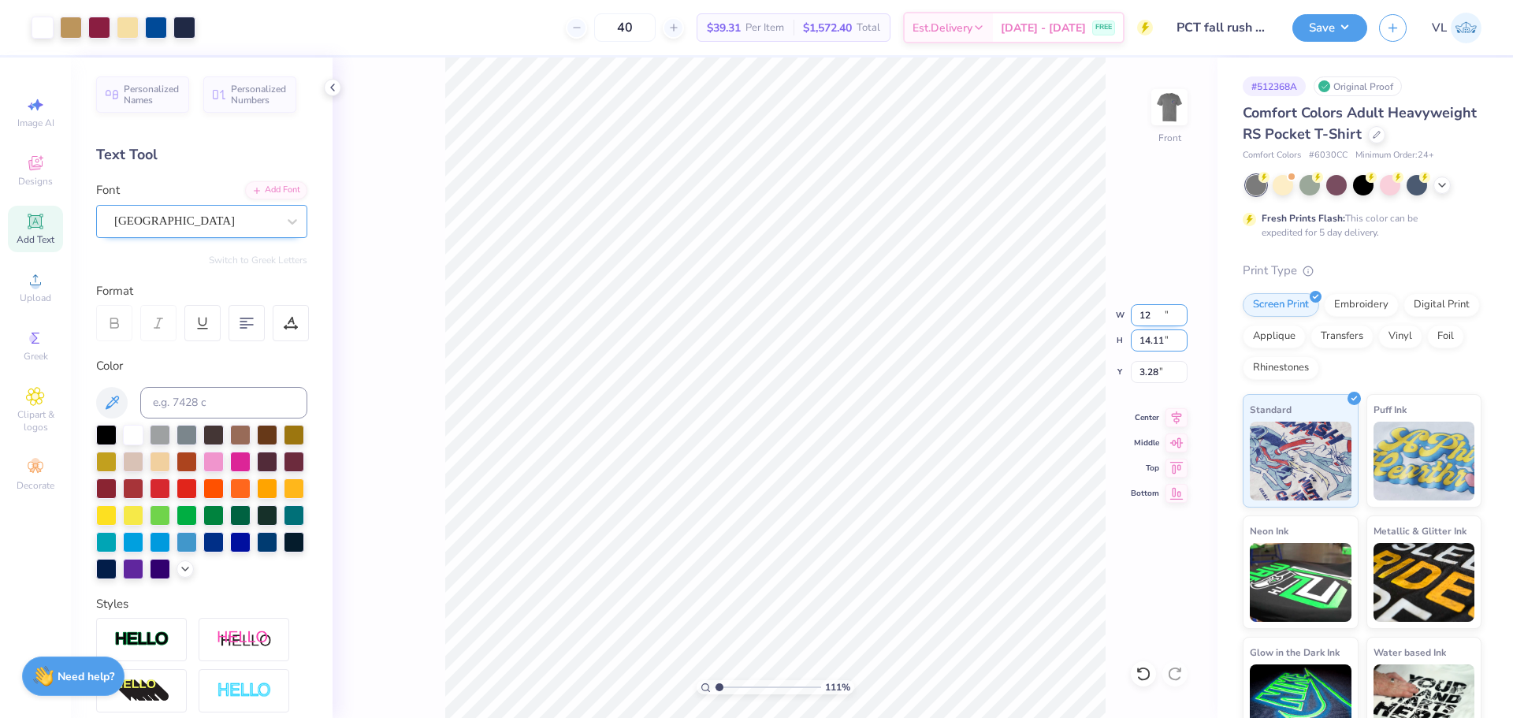
type input "12.00"
type input "13.54"
type input "3.28"
click at [1170, 105] on img at bounding box center [1169, 107] width 63 height 63
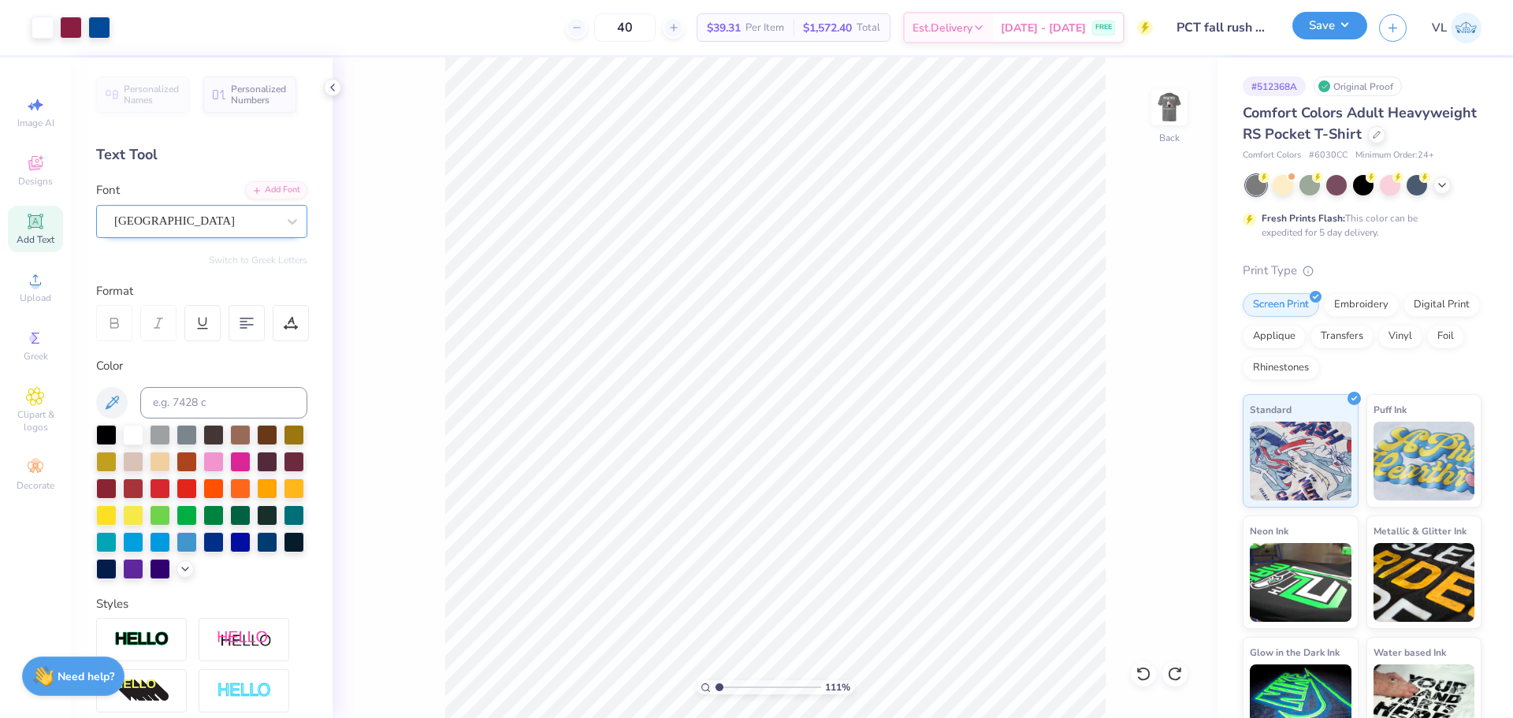
click at [1330, 21] on button "Save" at bounding box center [1330, 26] width 75 height 28
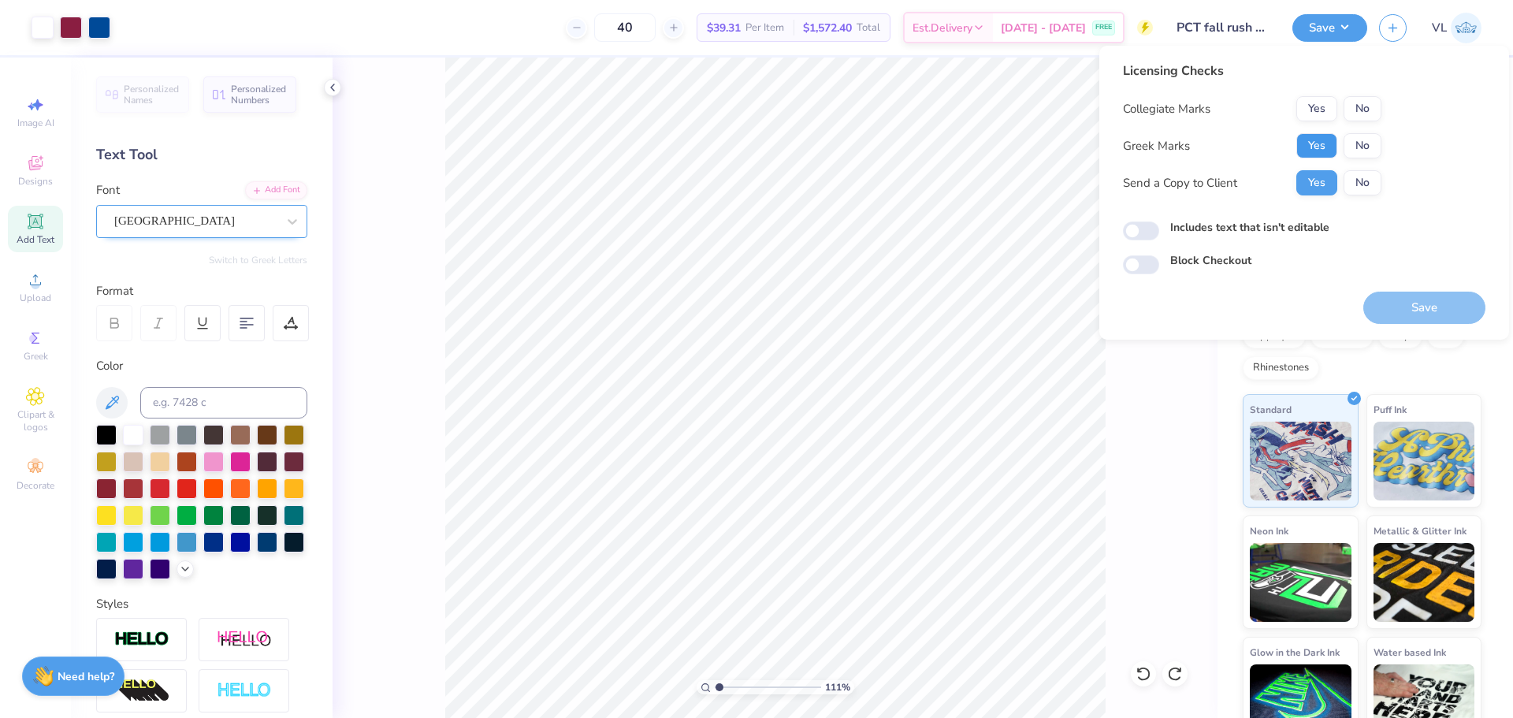
click at [1322, 142] on button "Yes" at bounding box center [1317, 145] width 41 height 25
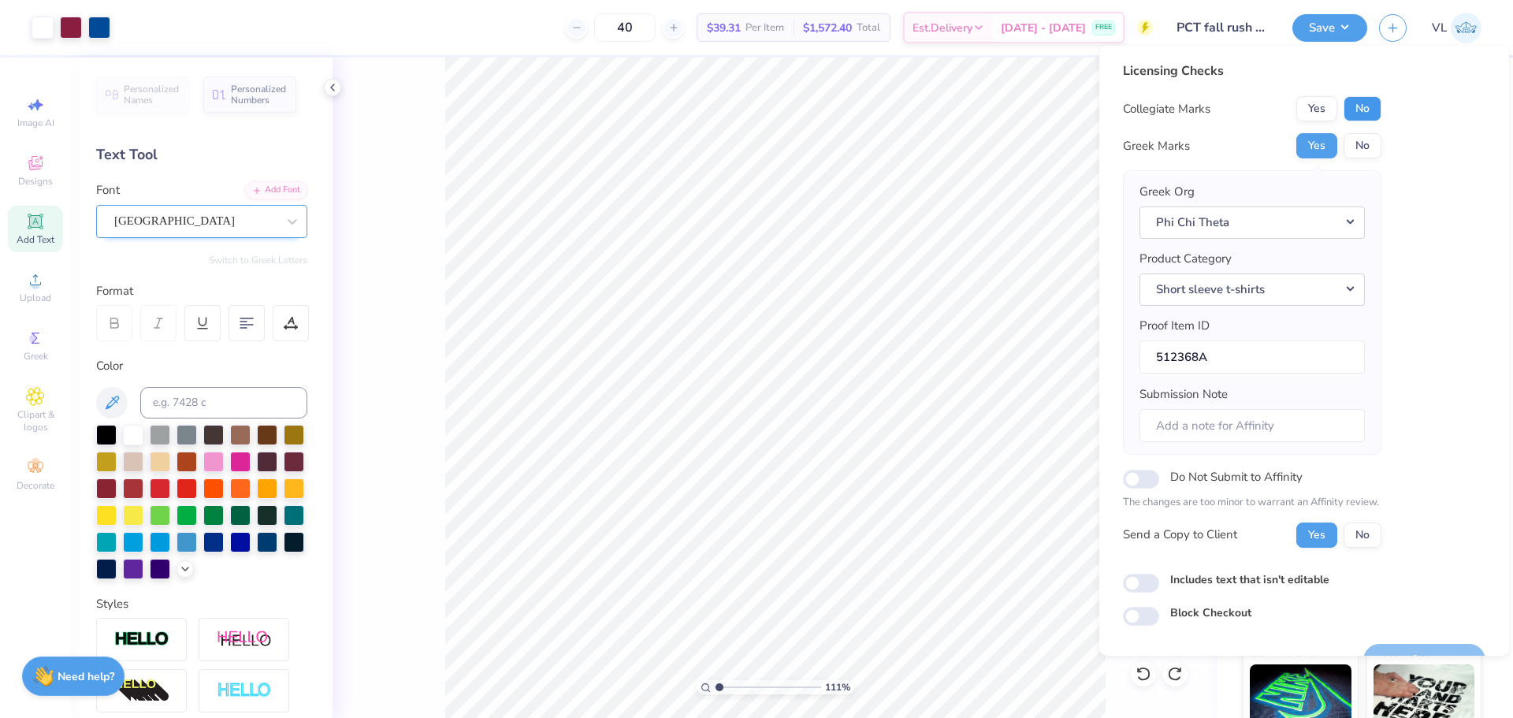
click at [1360, 108] on button "No" at bounding box center [1363, 108] width 38 height 25
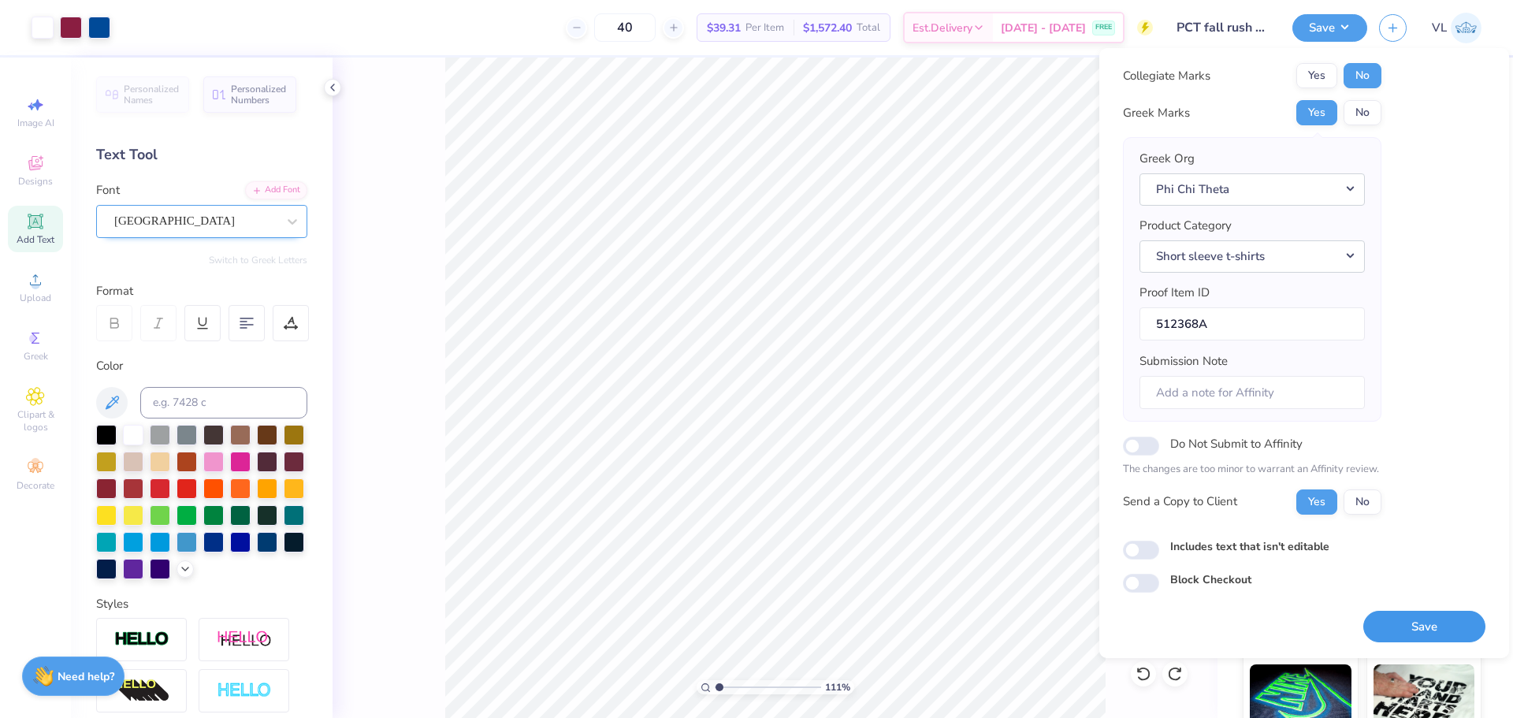
click at [1425, 623] on button "Save" at bounding box center [1425, 627] width 122 height 32
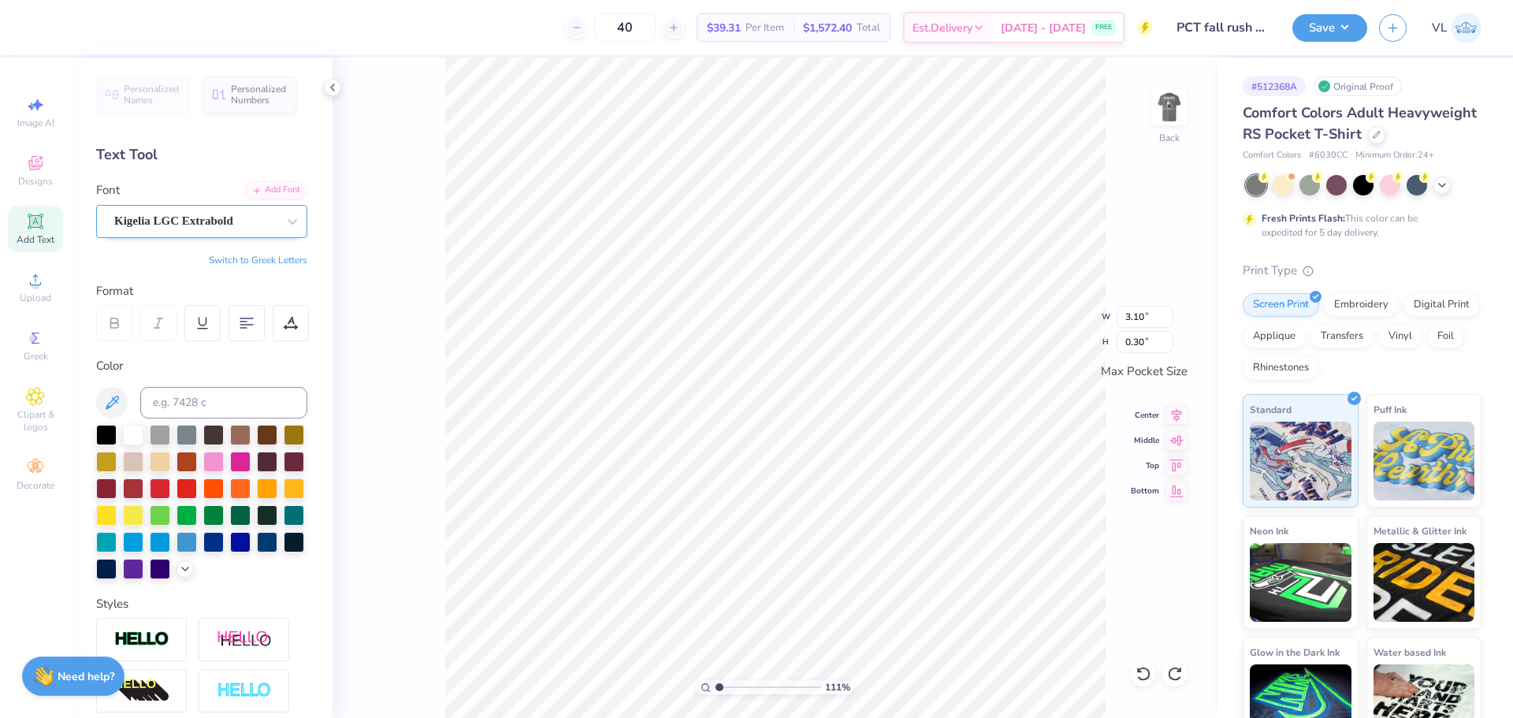
type input "0.46"
type input "0.29"
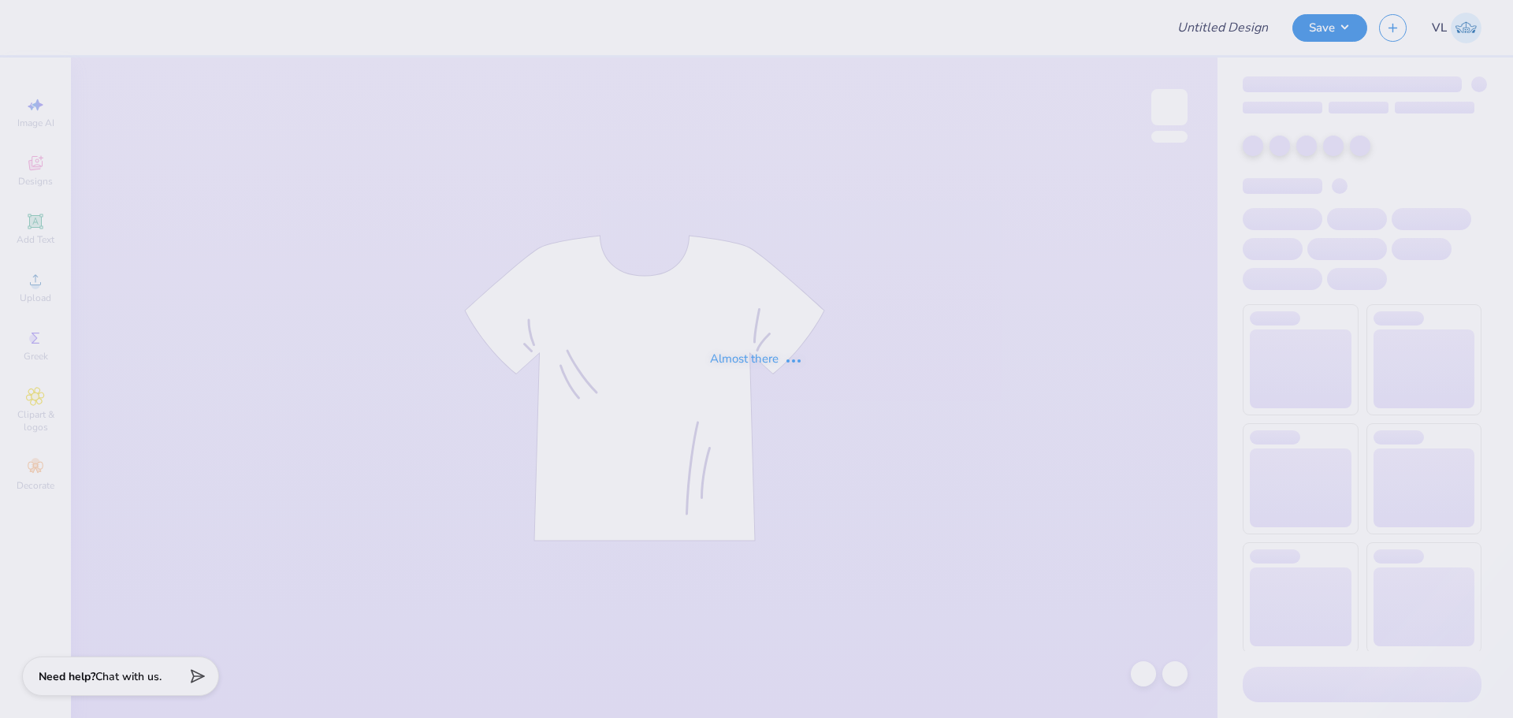
type input "TXOU polo"
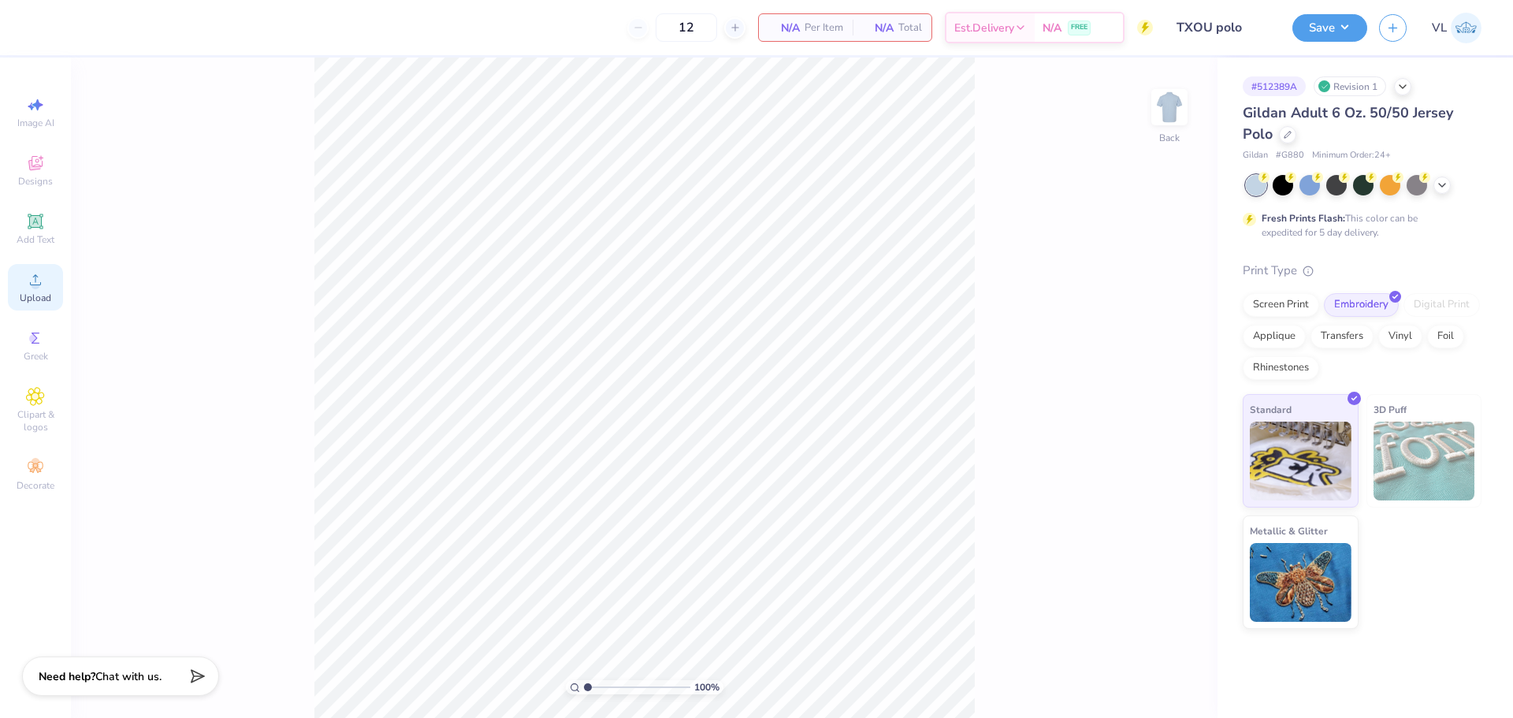
click at [47, 281] on div "Upload" at bounding box center [35, 287] width 55 height 47
click at [1144, 314] on input "7.25" at bounding box center [1159, 315] width 57 height 22
type input "3.50"
type input "1.72"
click at [1173, 361] on input "12.39" at bounding box center [1159, 372] width 57 height 22
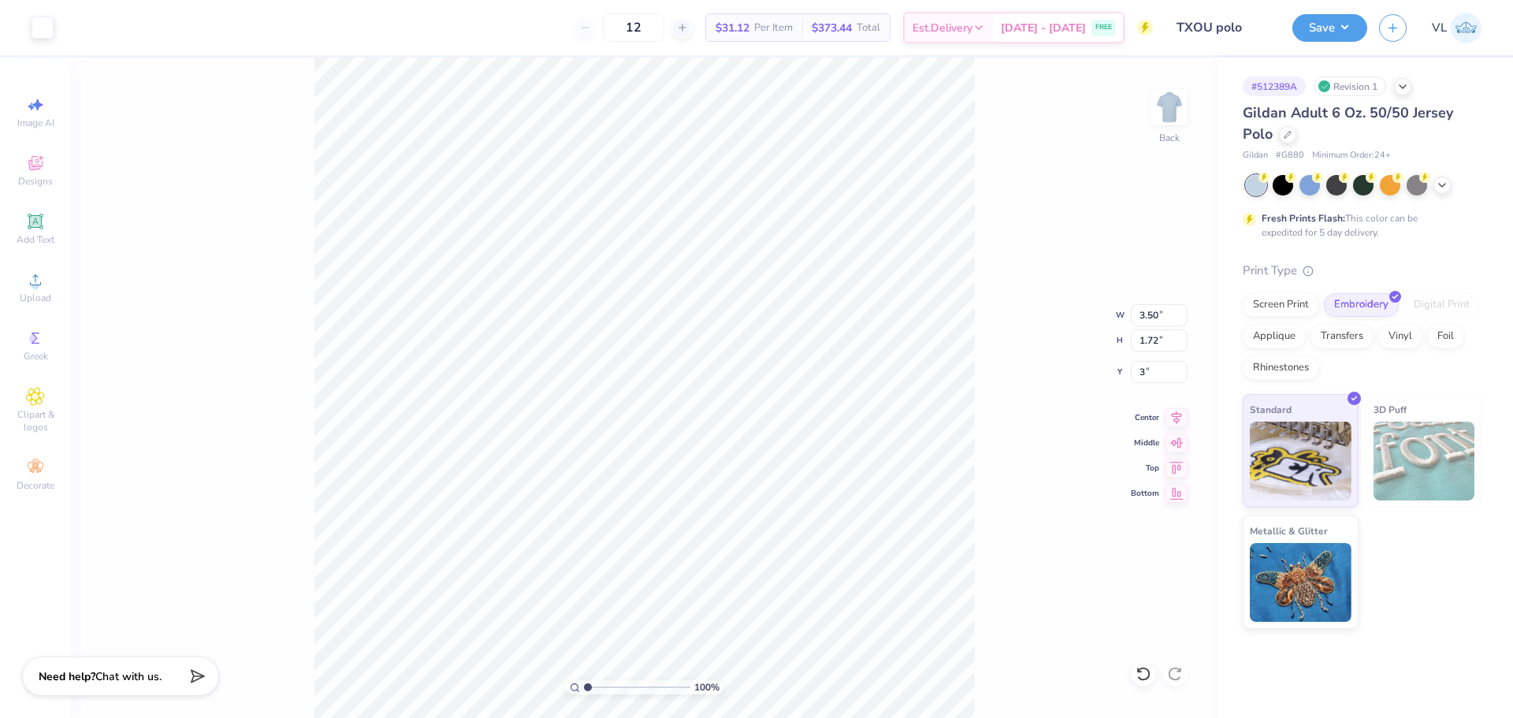
type input "3.00"
click at [1340, 25] on button "Save" at bounding box center [1330, 26] width 75 height 28
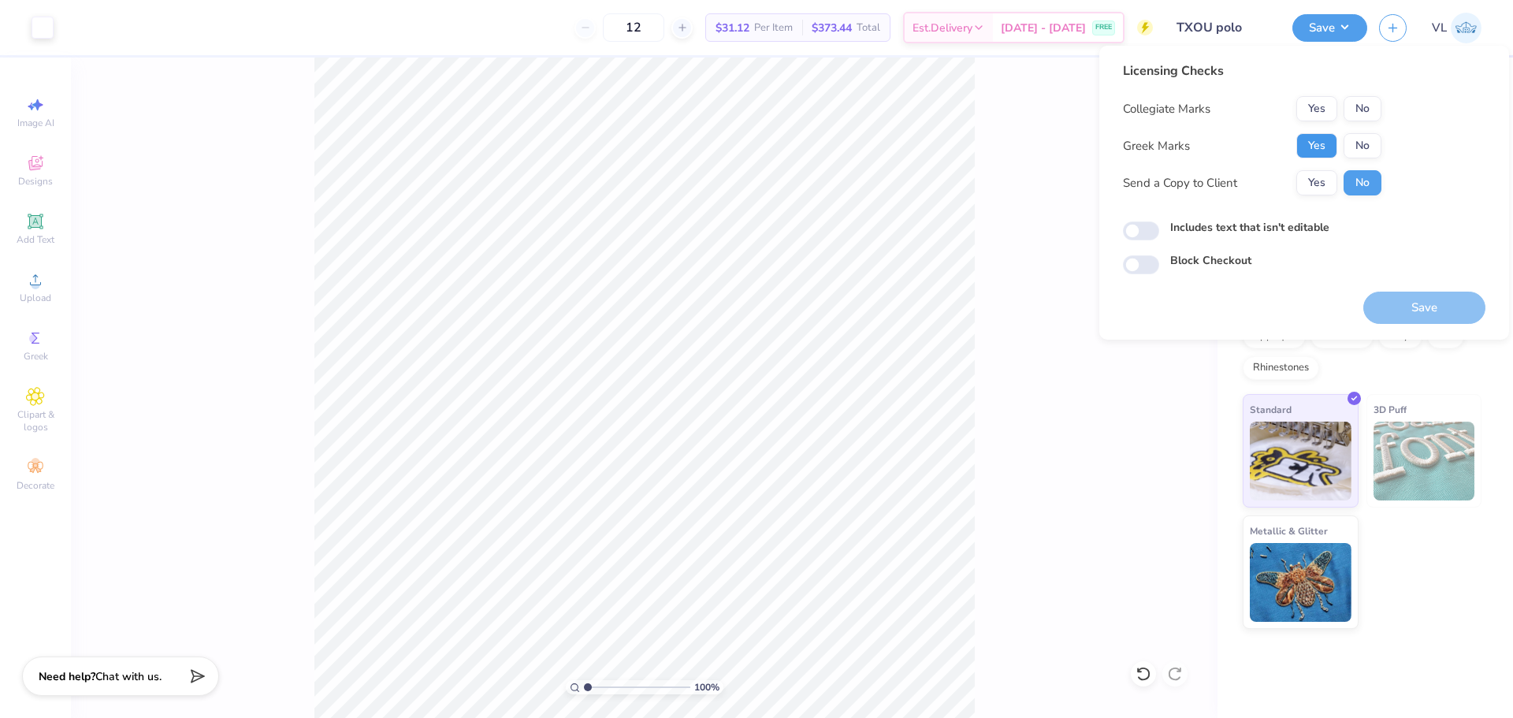
click at [1316, 147] on button "Yes" at bounding box center [1317, 145] width 41 height 25
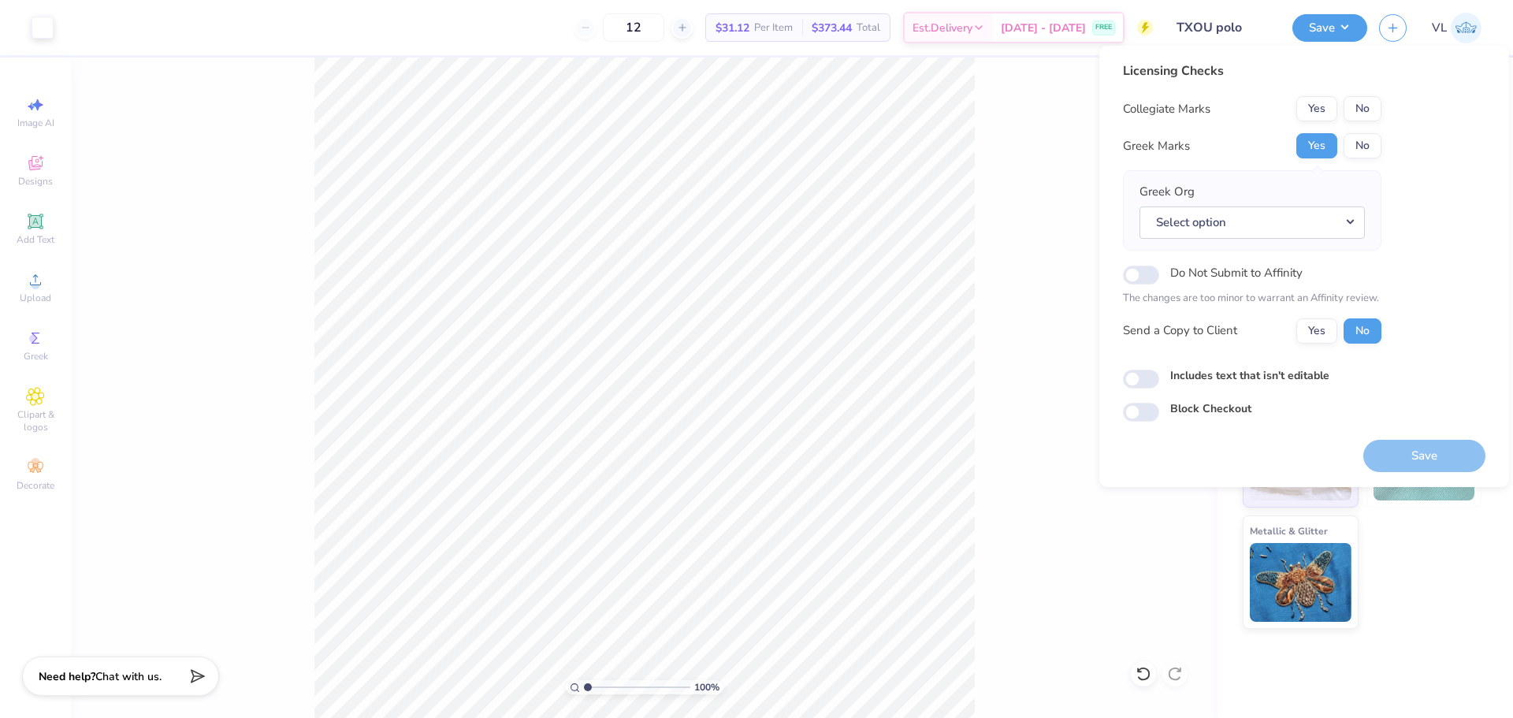
click at [1308, 201] on div "Greek Org Select option" at bounding box center [1252, 210] width 225 height 55
click at [1301, 215] on button "Select option" at bounding box center [1252, 223] width 225 height 32
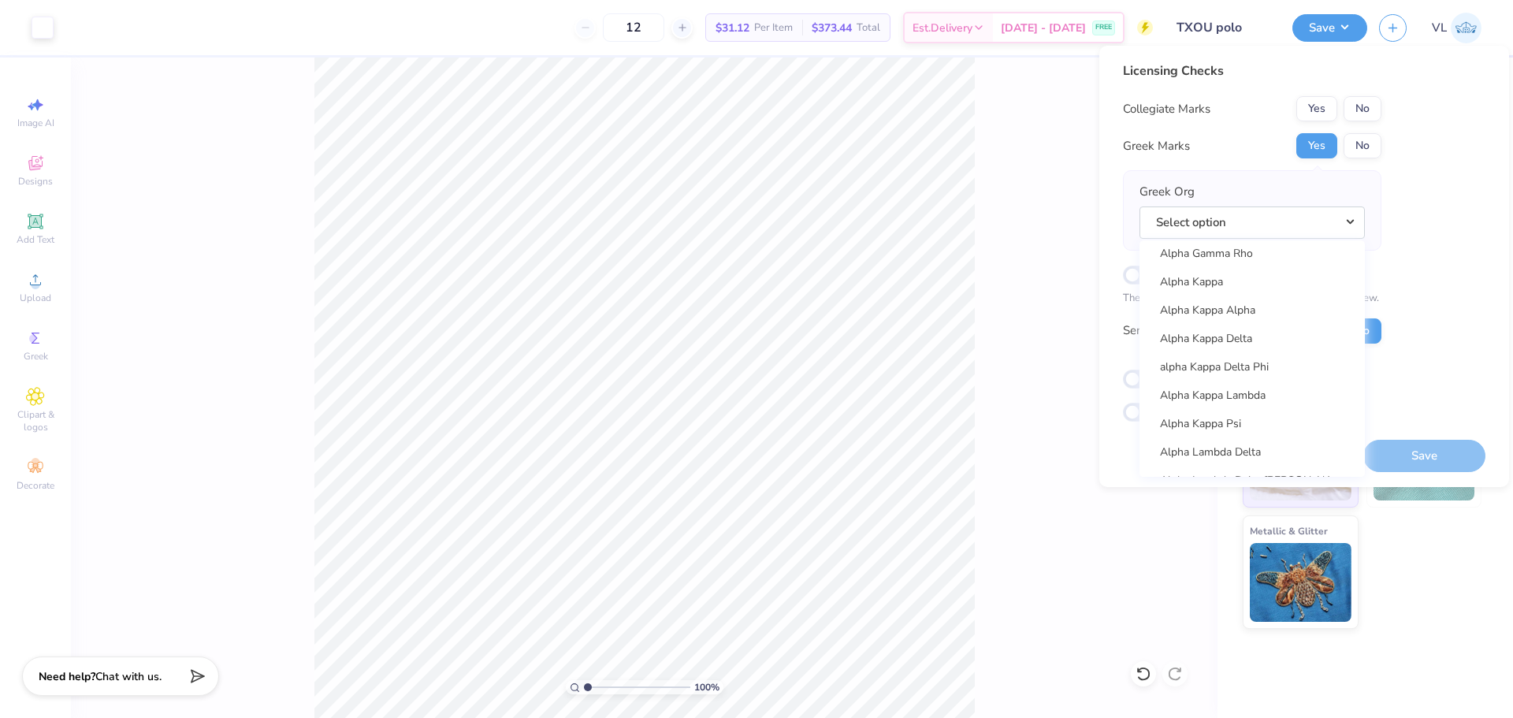
scroll to position [12372, 0]
click at [1260, 338] on link "Zeta Tau Alpha" at bounding box center [1252, 344] width 213 height 26
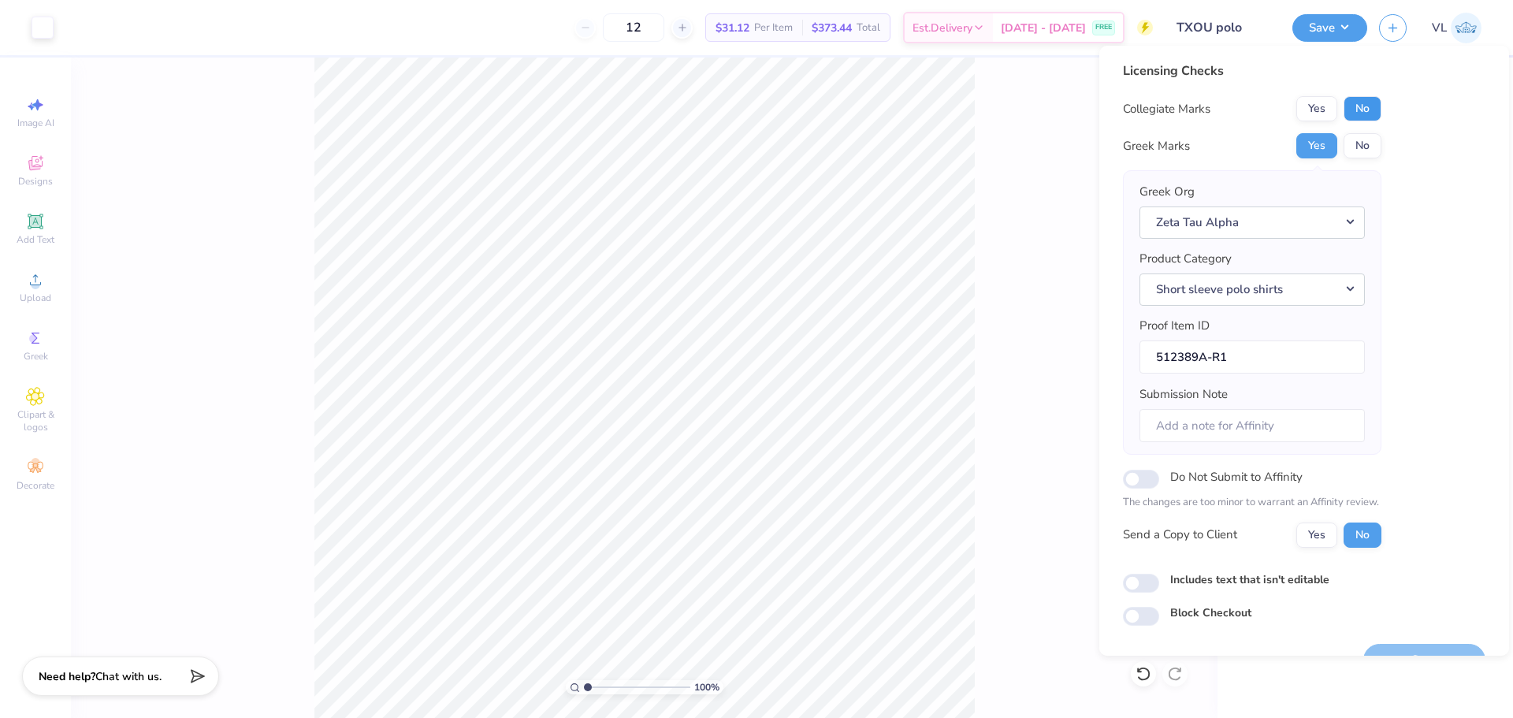
click at [1375, 117] on button "No" at bounding box center [1363, 108] width 38 height 25
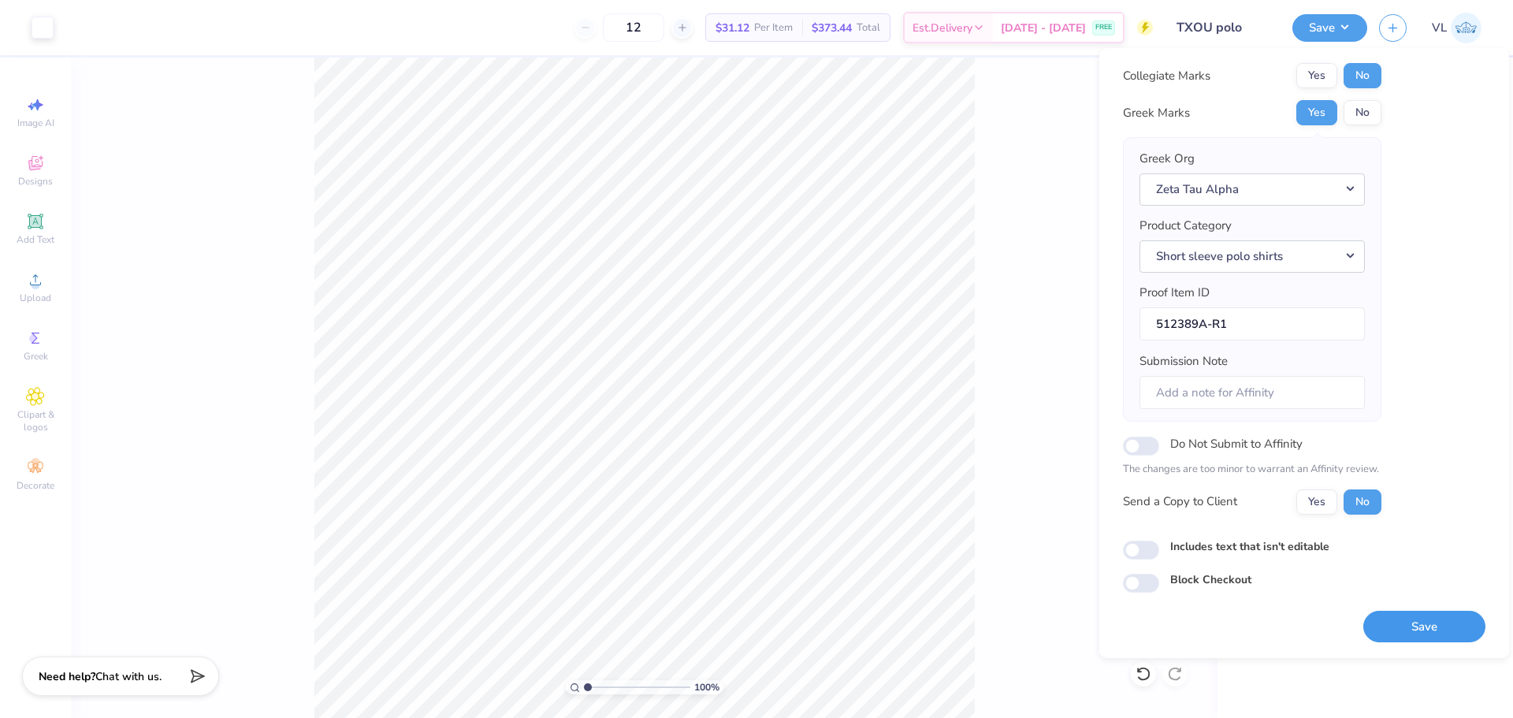
click at [1394, 616] on button "Save" at bounding box center [1425, 627] width 122 height 32
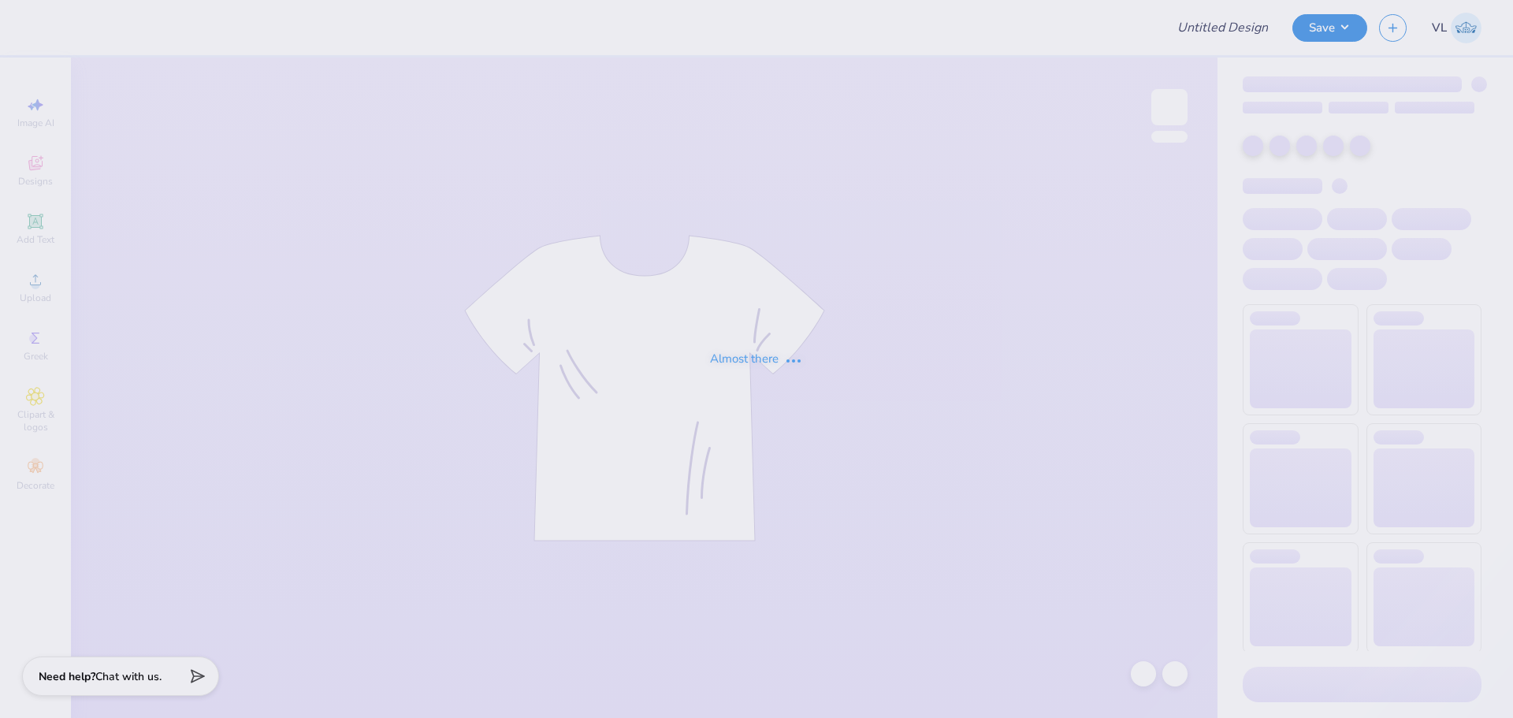
type input "[PERSON_NAME] : The [GEOGRAPHIC_DATA][US_STATE] at [GEOGRAPHIC_DATA]"
